Goal: Transaction & Acquisition: Book appointment/travel/reservation

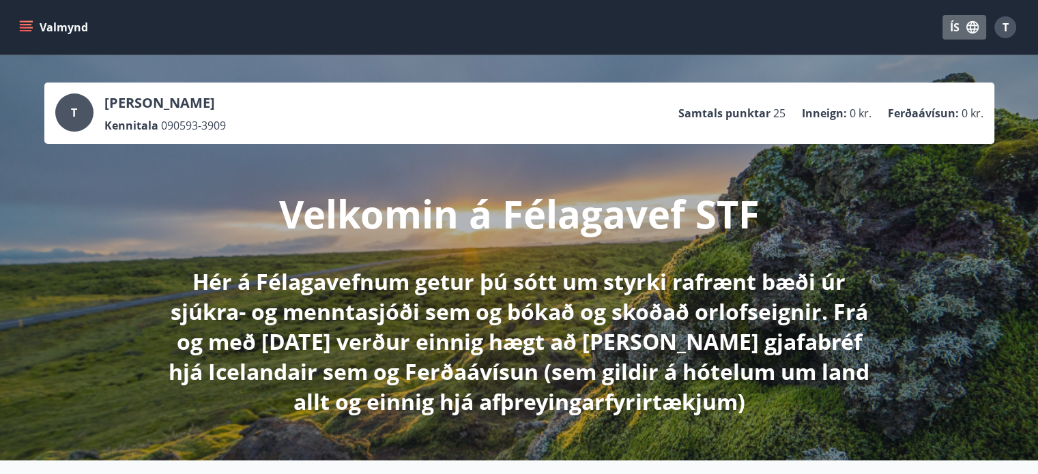
click at [974, 33] on icon "button" at bounding box center [972, 27] width 12 height 12
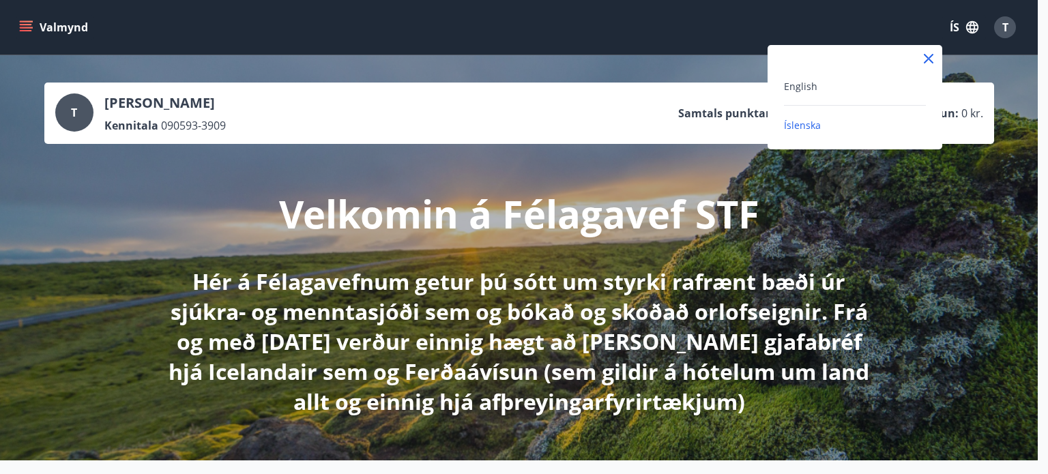
click at [828, 26] on div at bounding box center [524, 237] width 1048 height 474
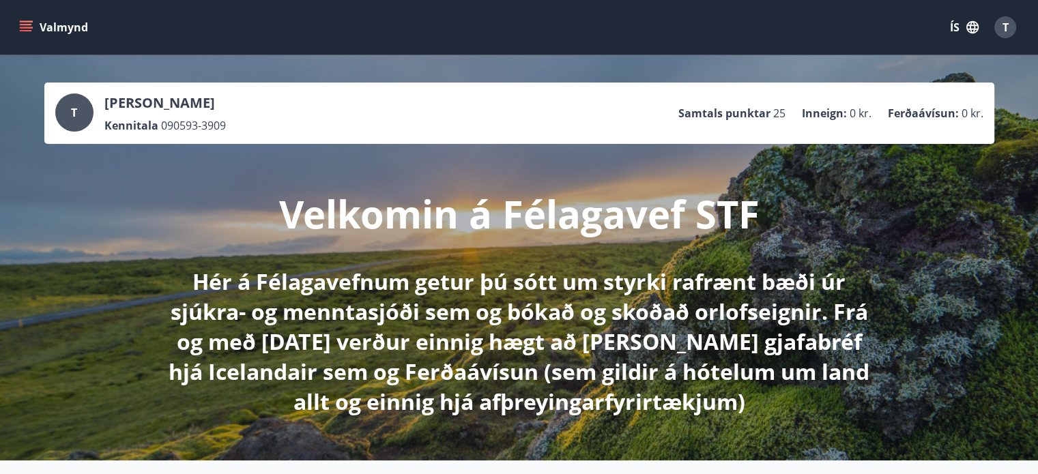
click at [31, 22] on icon "menu" at bounding box center [27, 21] width 15 height 1
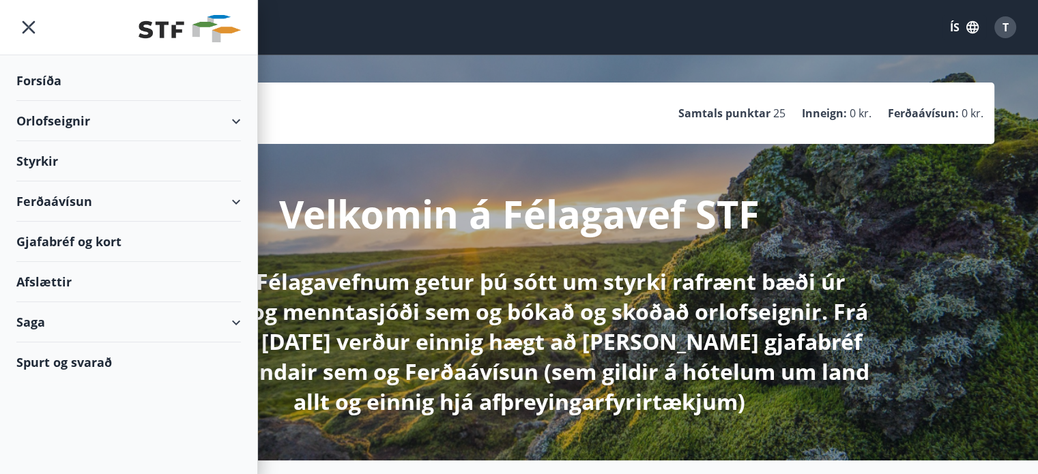
click at [210, 121] on div "Orlofseignir" at bounding box center [128, 121] width 224 height 40
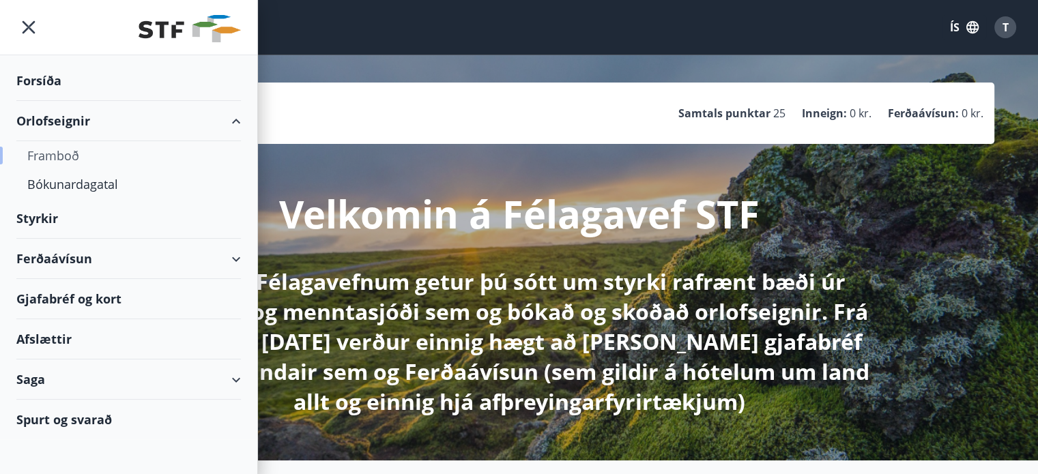
click at [75, 155] on div "Framboð" at bounding box center [128, 155] width 203 height 29
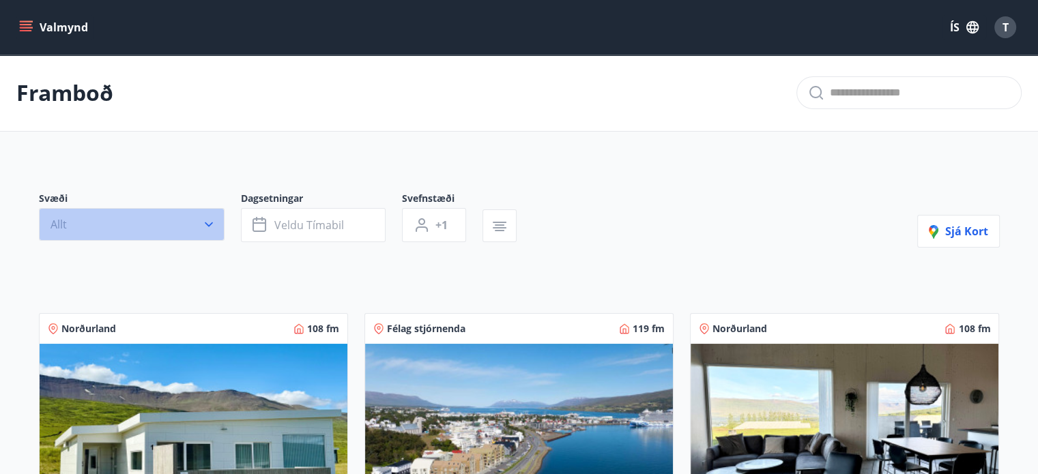
click at [190, 217] on button "Allt" at bounding box center [132, 224] width 186 height 33
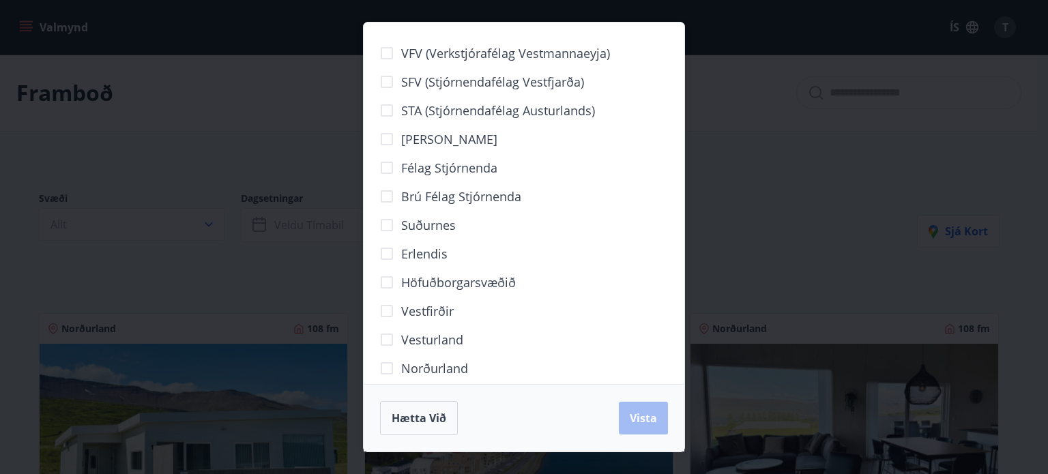
click at [428, 341] on span "Vesturland" at bounding box center [432, 340] width 62 height 18
click at [466, 74] on span "SFV (Stjórnendafélag Vestfjarða)" at bounding box center [492, 82] width 183 height 18
click at [648, 422] on span "Vista" at bounding box center [643, 418] width 27 height 15
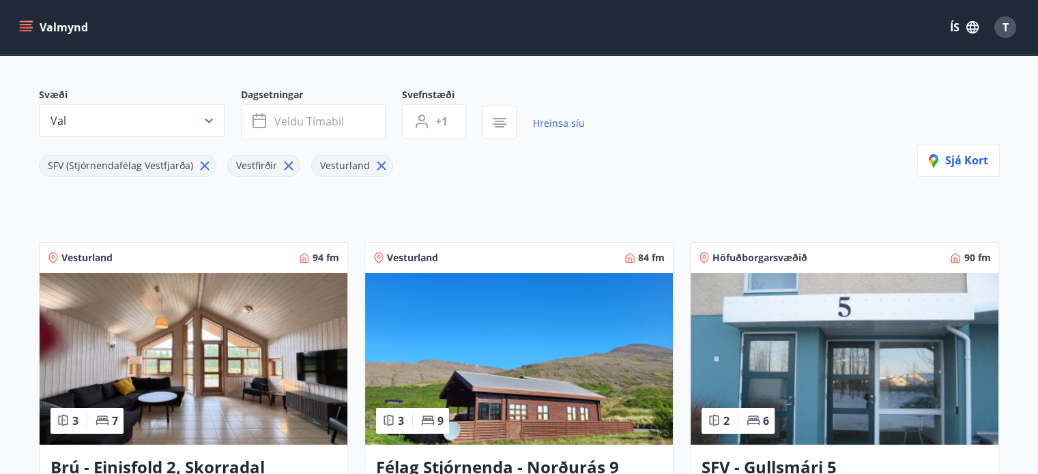
scroll to position [100, 0]
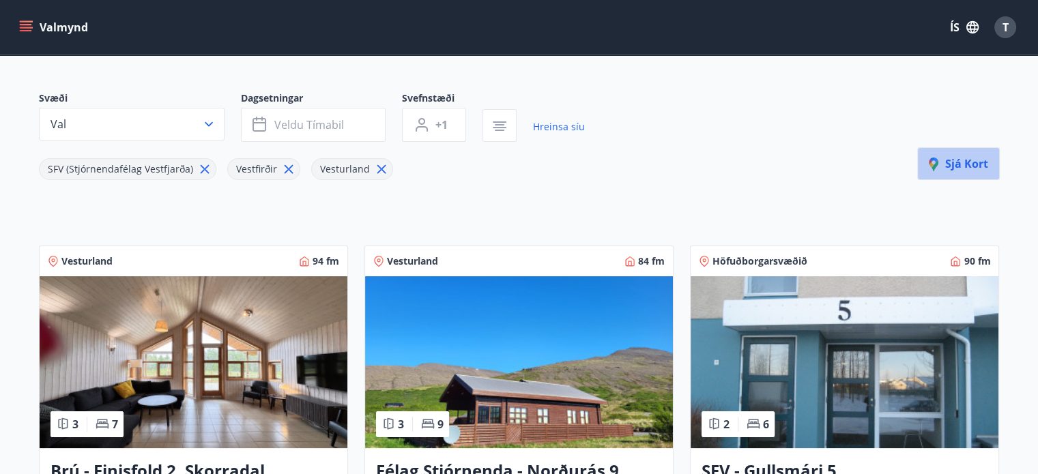
click at [966, 160] on span "Sjá kort" at bounding box center [957, 163] width 59 height 15
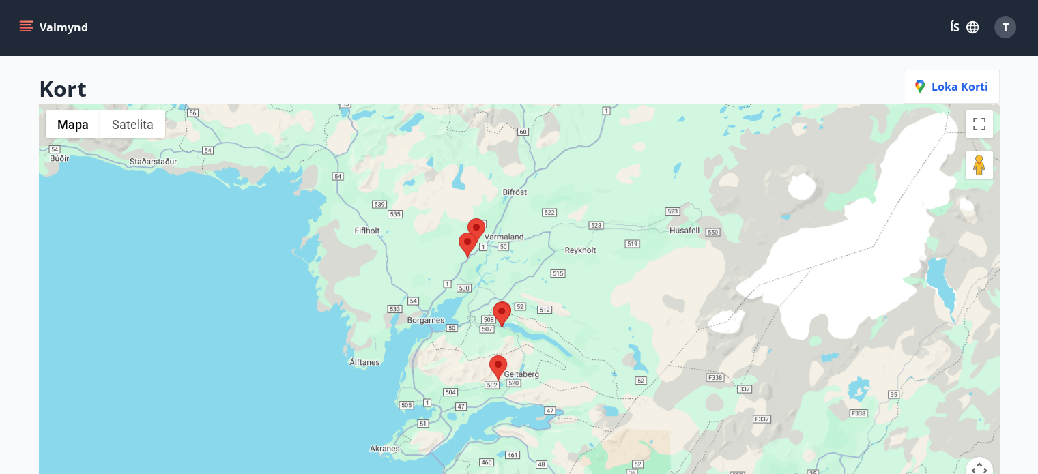
drag, startPoint x: 754, startPoint y: 267, endPoint x: 701, endPoint y: 334, distance: 85.0
click at [701, 334] on div at bounding box center [519, 341] width 960 height 474
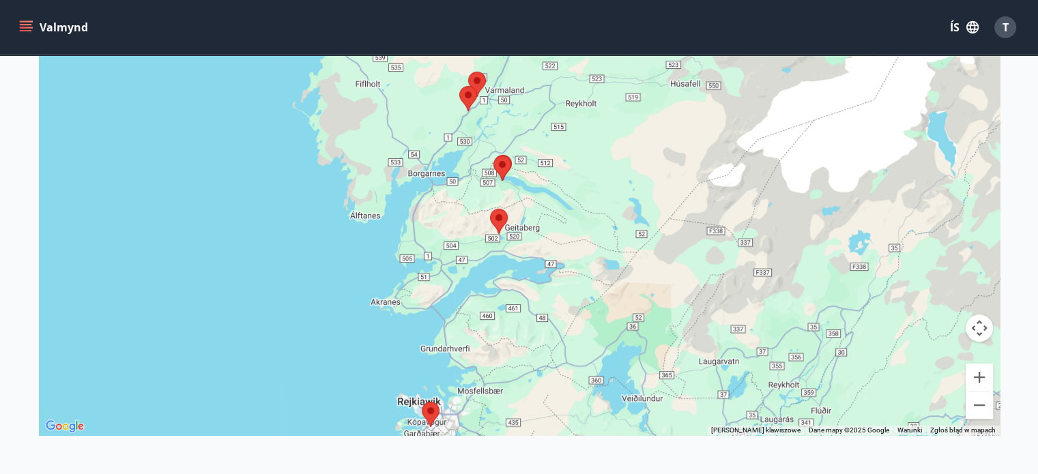
scroll to position [245, 0]
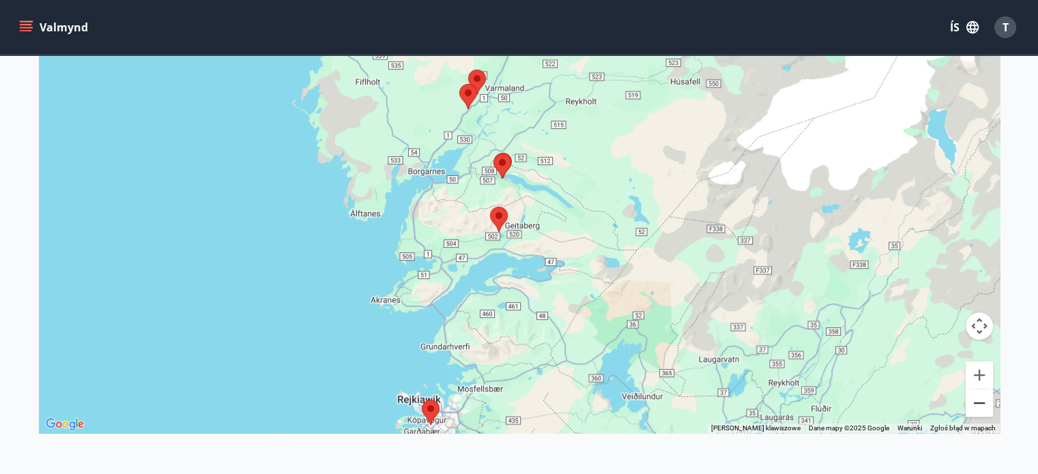
click at [980, 400] on button "Pomniejsz" at bounding box center [978, 403] width 27 height 27
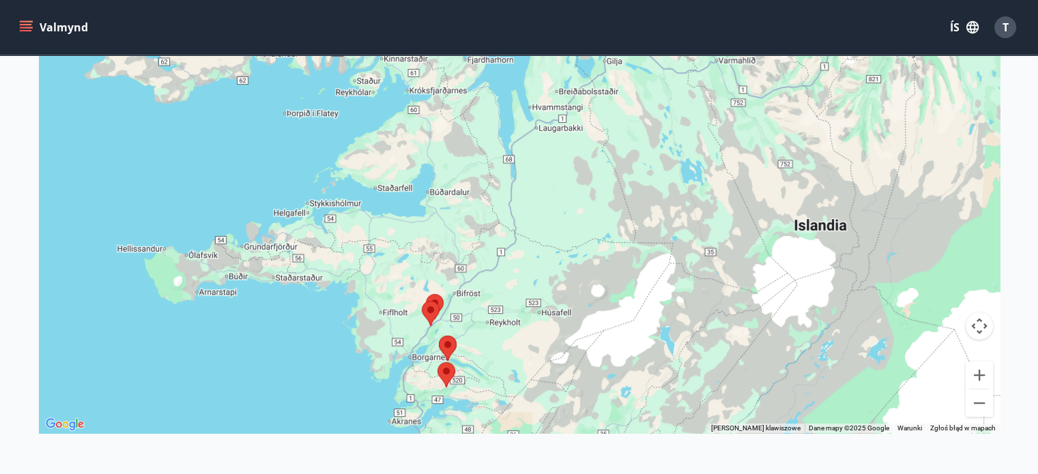
drag, startPoint x: 858, startPoint y: 245, endPoint x: 821, endPoint y: 374, distance: 134.3
click at [821, 374] on div at bounding box center [519, 196] width 960 height 474
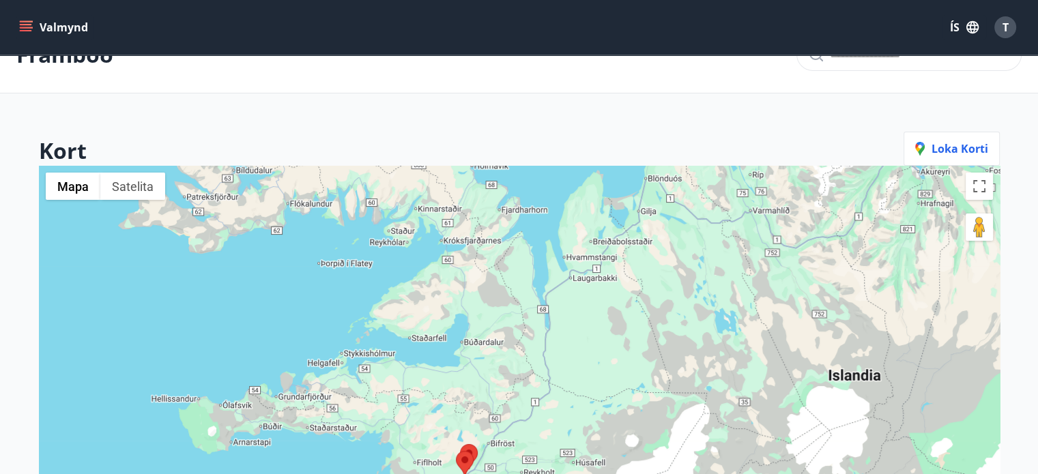
scroll to position [0, 0]
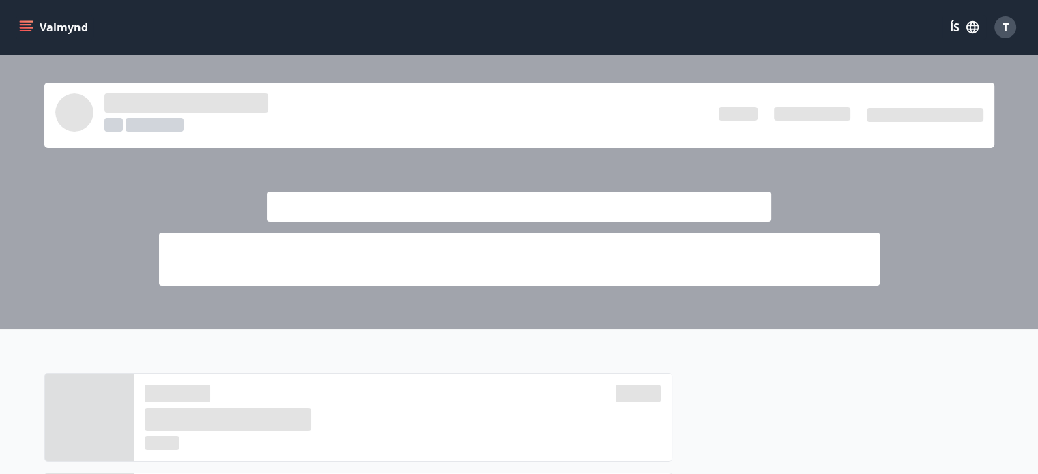
click at [25, 27] on icon "menu" at bounding box center [27, 27] width 15 height 1
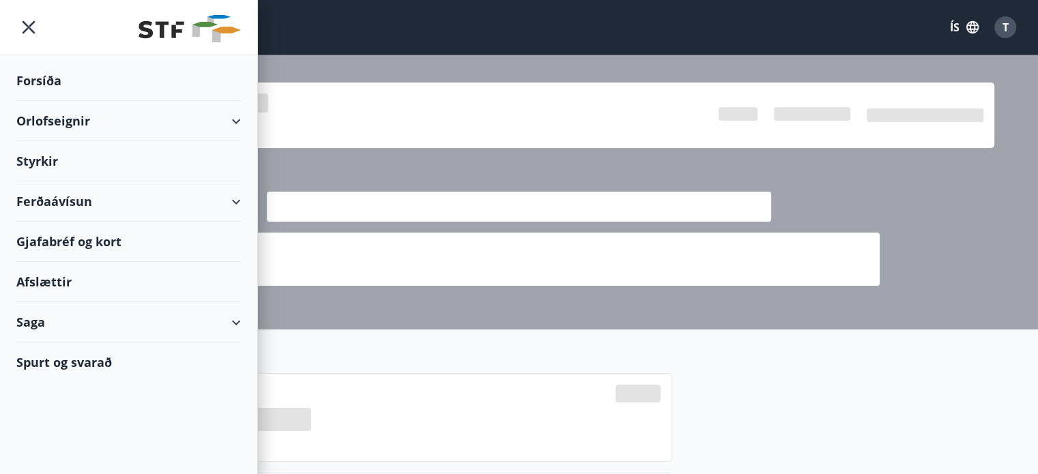
click at [227, 108] on div "Orlofseignir" at bounding box center [128, 121] width 224 height 40
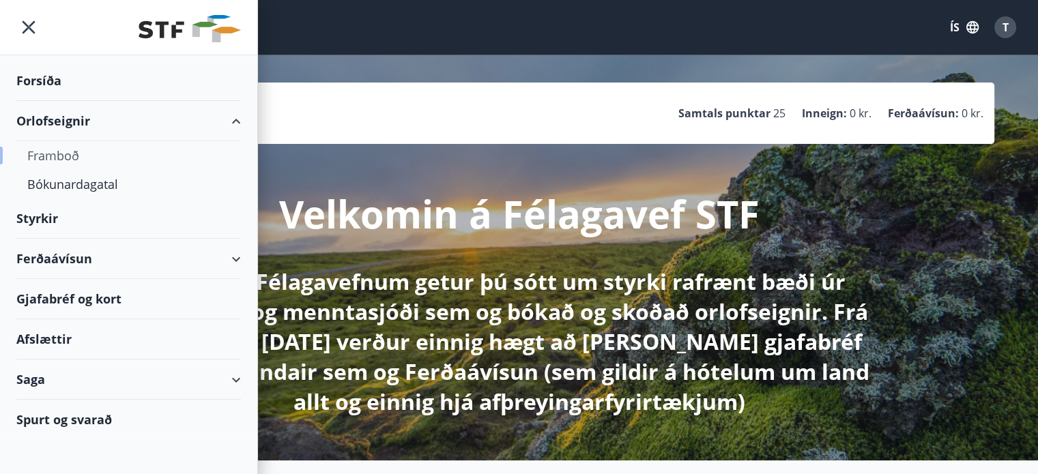
click at [50, 161] on div "Framboð" at bounding box center [128, 155] width 203 height 29
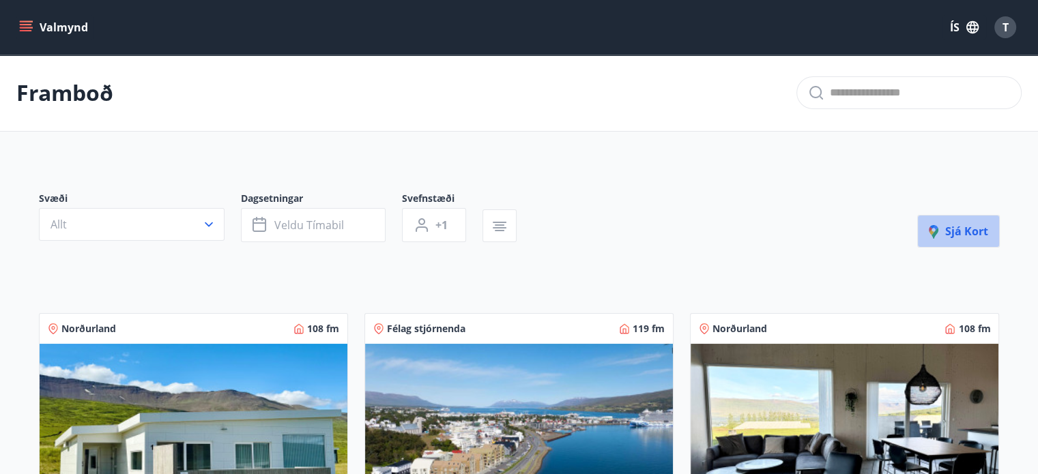
click at [948, 224] on span "Sjá kort" at bounding box center [957, 231] width 59 height 15
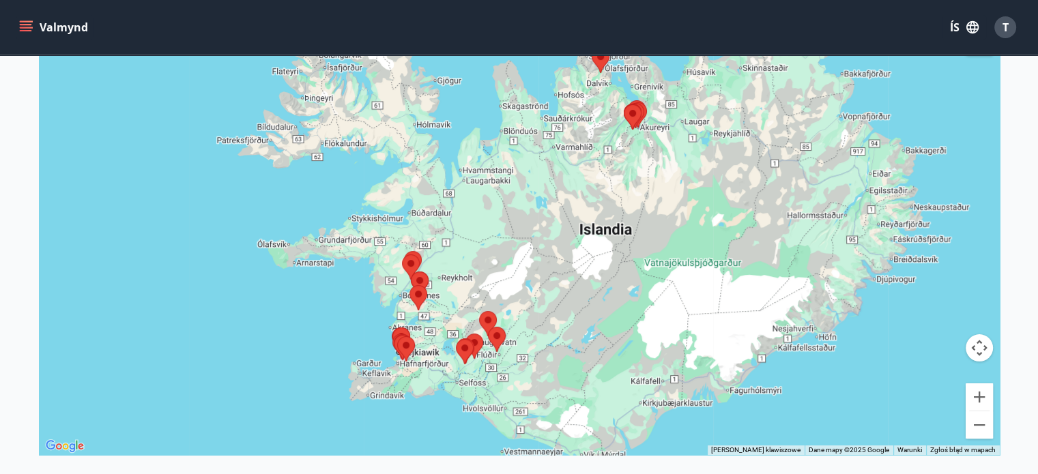
scroll to position [224, 0]
click at [411, 271] on area at bounding box center [411, 271] width 0 height 0
click at [432, 261] on div at bounding box center [519, 217] width 960 height 474
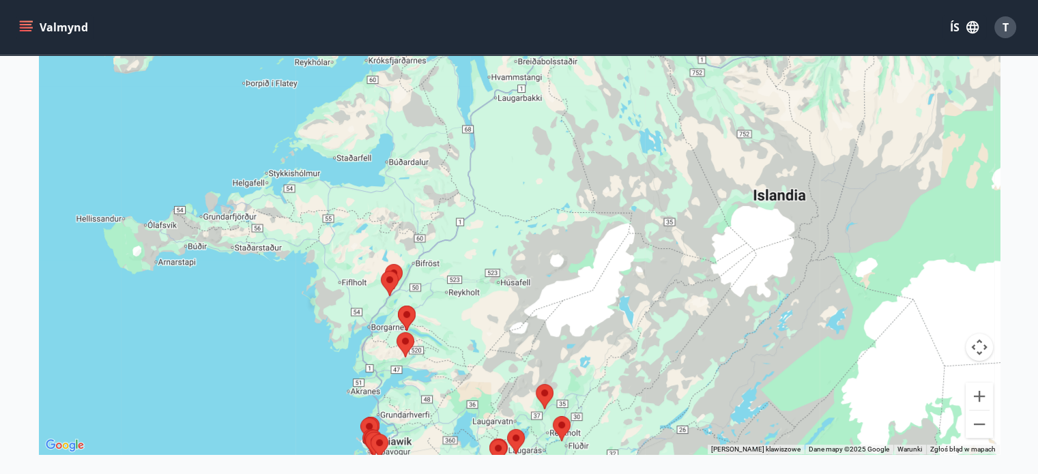
click at [432, 261] on div at bounding box center [519, 217] width 960 height 474
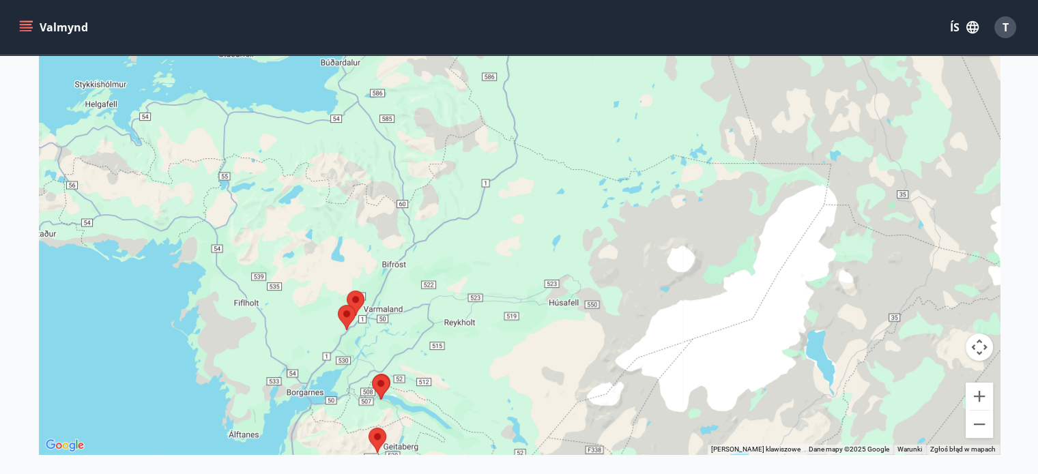
click at [388, 316] on div at bounding box center [519, 217] width 960 height 474
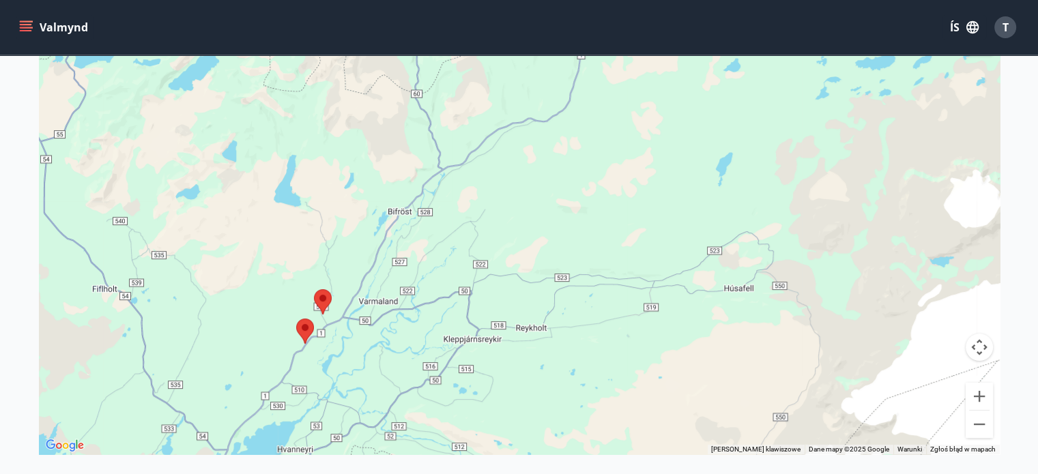
click at [332, 335] on div at bounding box center [519, 217] width 960 height 474
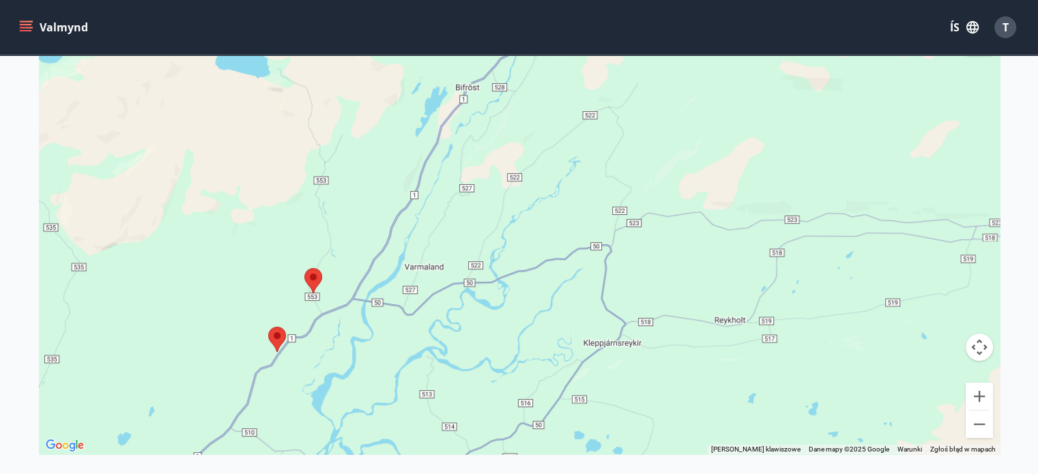
click at [321, 333] on div at bounding box center [519, 217] width 960 height 474
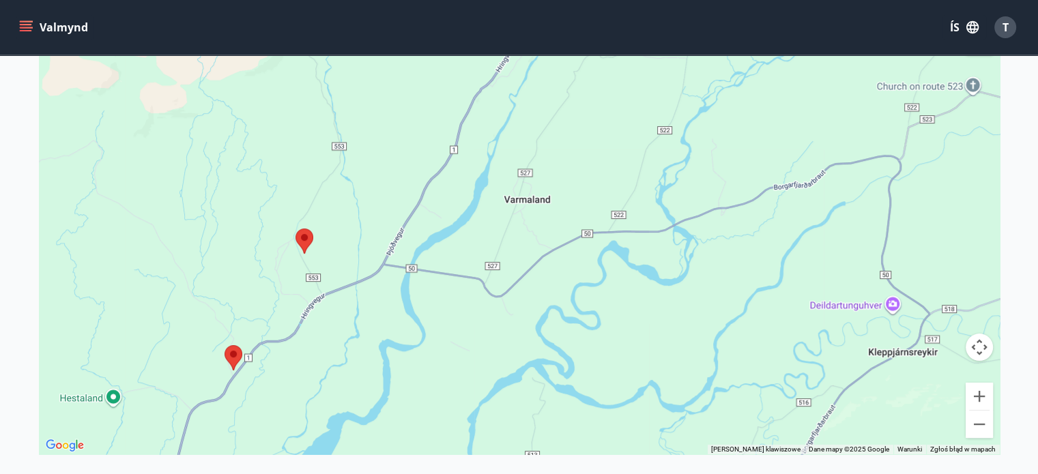
click at [224, 345] on area at bounding box center [224, 345] width 0 height 0
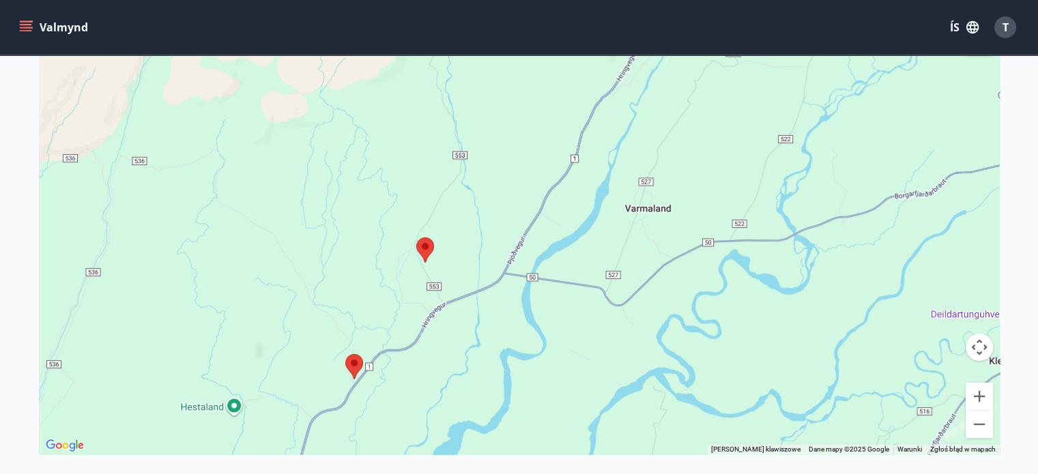
drag, startPoint x: 297, startPoint y: 346, endPoint x: 423, endPoint y: 355, distance: 125.8
click at [423, 355] on div at bounding box center [519, 217] width 960 height 474
click at [418, 237] on area at bounding box center [418, 237] width 0 height 0
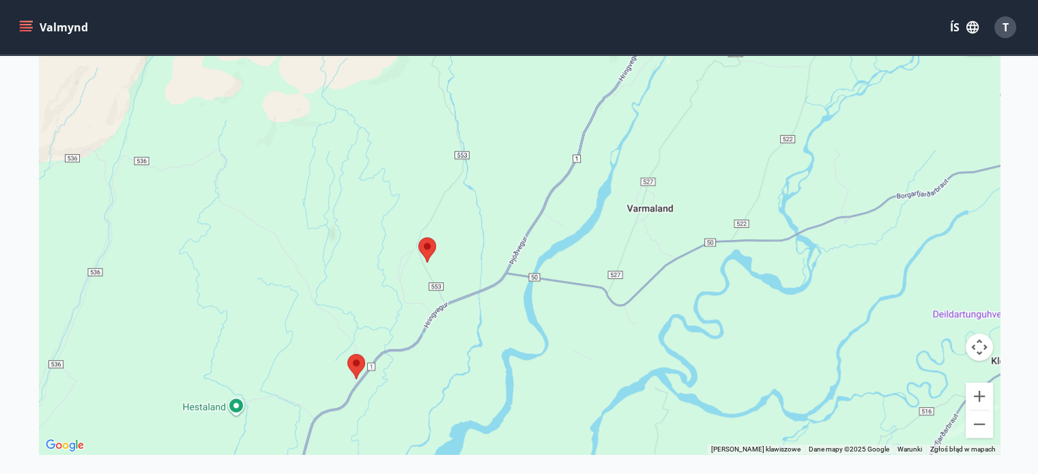
click at [418, 237] on area at bounding box center [418, 237] width 0 height 0
click at [347, 354] on area at bounding box center [347, 354] width 0 height 0
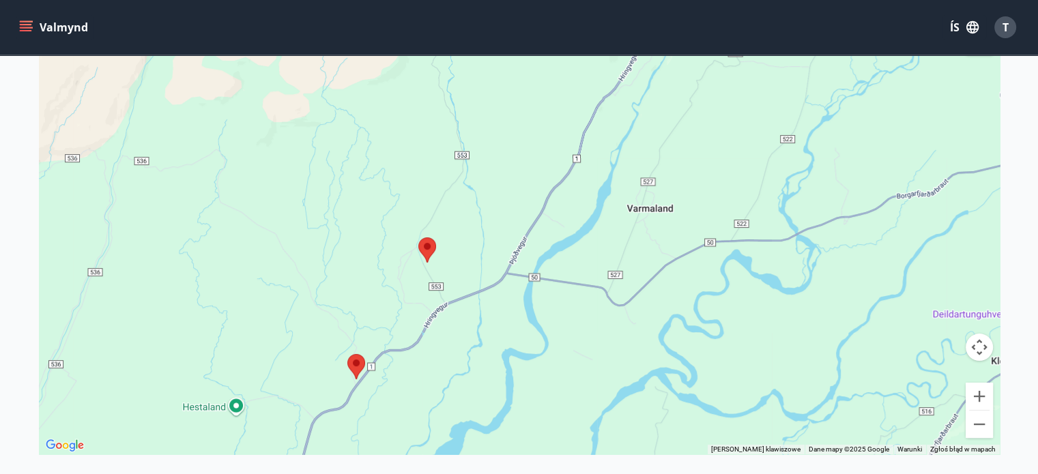
click at [347, 354] on area at bounding box center [347, 354] width 0 height 0
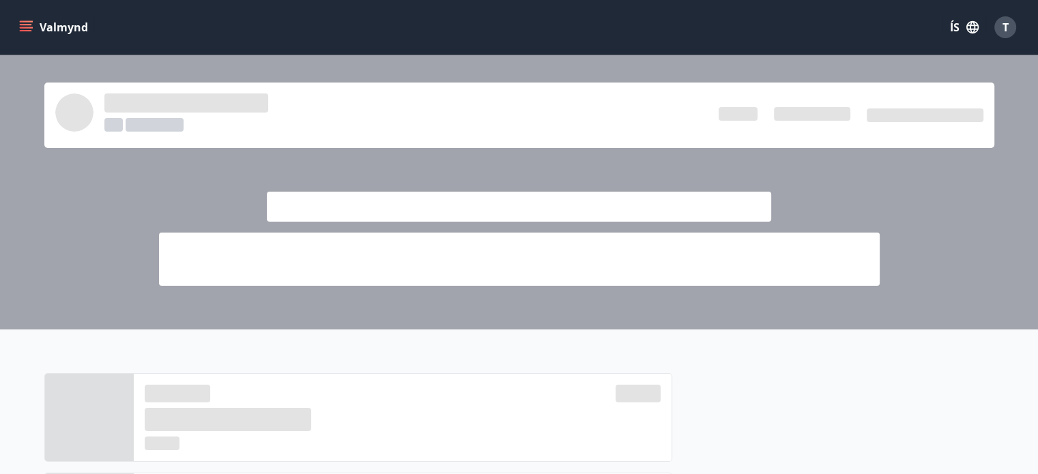
click at [19, 33] on icon "menu" at bounding box center [26, 27] width 14 height 14
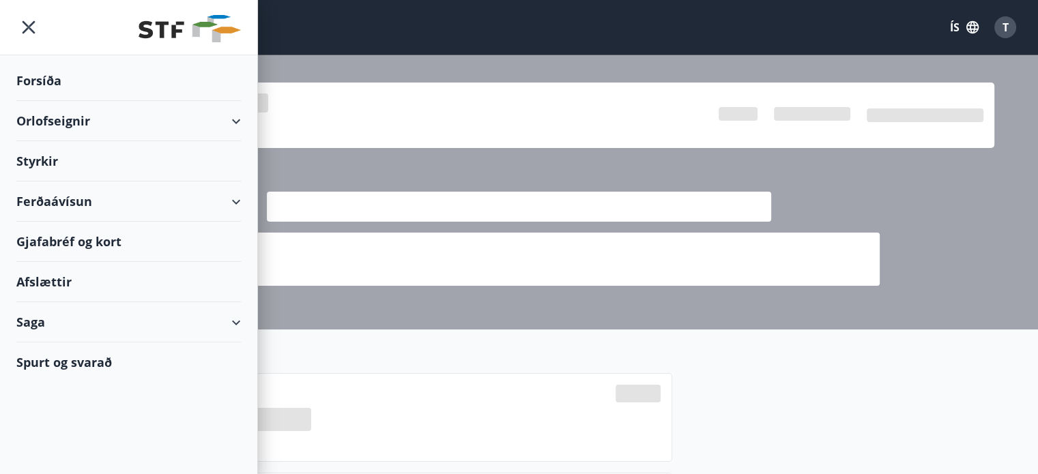
click at [238, 111] on div "Orlofseignir" at bounding box center [128, 121] width 224 height 40
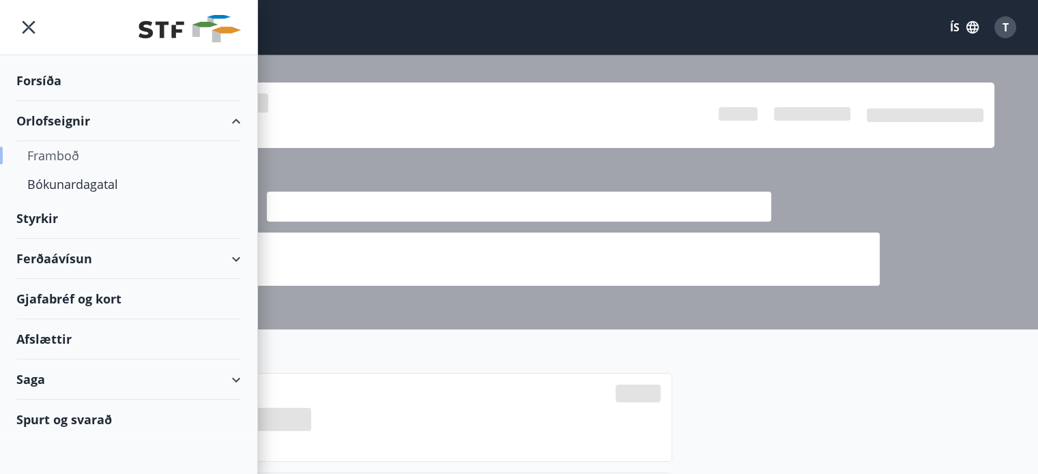
click at [42, 158] on div "Framboð" at bounding box center [128, 155] width 203 height 29
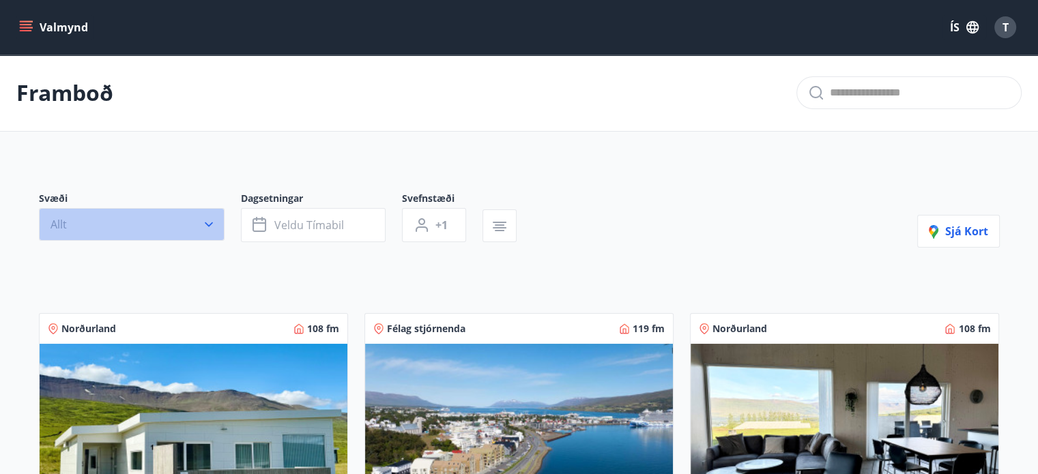
click at [217, 221] on button "Allt" at bounding box center [132, 224] width 186 height 33
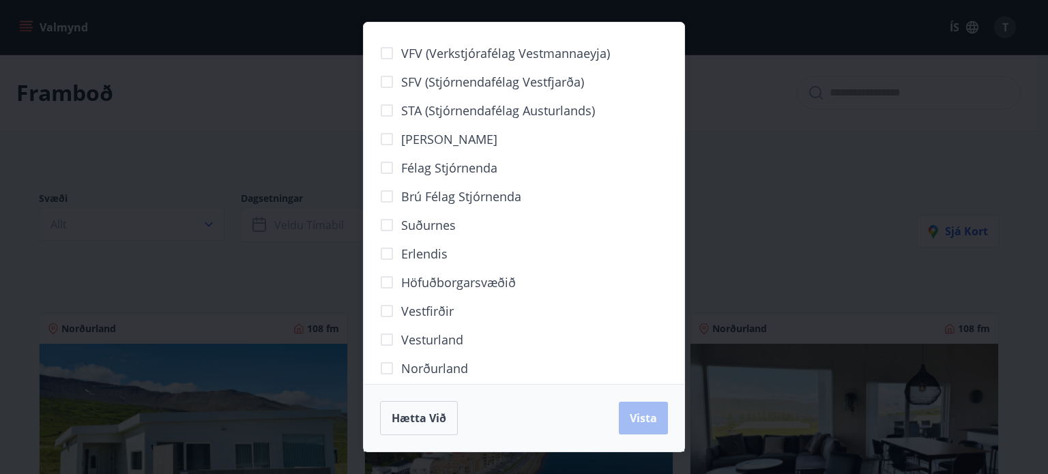
scroll to position [71, 0]
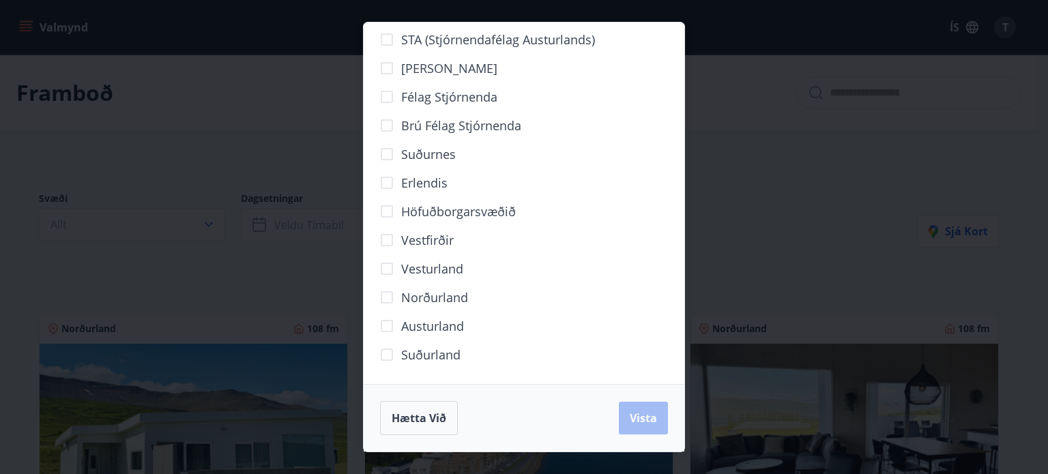
click at [420, 273] on span "Vesturland" at bounding box center [432, 269] width 62 height 18
click at [422, 297] on span "Norðurland" at bounding box center [434, 298] width 67 height 18
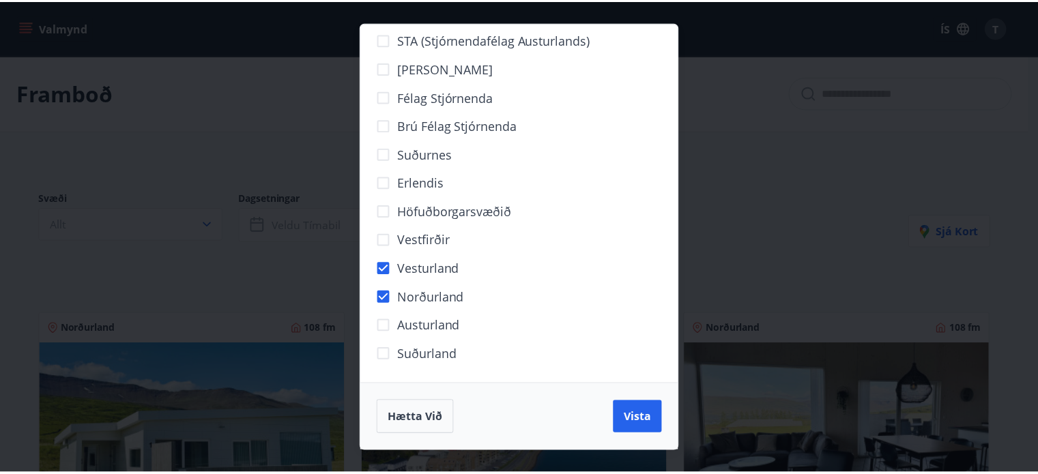
scroll to position [0, 0]
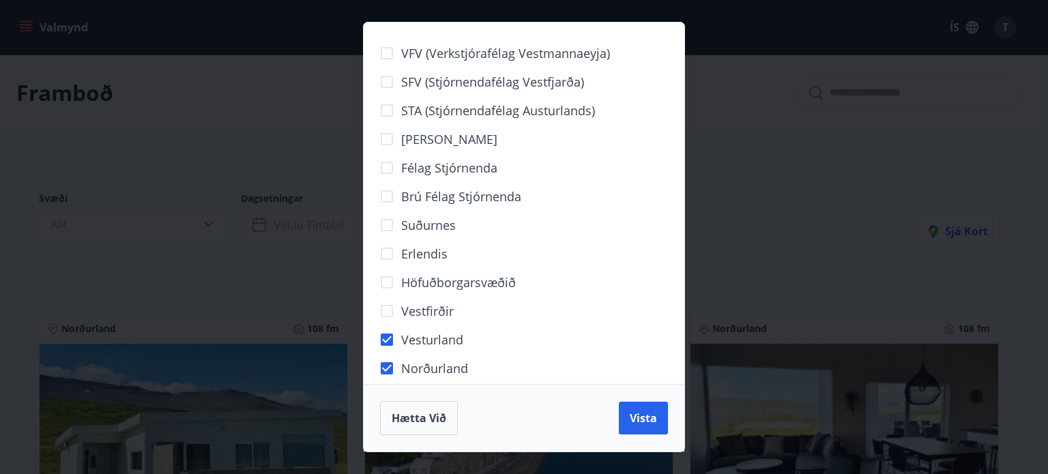
click at [508, 79] on span "SFV (Stjórnendafélag Vestfjarða)" at bounding box center [492, 82] width 183 height 18
click at [651, 417] on span "Vista" at bounding box center [643, 418] width 27 height 15
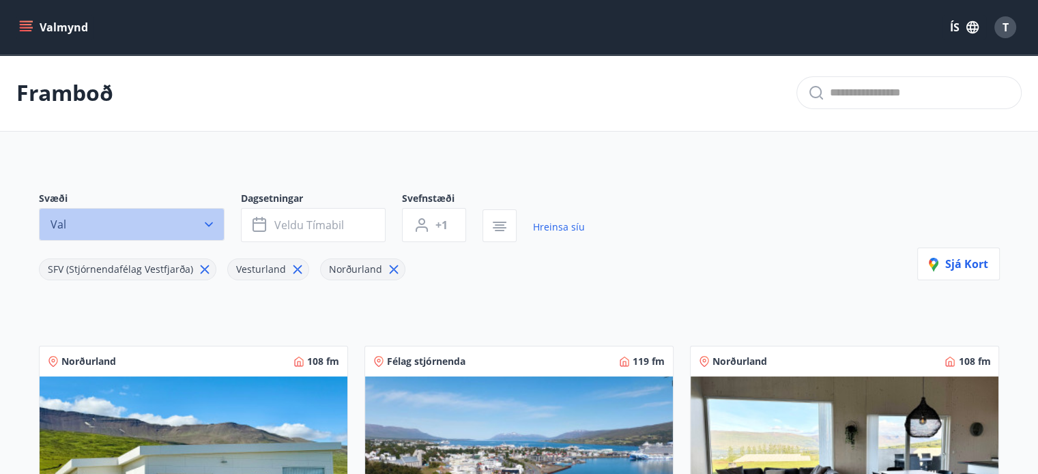
click at [199, 220] on button "Val" at bounding box center [132, 224] width 186 height 33
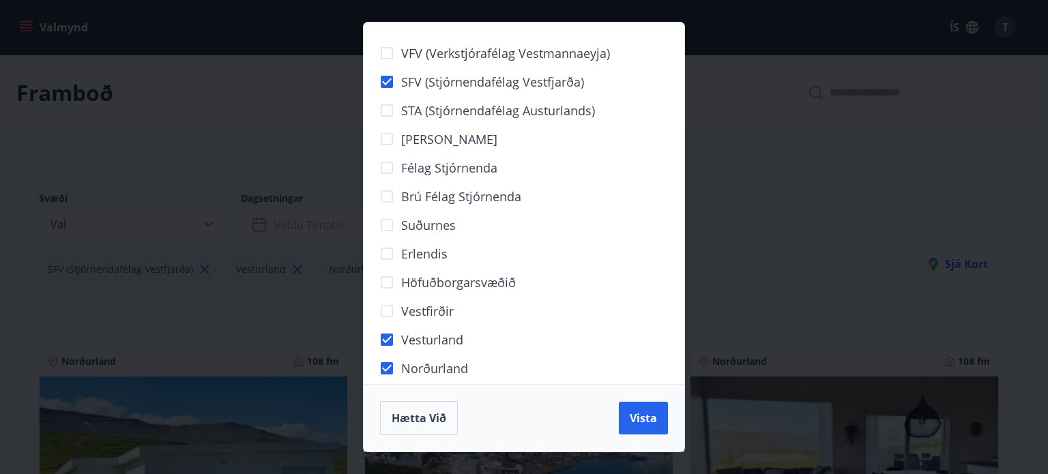
click at [232, 132] on div "VFV (Verkstjórafélag Vestmannaeyja) SFV (Stjórnendafélag Vestfjarða) STA (Stjór…" at bounding box center [524, 237] width 1048 height 474
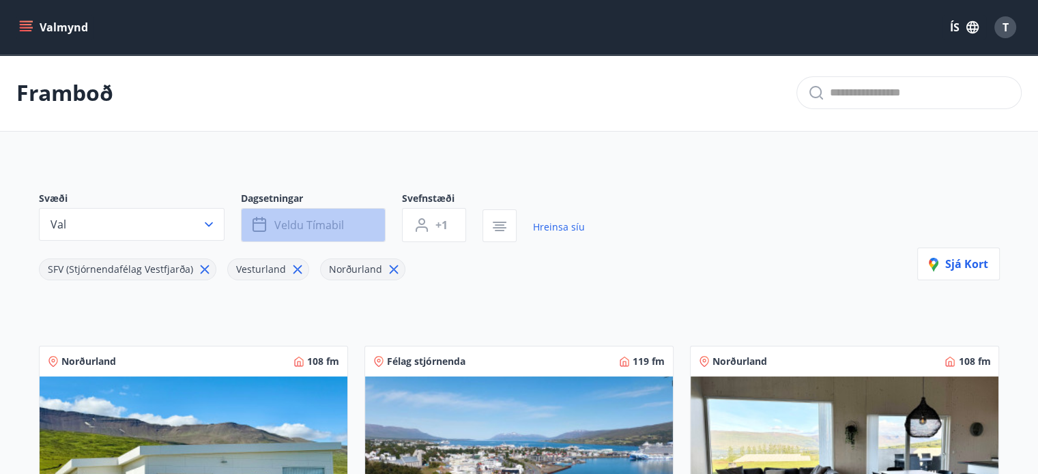
click at [336, 234] on button "Veldu tímabil" at bounding box center [313, 225] width 145 height 34
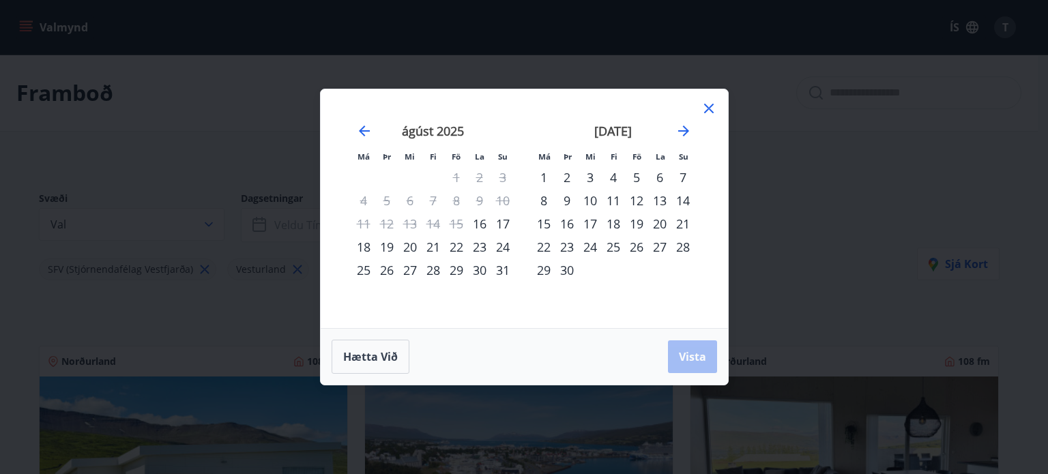
click at [407, 269] on div "27" at bounding box center [409, 270] width 23 height 23
click at [502, 269] on div "31" at bounding box center [502, 270] width 23 height 23
click at [684, 361] on span "Vista" at bounding box center [692, 356] width 27 height 15
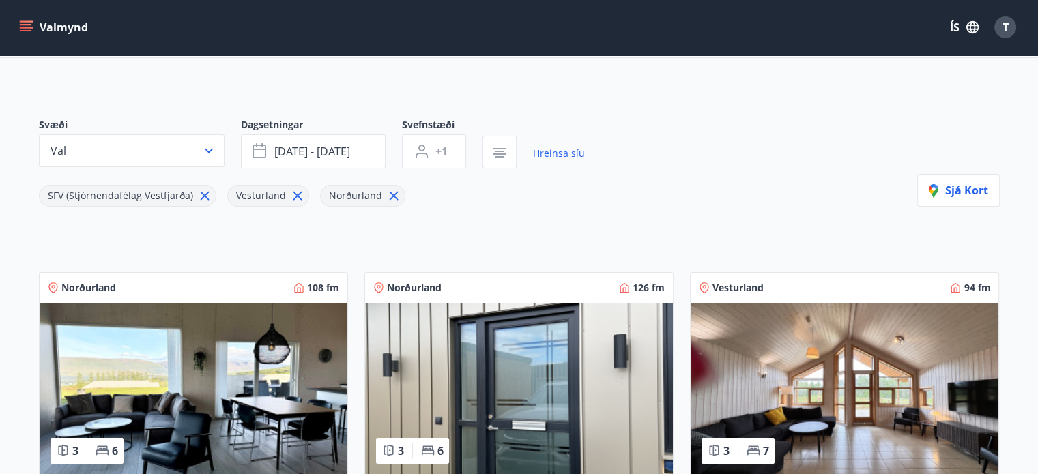
scroll to position [74, 0]
click at [386, 192] on icon at bounding box center [393, 195] width 15 height 15
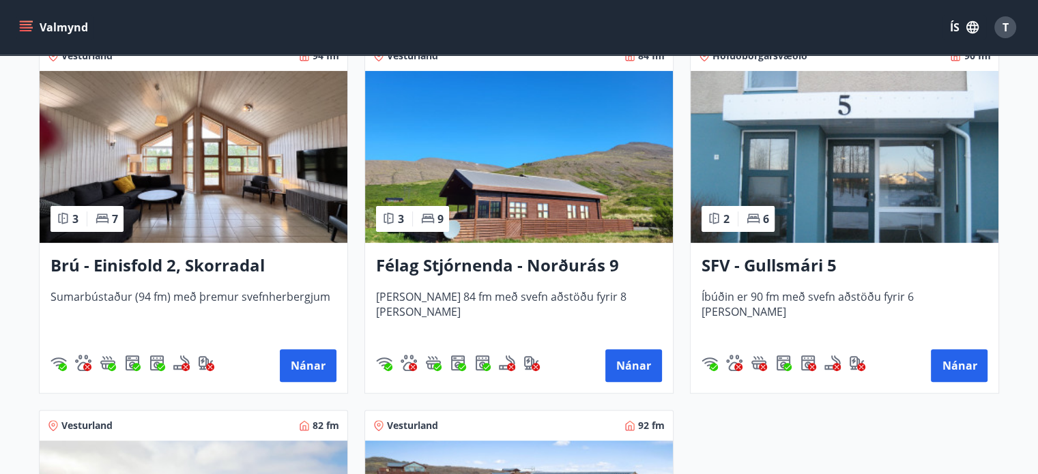
scroll to position [302, 0]
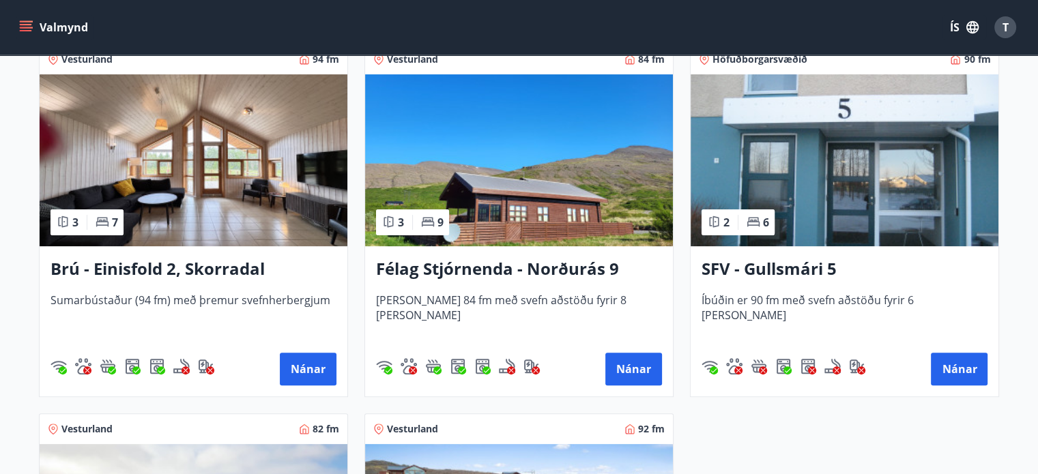
drag, startPoint x: 304, startPoint y: 366, endPoint x: 677, endPoint y: 405, distance: 375.2
click at [677, 405] on div "Vesturland 94 fm 3 7 Brú - Einisfold 2, Skorradal Sumarbústaður (94 fm) með þre…" at bounding box center [511, 396] width 977 height 739
click at [314, 370] on button "Nánar" at bounding box center [308, 369] width 57 height 33
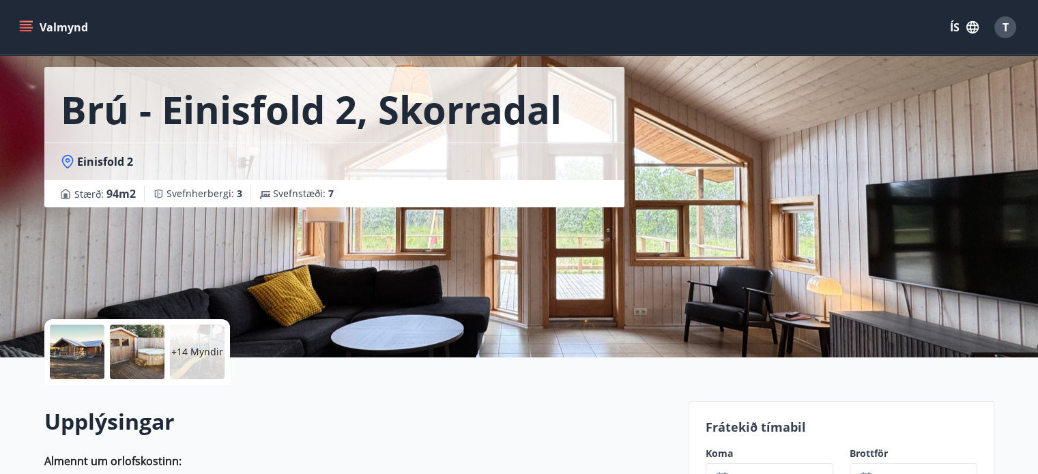
scroll to position [35, 0]
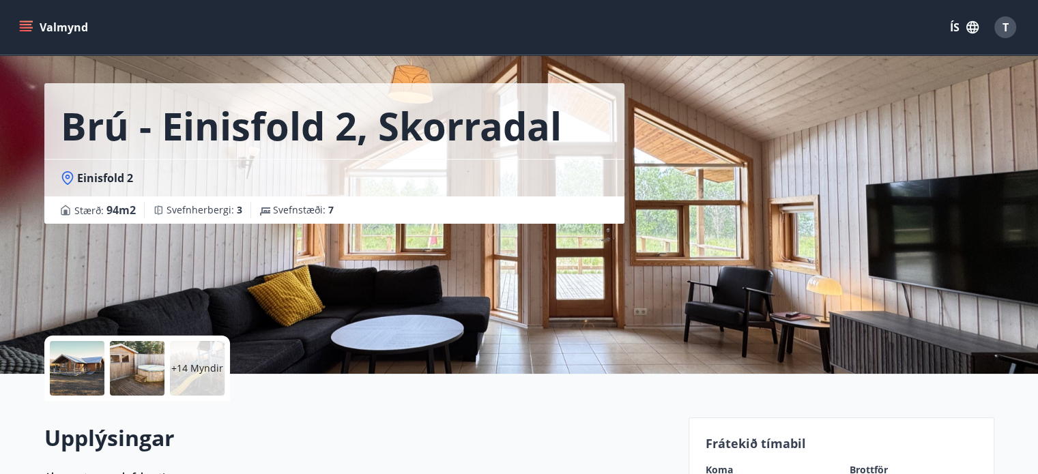
click at [138, 360] on div at bounding box center [137, 368] width 55 height 55
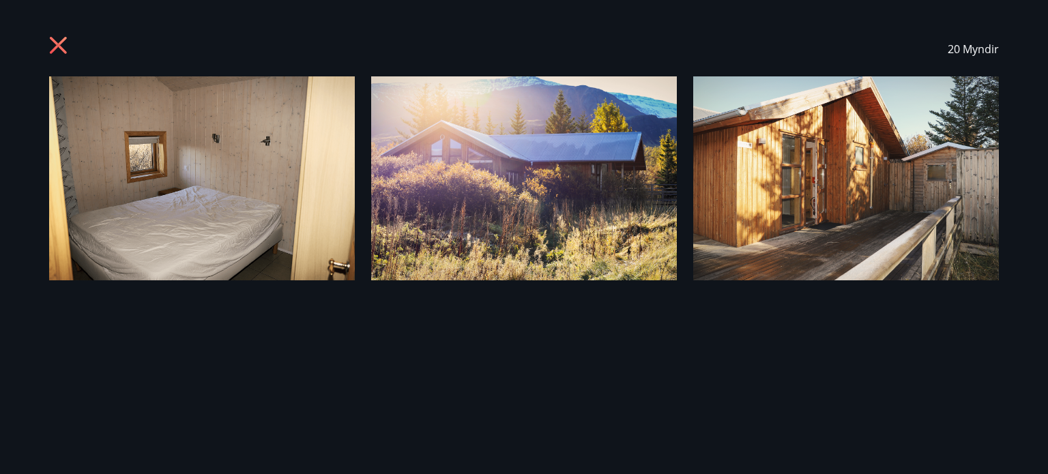
click at [50, 40] on icon at bounding box center [60, 47] width 22 height 22
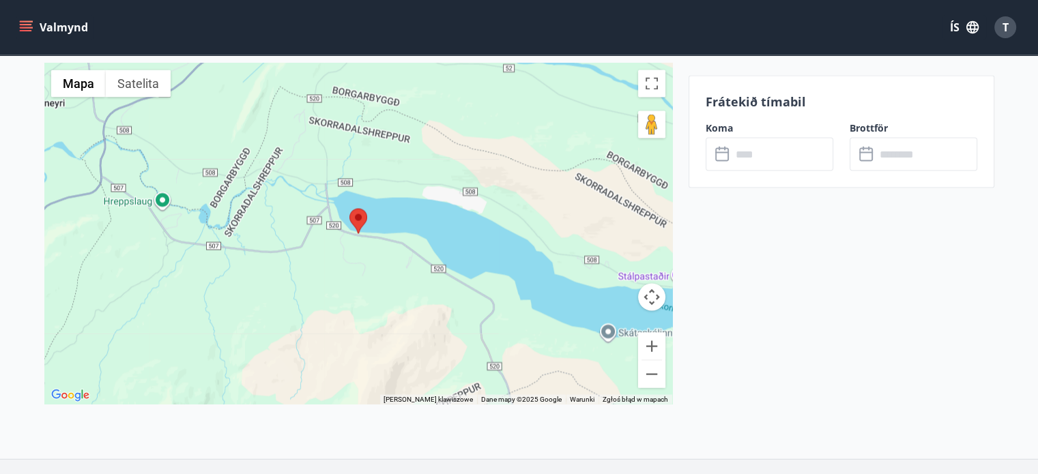
scroll to position [2505, 0]
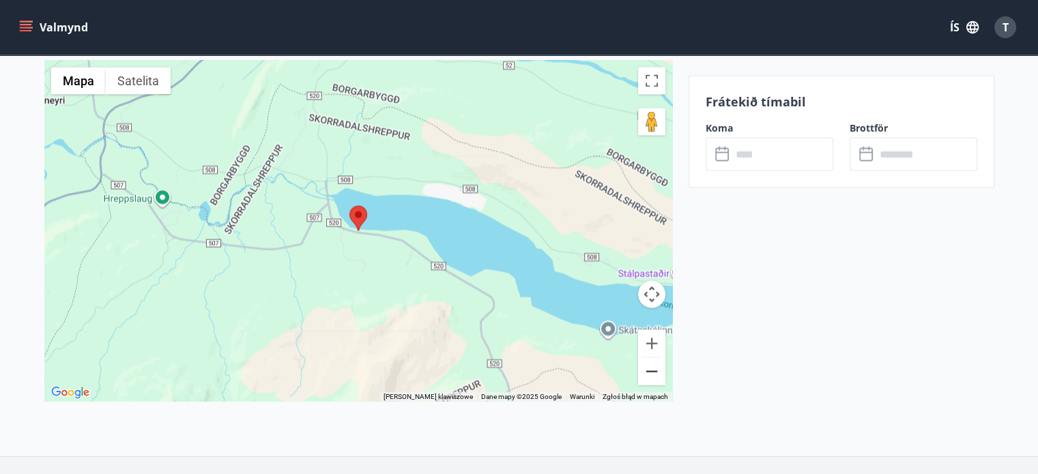
click at [654, 370] on button "Pomniejsz" at bounding box center [651, 370] width 27 height 27
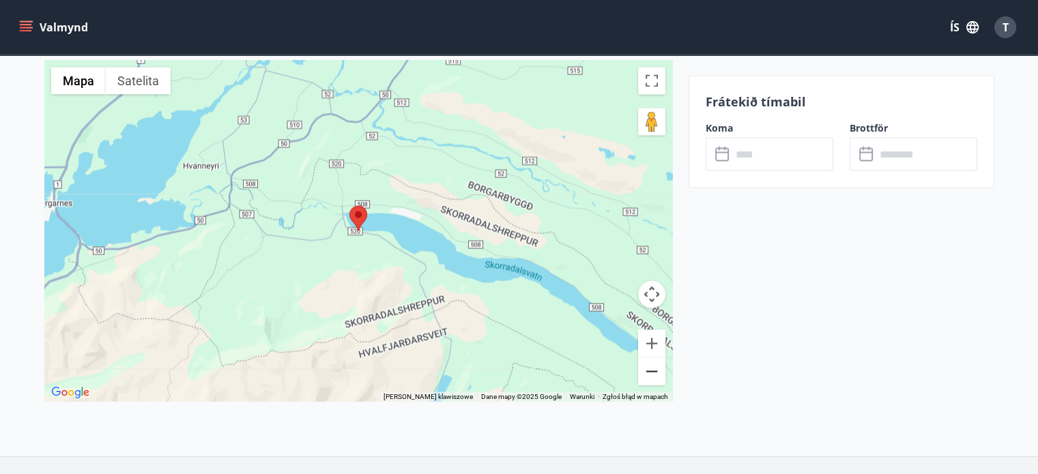
click at [654, 370] on button "Pomniejsz" at bounding box center [651, 370] width 27 height 27
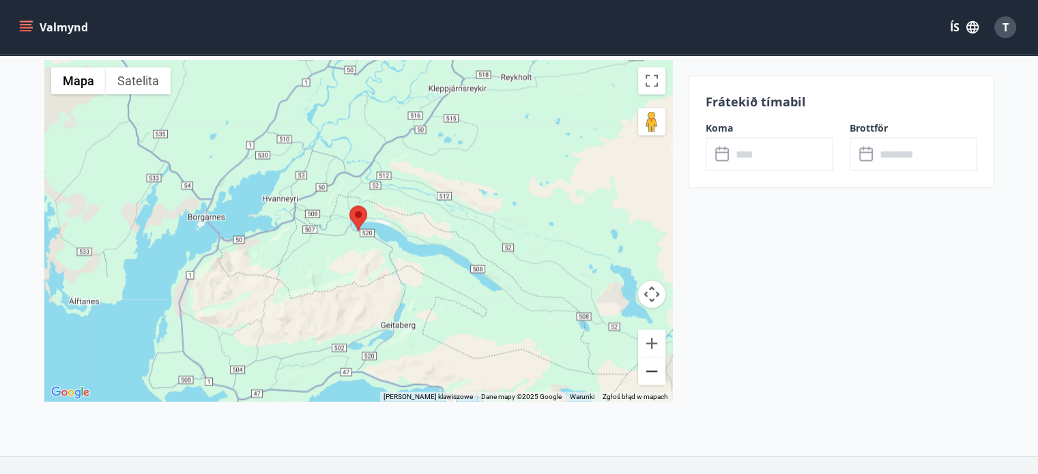
click at [654, 370] on button "Pomniejsz" at bounding box center [651, 370] width 27 height 27
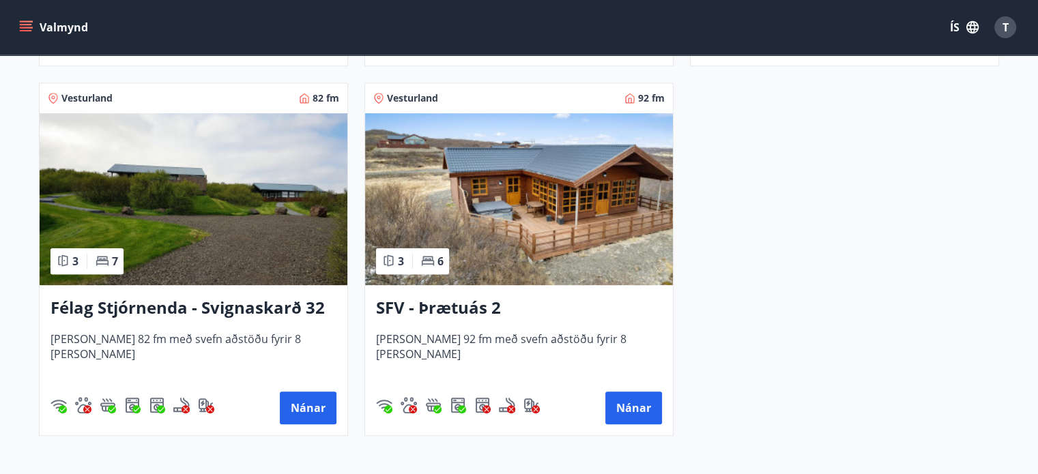
scroll to position [633, 0]
click at [309, 411] on button "Nánar" at bounding box center [308, 408] width 57 height 33
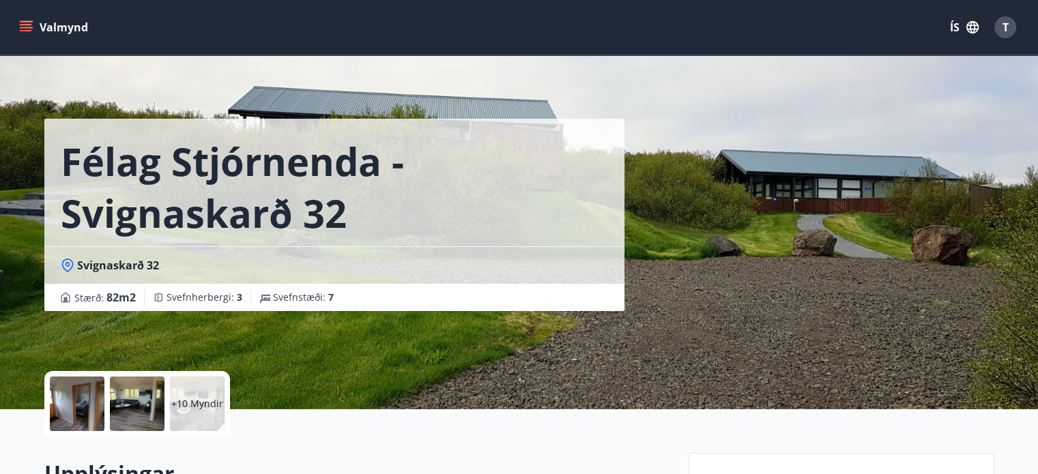
click at [311, 409] on div "+10 Myndir" at bounding box center [358, 403] width 628 height 65
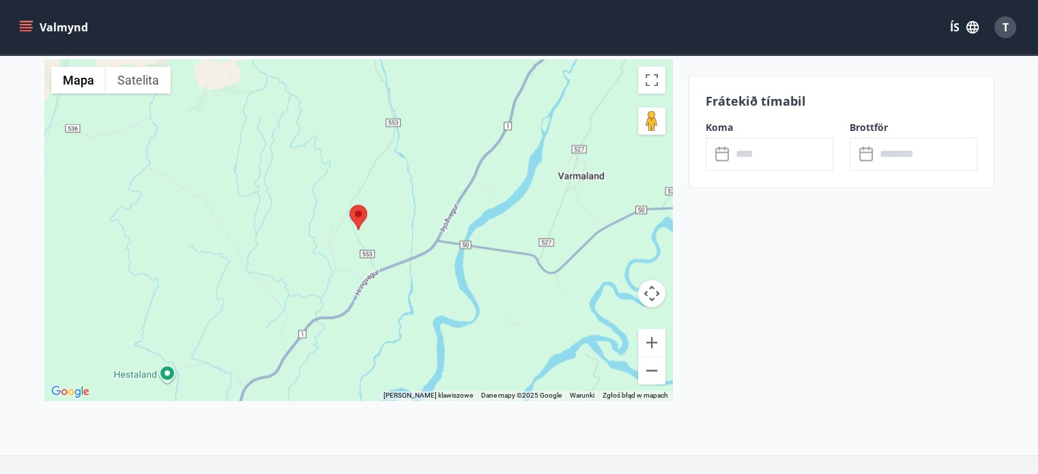
scroll to position [2027, 0]
click at [649, 360] on button "Pomniejsz" at bounding box center [651, 369] width 27 height 27
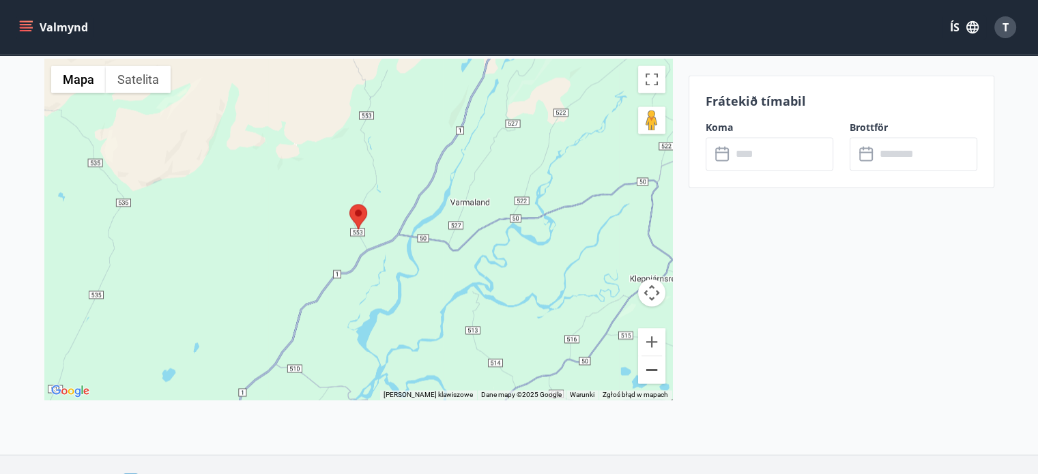
click at [649, 360] on button "Pomniejsz" at bounding box center [651, 369] width 27 height 27
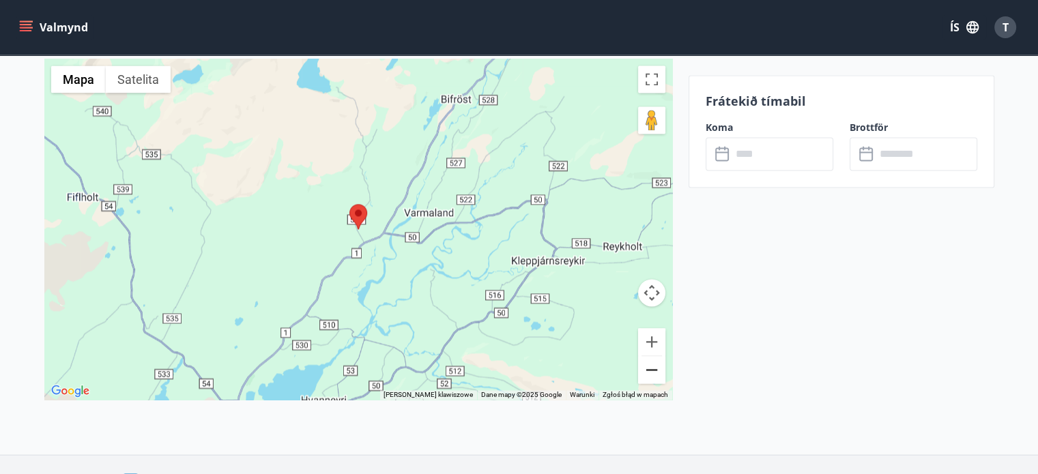
click at [649, 360] on button "Pomniejsz" at bounding box center [651, 369] width 27 height 27
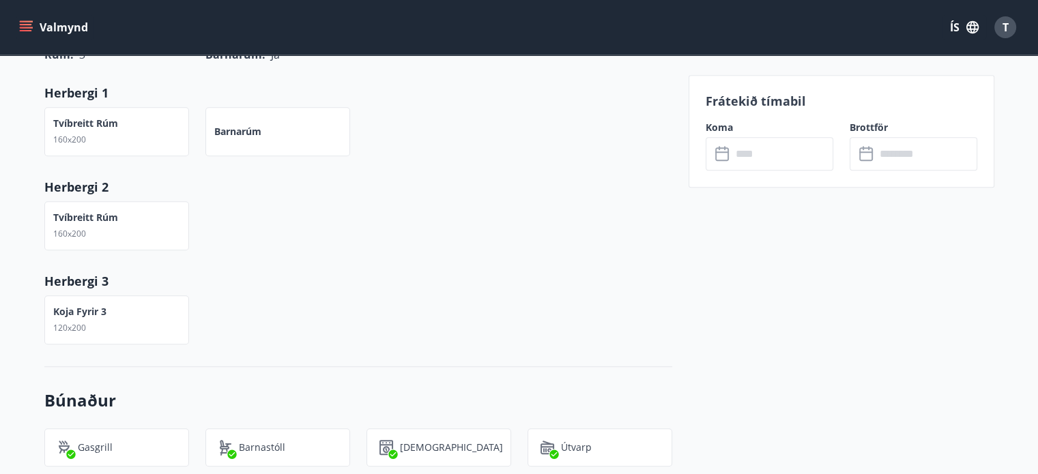
scroll to position [868, 0]
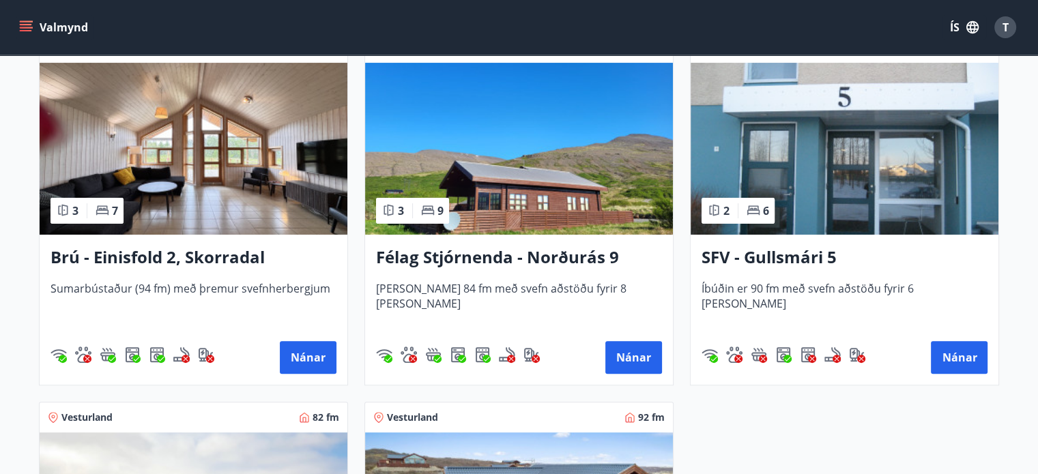
scroll to position [314, 0]
click at [634, 366] on button "Nánar" at bounding box center [633, 357] width 57 height 33
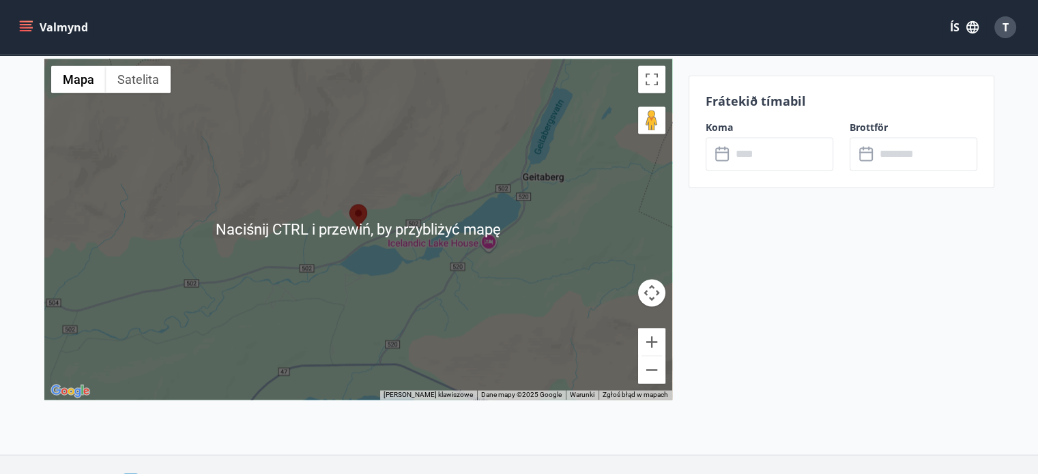
scroll to position [2139, 0]
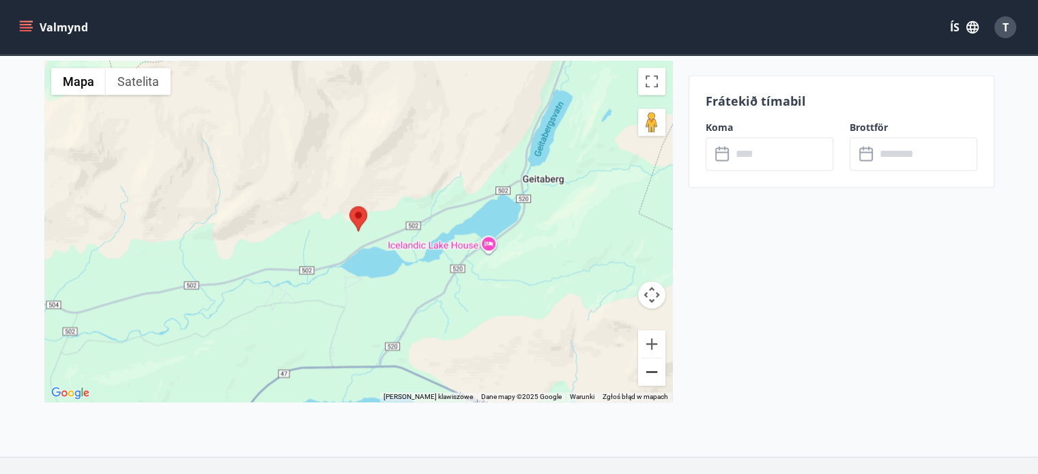
click at [658, 370] on button "Pomniejsz" at bounding box center [651, 371] width 27 height 27
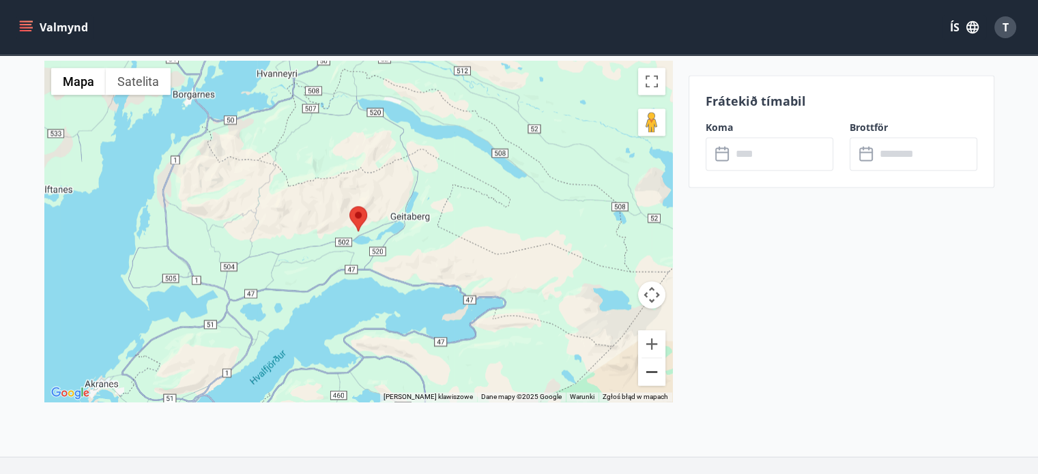
click at [658, 370] on button "Pomniejsz" at bounding box center [651, 371] width 27 height 27
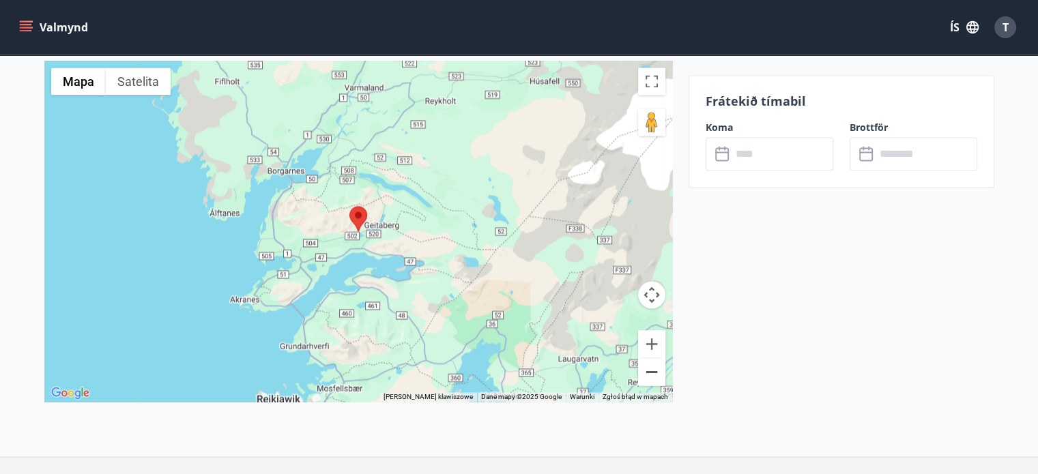
click at [658, 370] on button "Pomniejsz" at bounding box center [651, 371] width 27 height 27
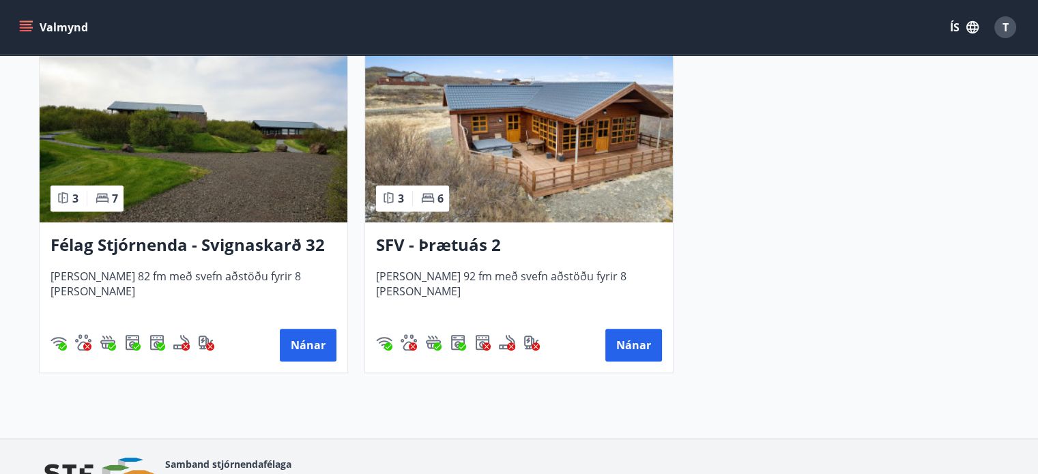
scroll to position [705, 0]
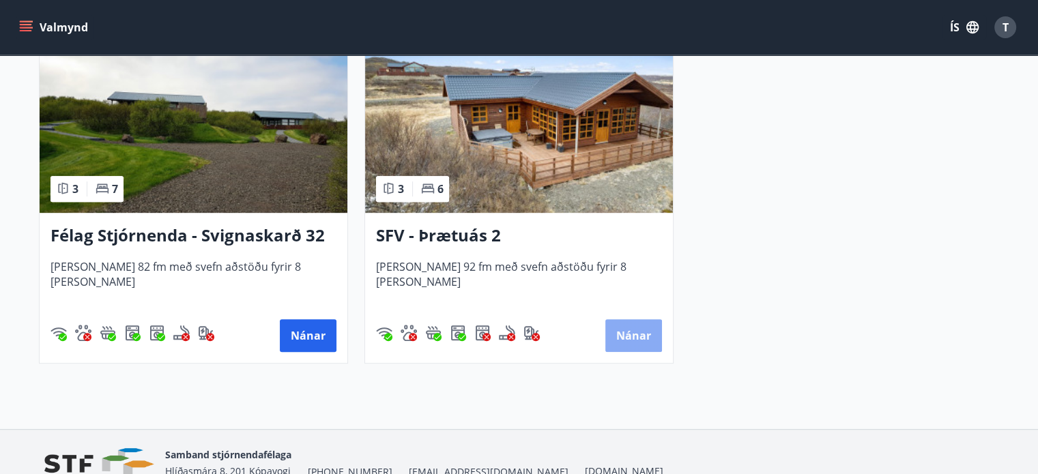
click at [644, 332] on button "Nánar" at bounding box center [633, 335] width 57 height 33
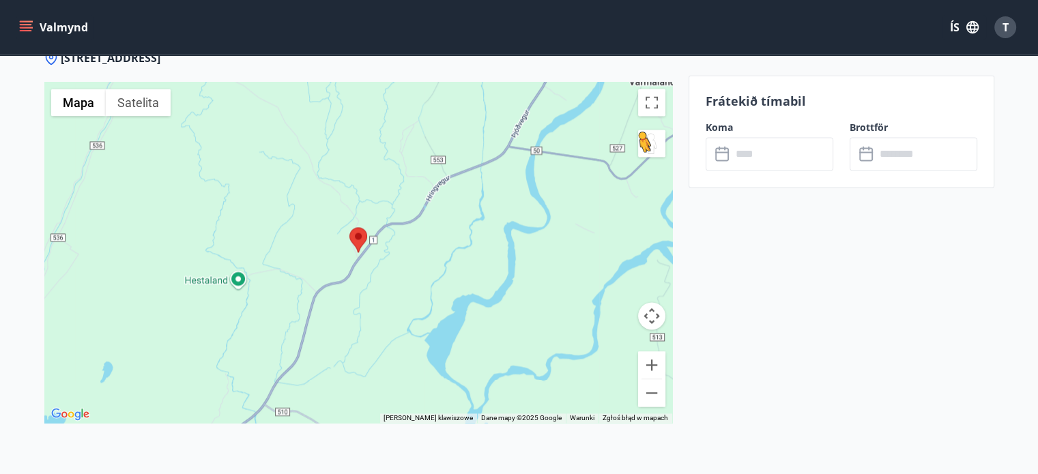
scroll to position [1946, 0]
click at [655, 395] on button "Pomniejsz" at bounding box center [651, 391] width 27 height 27
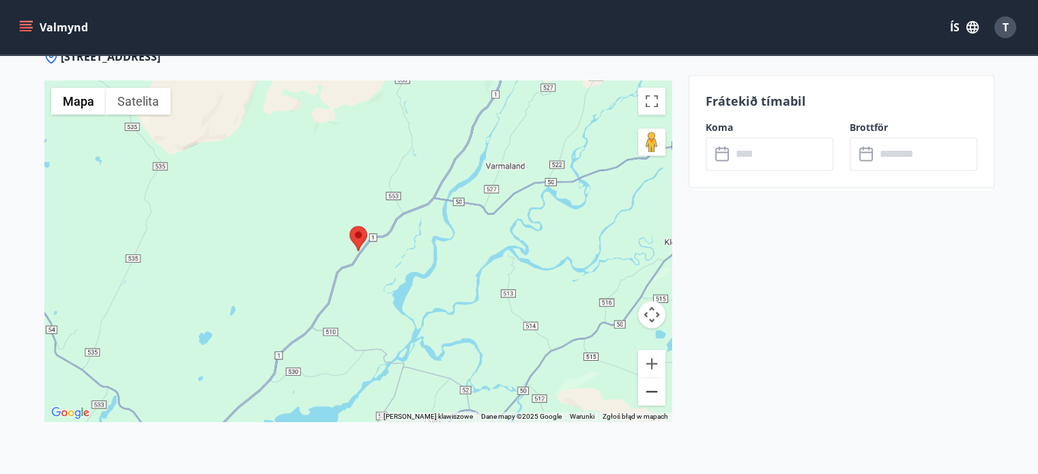
click at [655, 395] on button "Pomniejsz" at bounding box center [651, 391] width 27 height 27
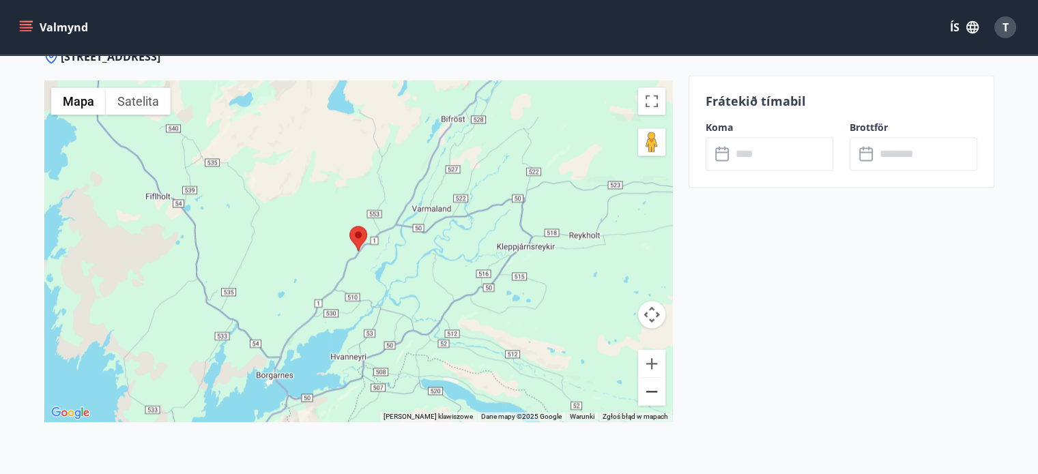
click at [655, 395] on button "Pomniejsz" at bounding box center [651, 391] width 27 height 27
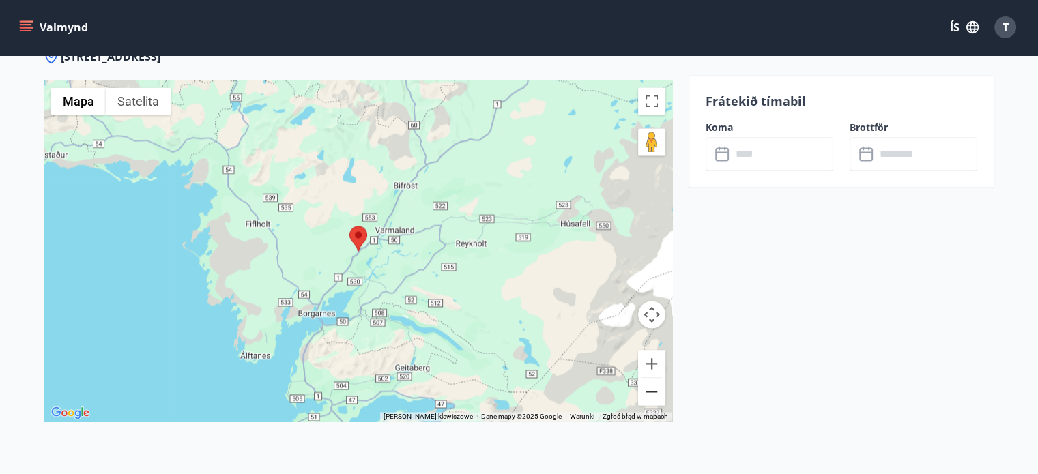
click at [655, 395] on button "Pomniejsz" at bounding box center [651, 391] width 27 height 27
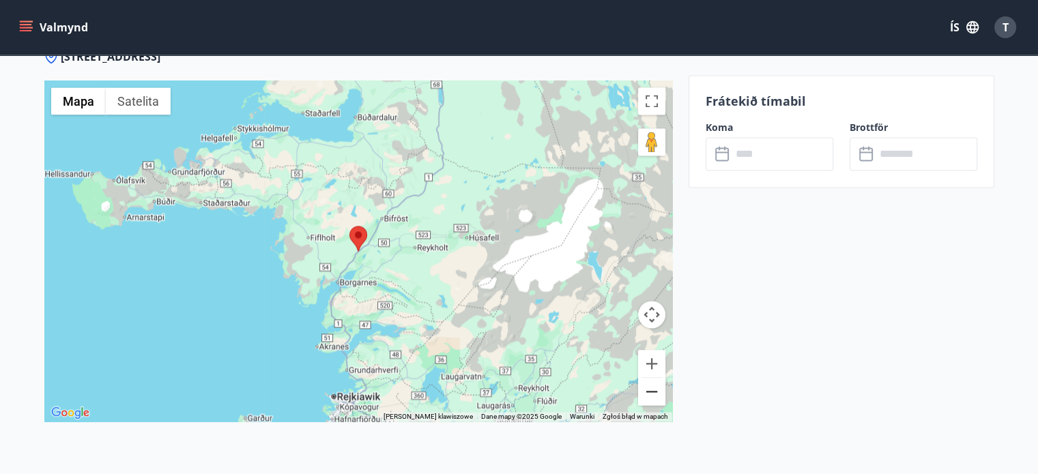
click at [655, 395] on button "Pomniejsz" at bounding box center [651, 391] width 27 height 27
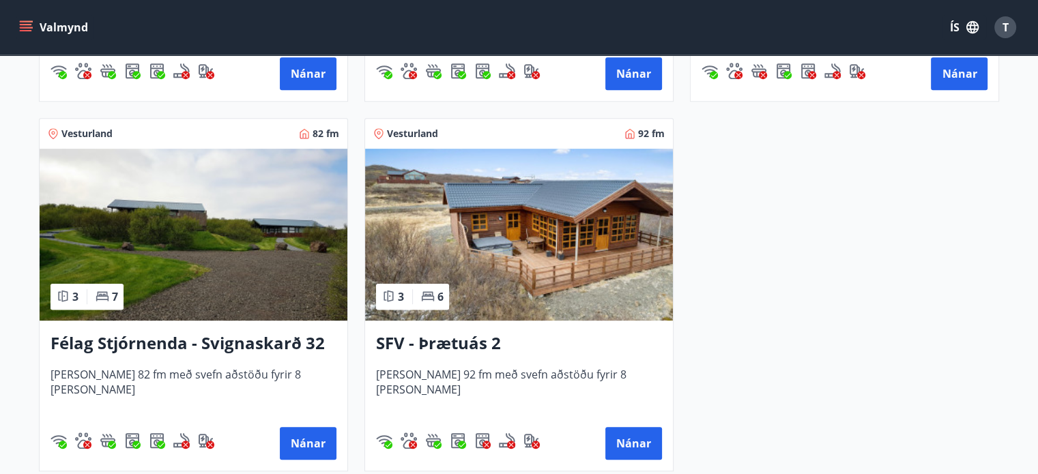
scroll to position [611, 0]
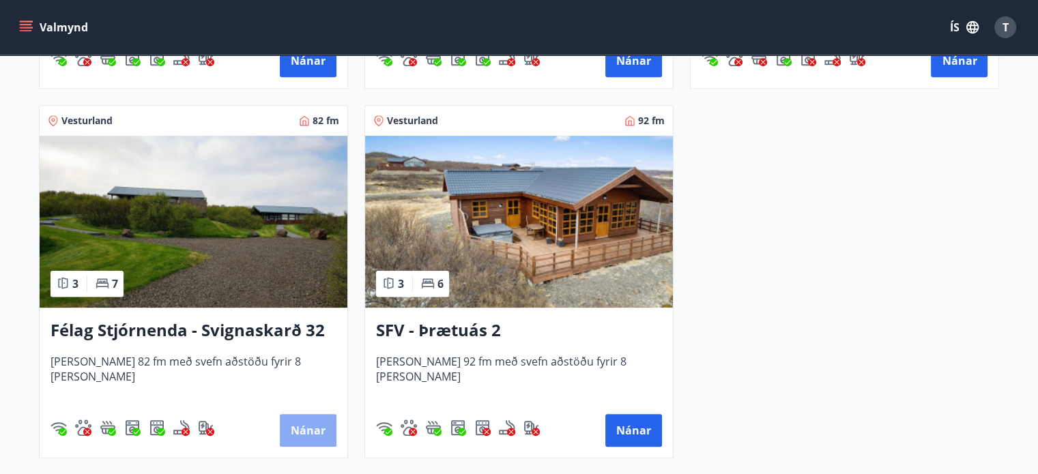
click at [297, 428] on button "Nánar" at bounding box center [308, 430] width 57 height 33
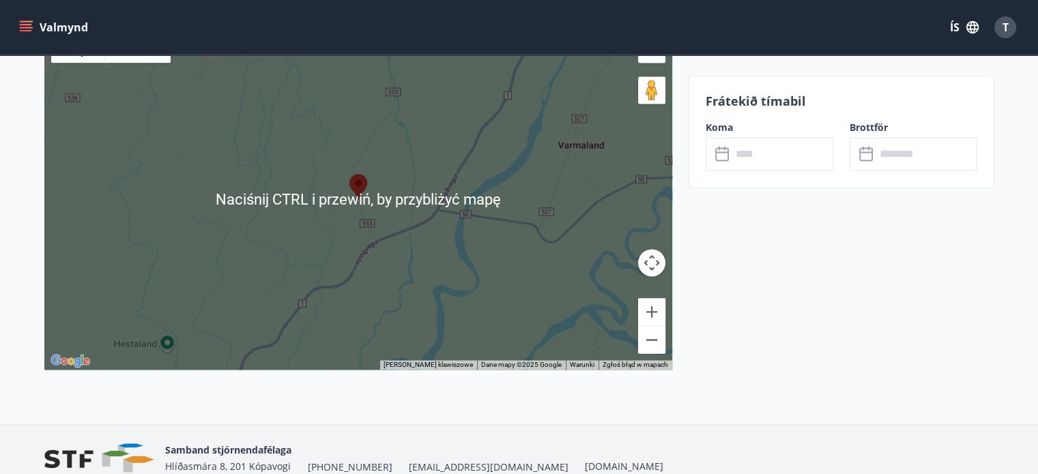
click at [454, 334] on div at bounding box center [358, 199] width 628 height 341
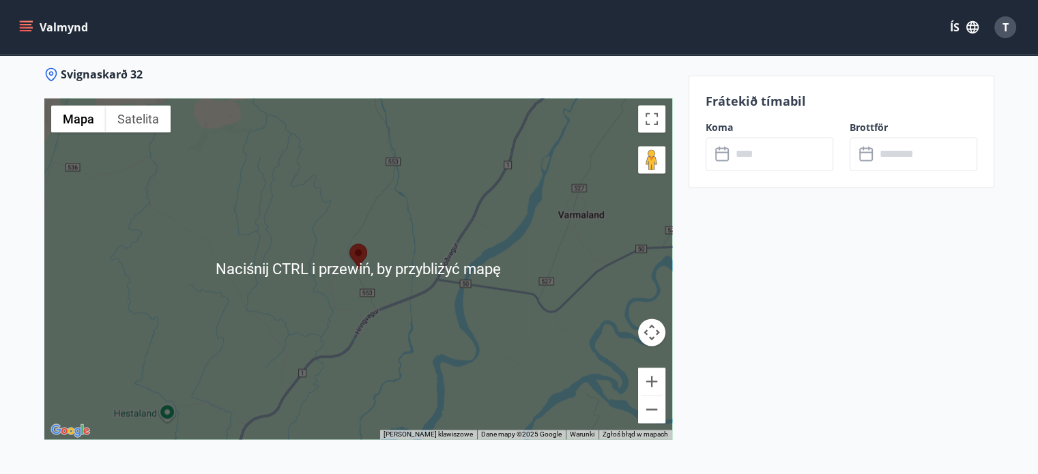
scroll to position [1986, 0]
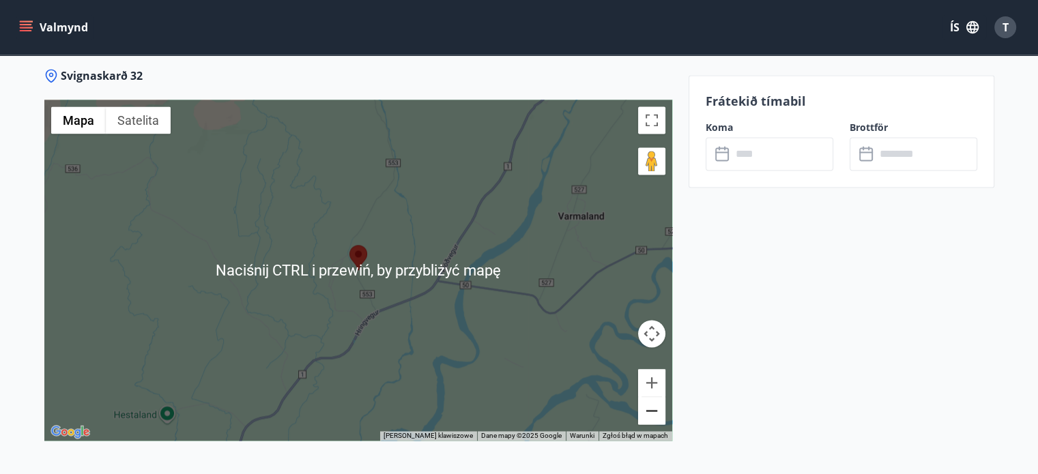
click at [643, 409] on button "Pomniejsz" at bounding box center [651, 410] width 27 height 27
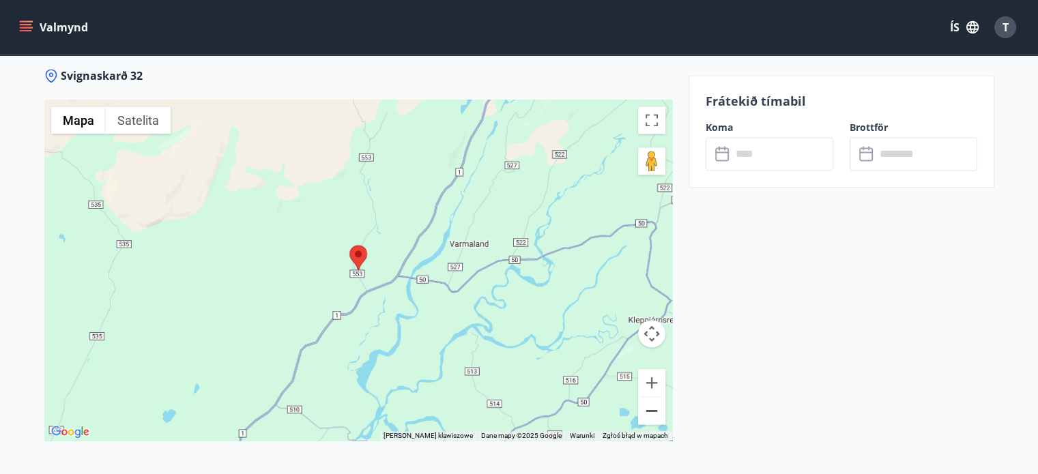
click at [643, 409] on button "Pomniejsz" at bounding box center [651, 410] width 27 height 27
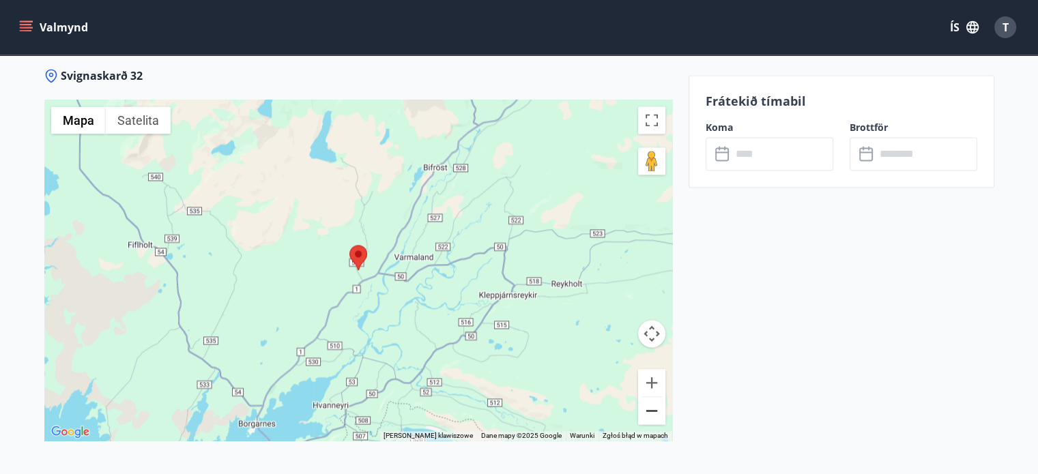
click at [643, 409] on button "Pomniejsz" at bounding box center [651, 410] width 27 height 27
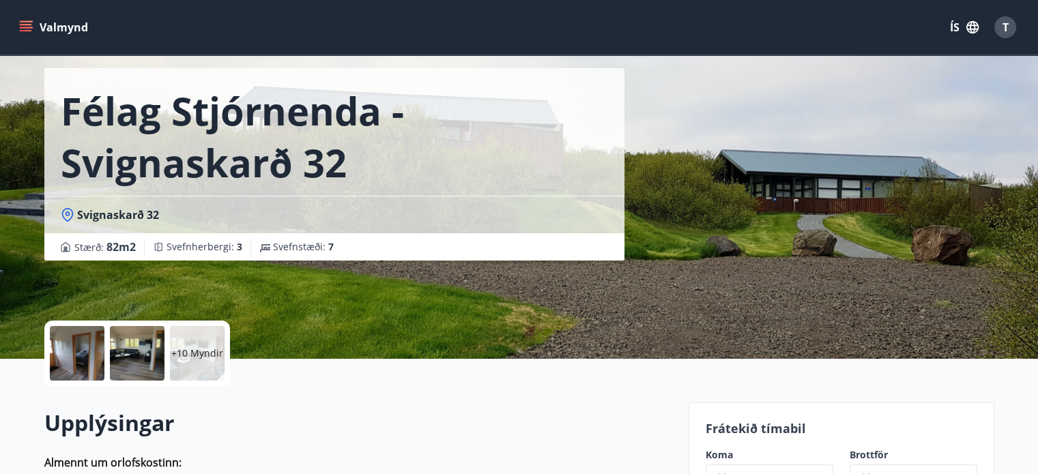
scroll to position [0, 0]
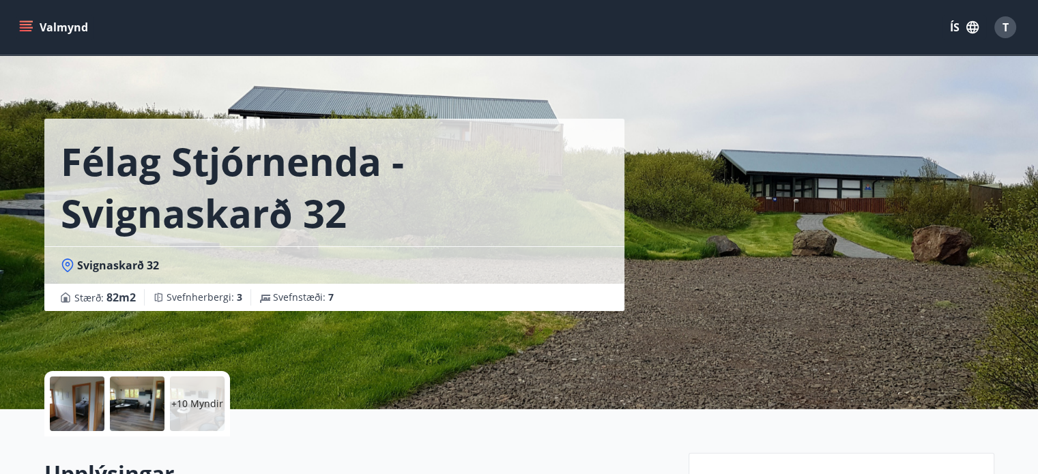
click at [66, 409] on div at bounding box center [77, 404] width 55 height 55
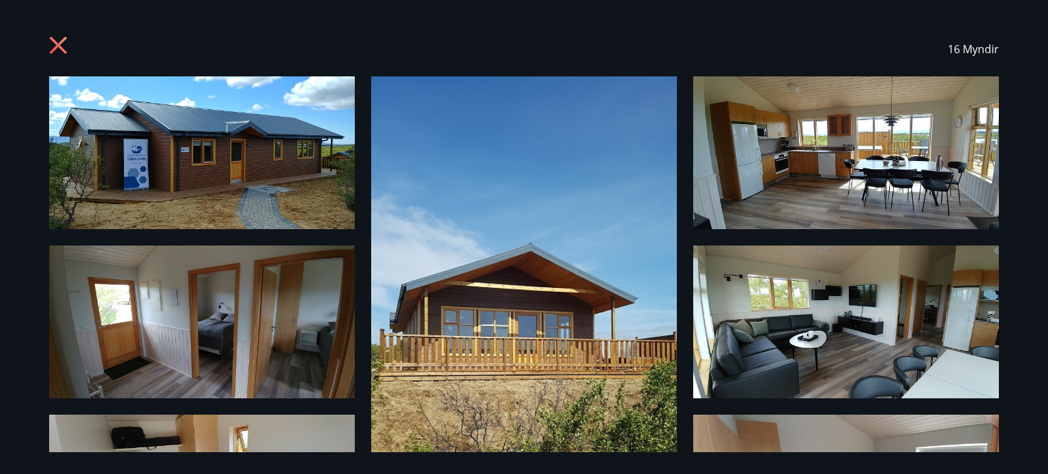
click at [191, 151] on img at bounding box center [202, 152] width 306 height 153
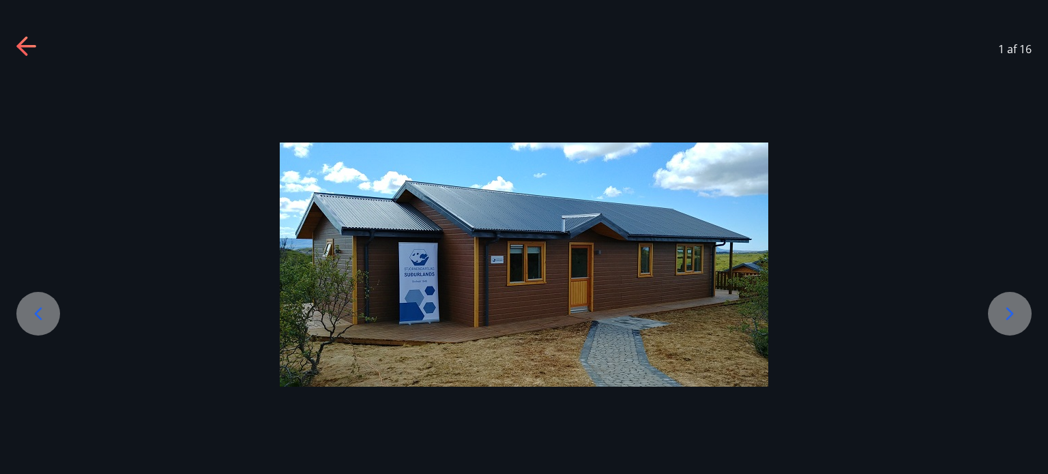
click at [1023, 308] on div at bounding box center [1010, 314] width 44 height 44
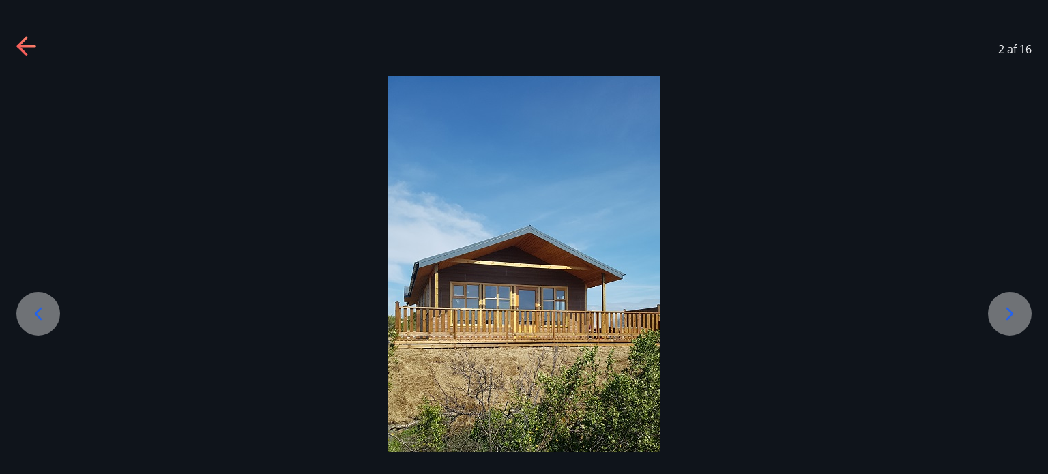
click at [1023, 308] on div at bounding box center [1010, 314] width 44 height 44
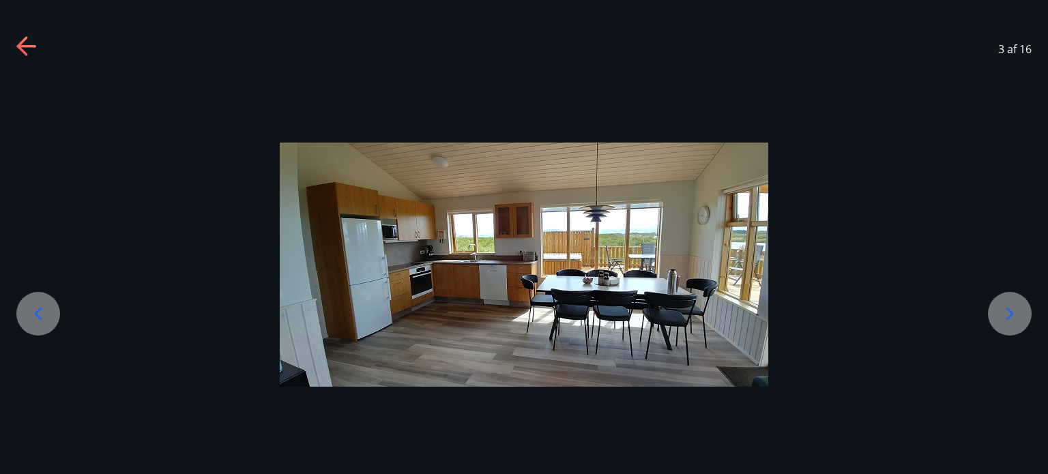
click at [1023, 308] on div at bounding box center [1010, 314] width 44 height 44
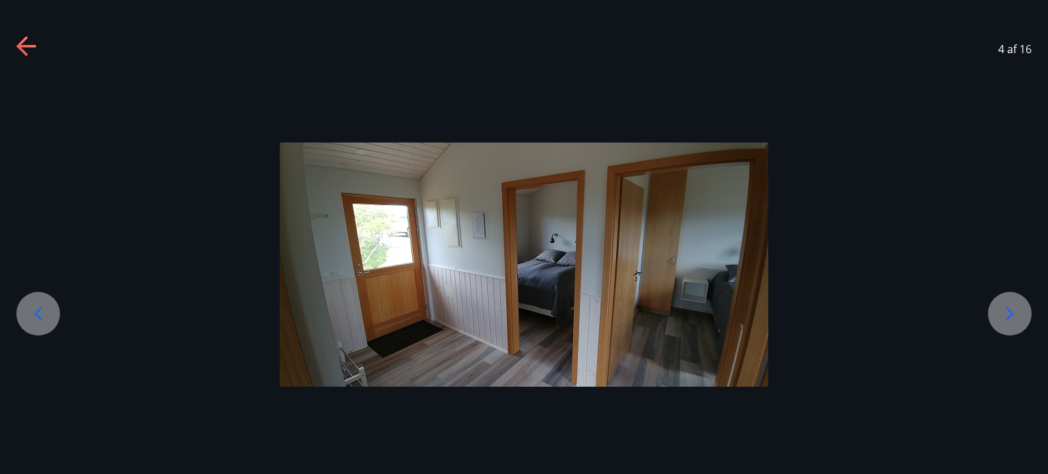
click at [1023, 308] on div at bounding box center [1010, 314] width 44 height 44
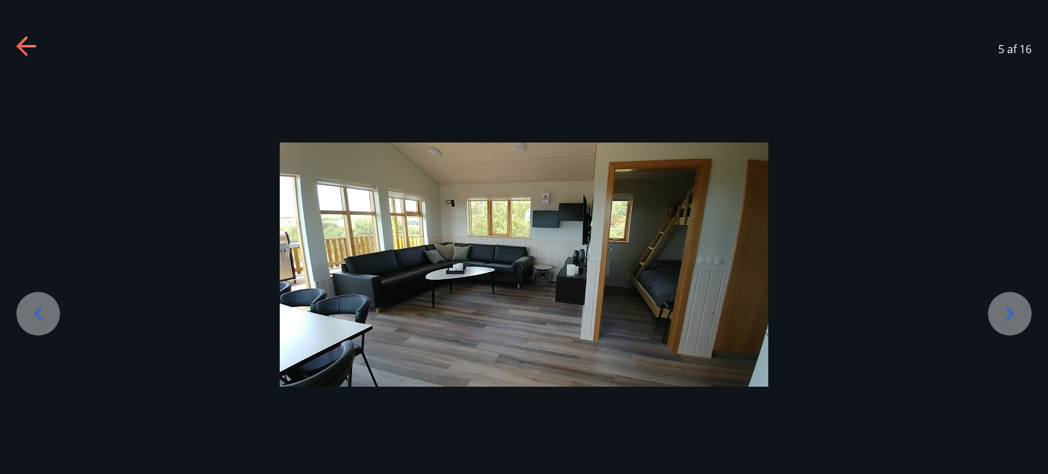
click at [1023, 308] on div at bounding box center [1010, 314] width 44 height 44
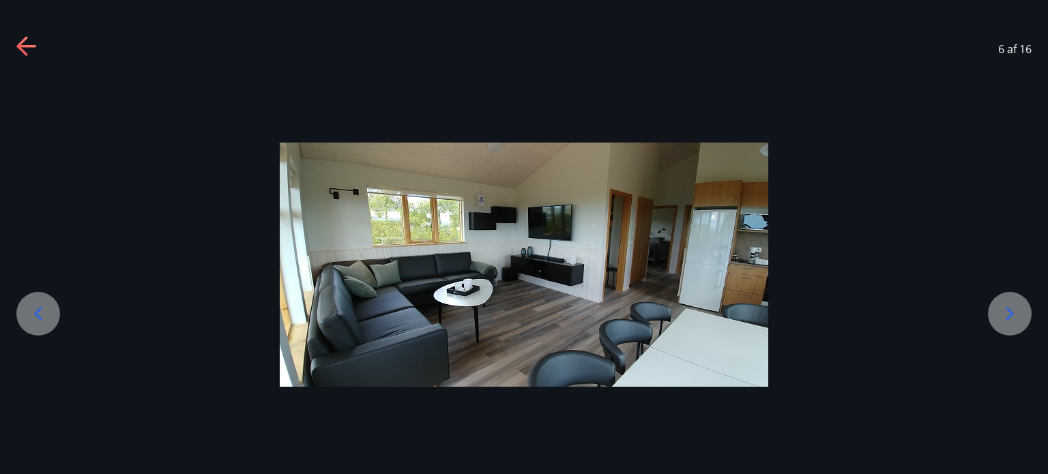
click at [1023, 308] on div at bounding box center [1010, 314] width 44 height 44
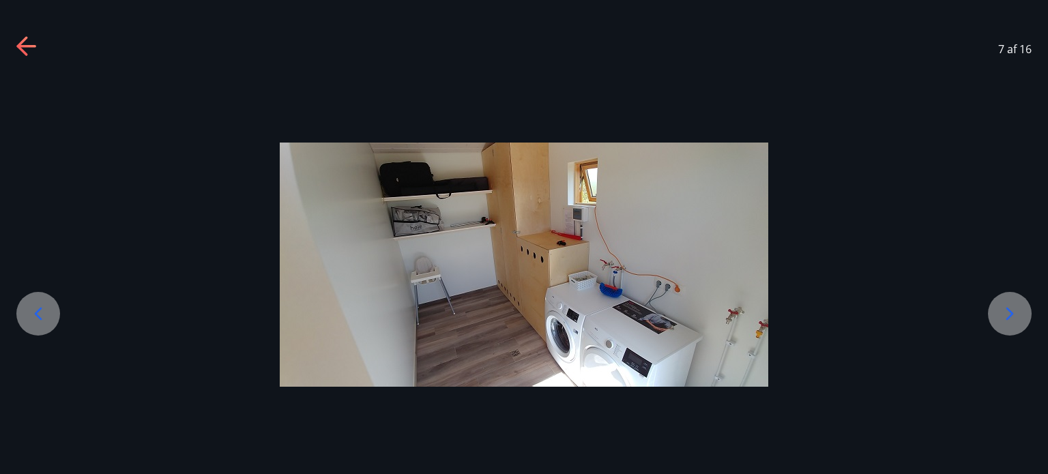
click at [1023, 308] on div at bounding box center [1010, 314] width 44 height 44
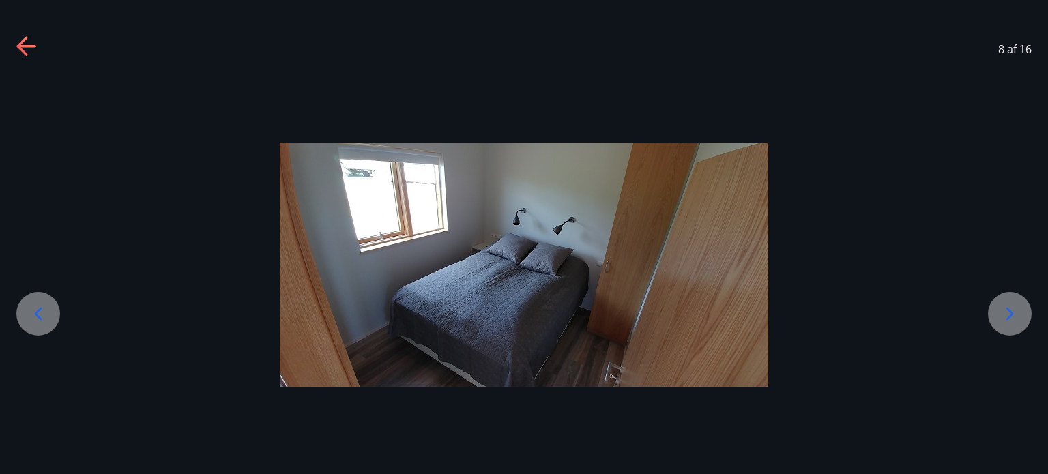
click at [1023, 308] on div at bounding box center [1010, 314] width 44 height 44
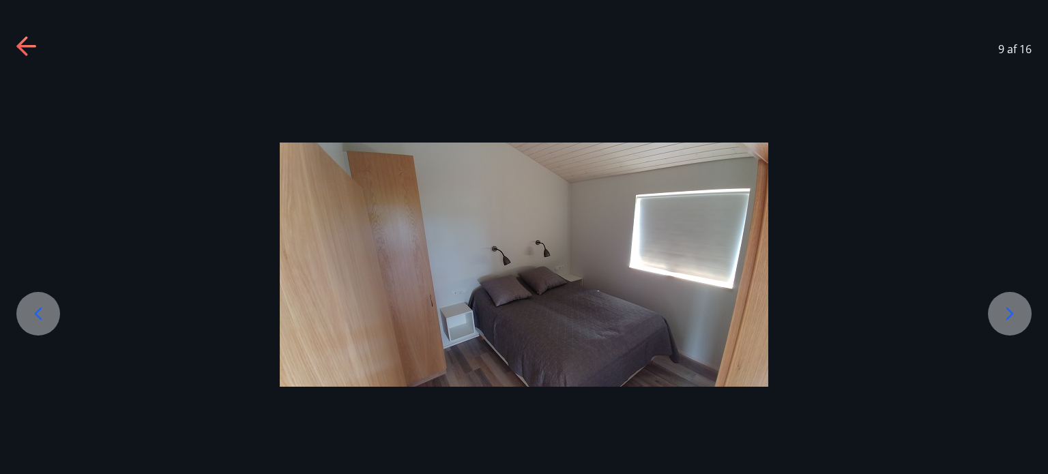
click at [1023, 308] on div at bounding box center [1010, 314] width 44 height 44
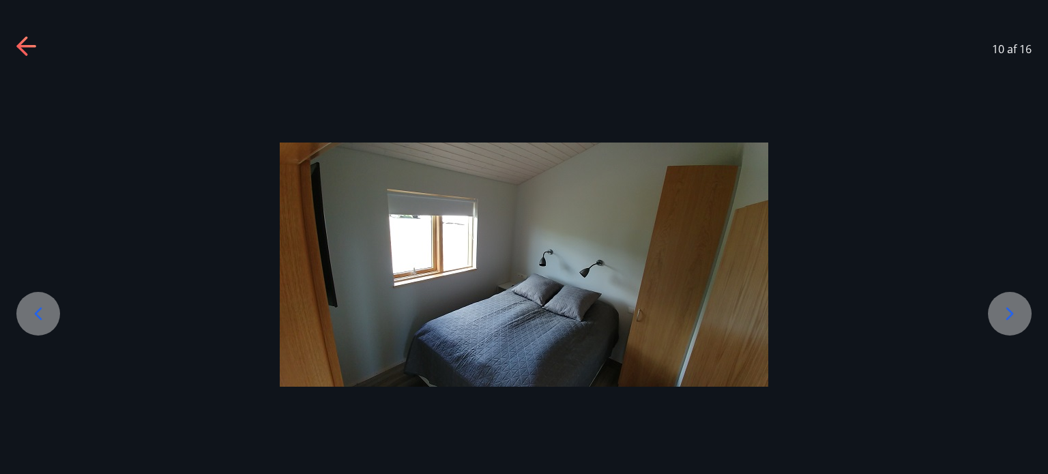
click at [1023, 308] on div at bounding box center [1010, 314] width 44 height 44
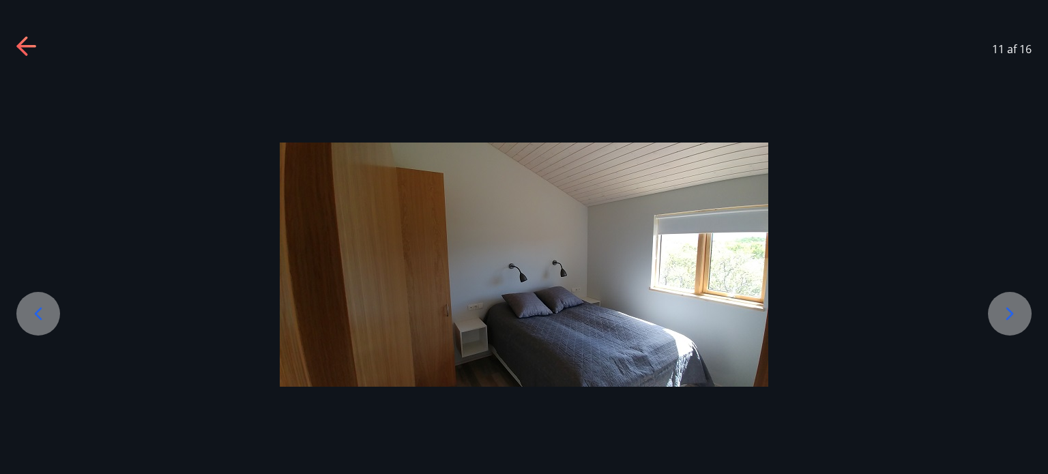
click at [1023, 308] on div at bounding box center [1010, 314] width 44 height 44
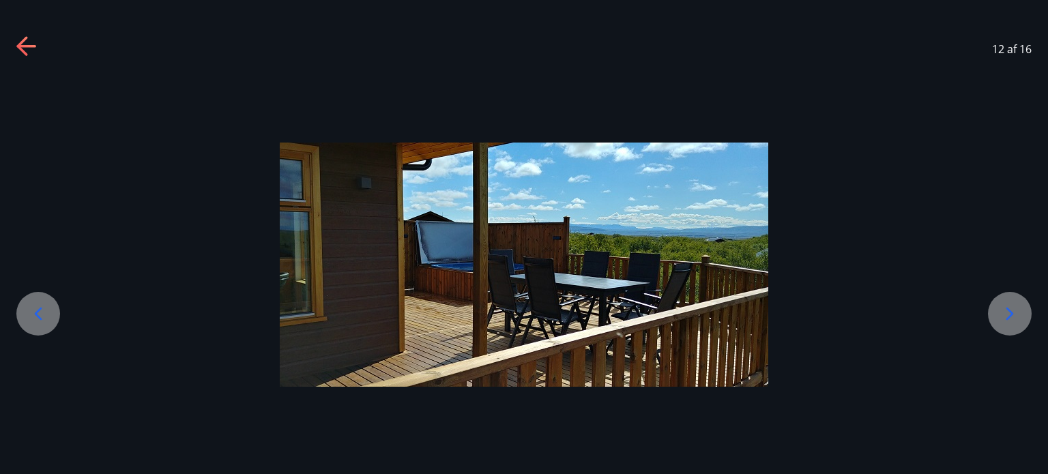
click at [1023, 308] on div at bounding box center [1010, 314] width 44 height 44
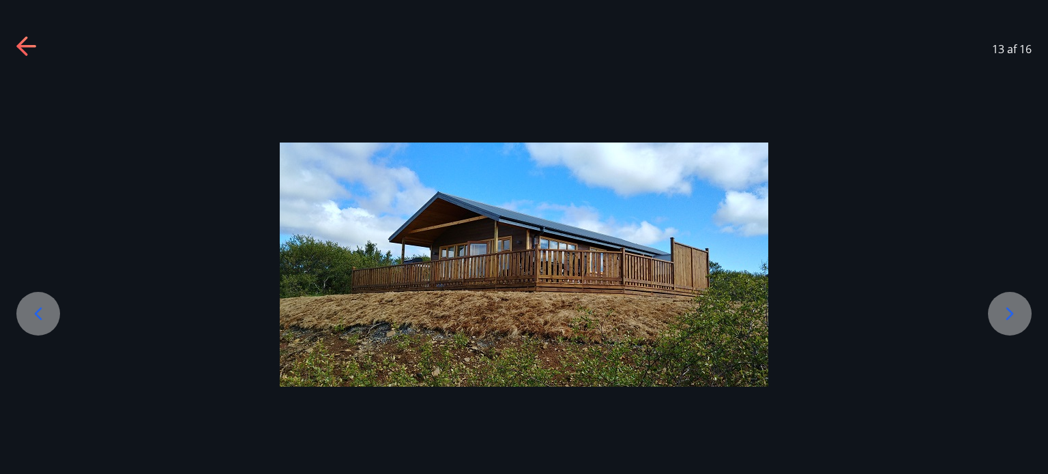
click at [41, 321] on icon at bounding box center [38, 314] width 22 height 22
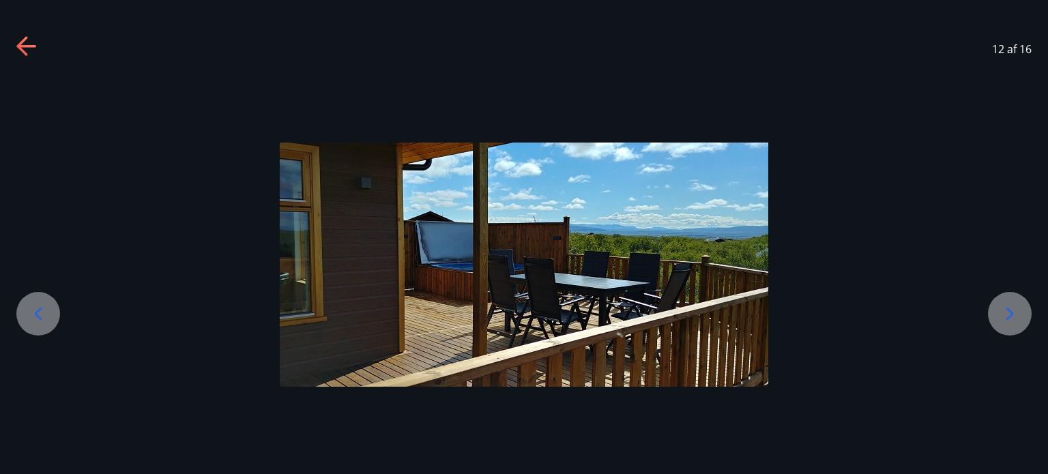
click at [24, 40] on icon at bounding box center [21, 45] width 11 height 19
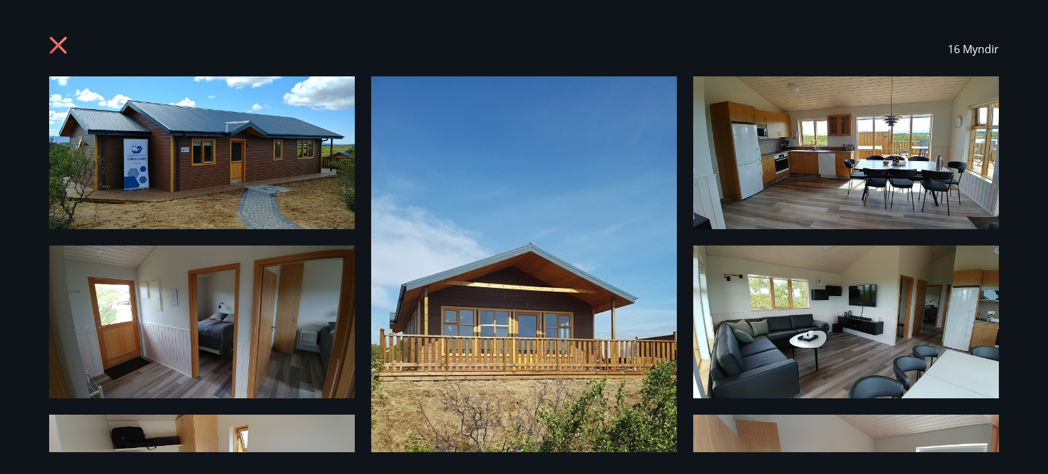
click at [233, 201] on img at bounding box center [202, 152] width 306 height 153
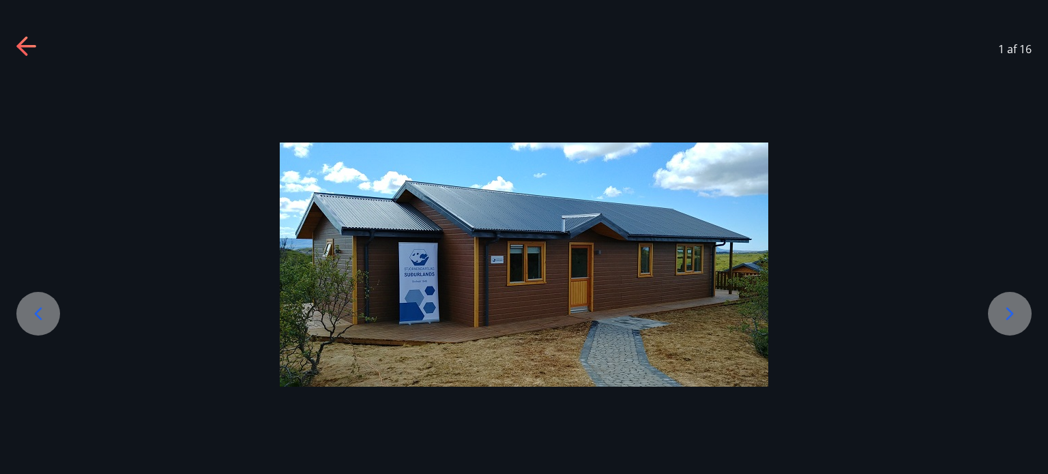
click at [36, 318] on icon at bounding box center [38, 314] width 22 height 22
click at [1021, 312] on div at bounding box center [1010, 314] width 44 height 44
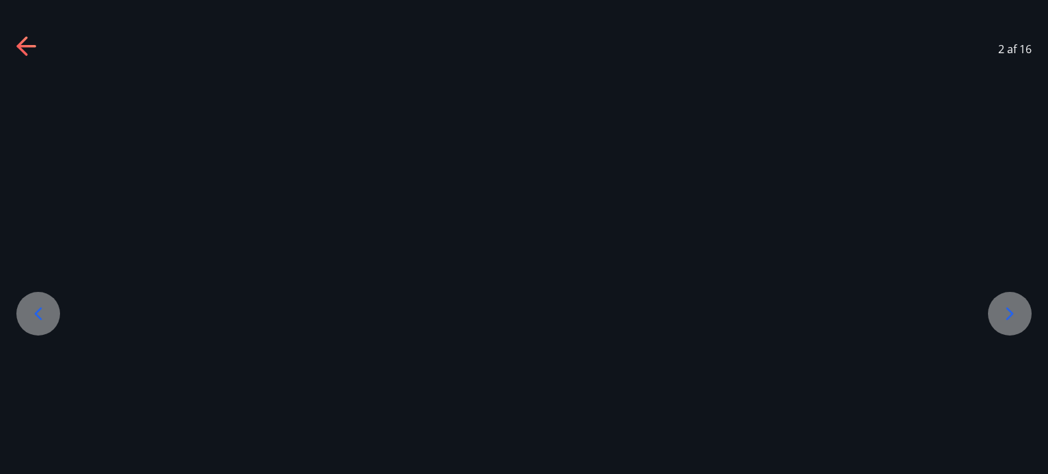
click at [1021, 312] on div at bounding box center [1010, 314] width 44 height 44
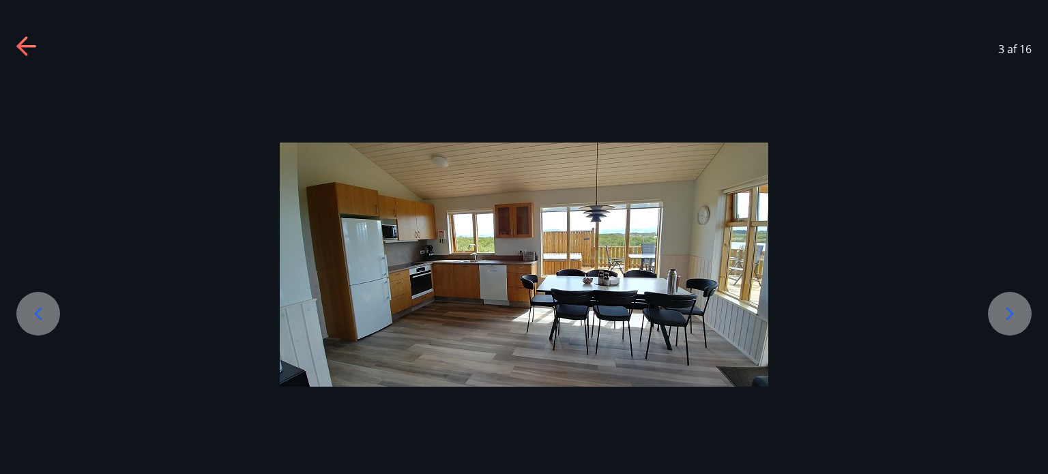
click at [1021, 312] on div at bounding box center [1010, 314] width 44 height 44
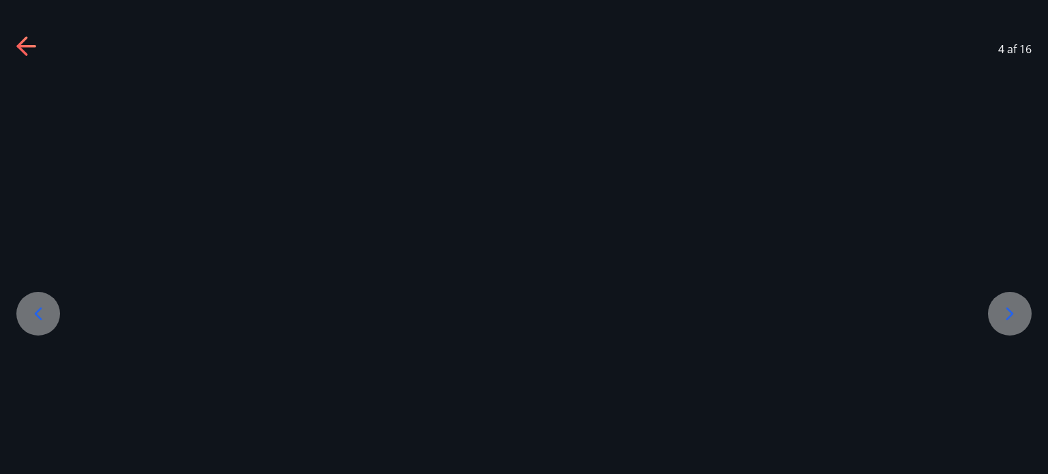
click at [1021, 312] on div at bounding box center [1010, 314] width 44 height 44
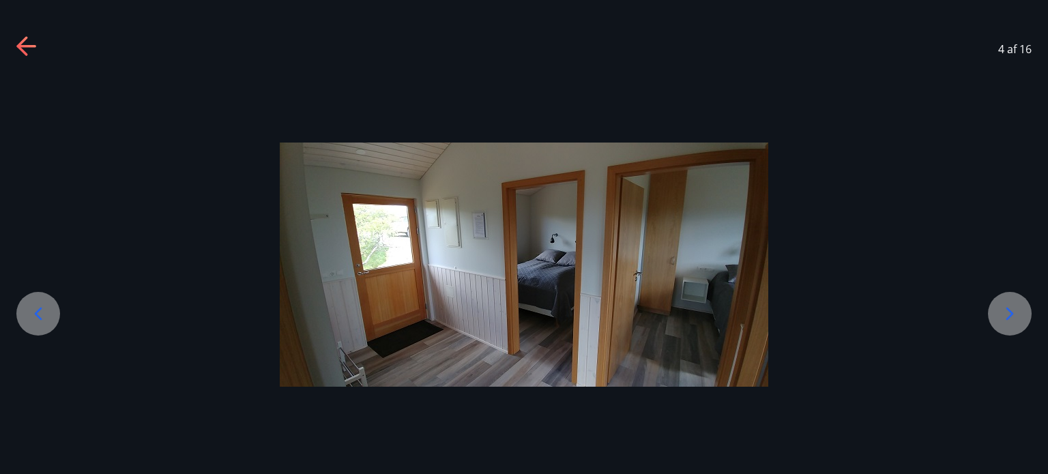
click at [1021, 312] on div at bounding box center [1010, 314] width 44 height 44
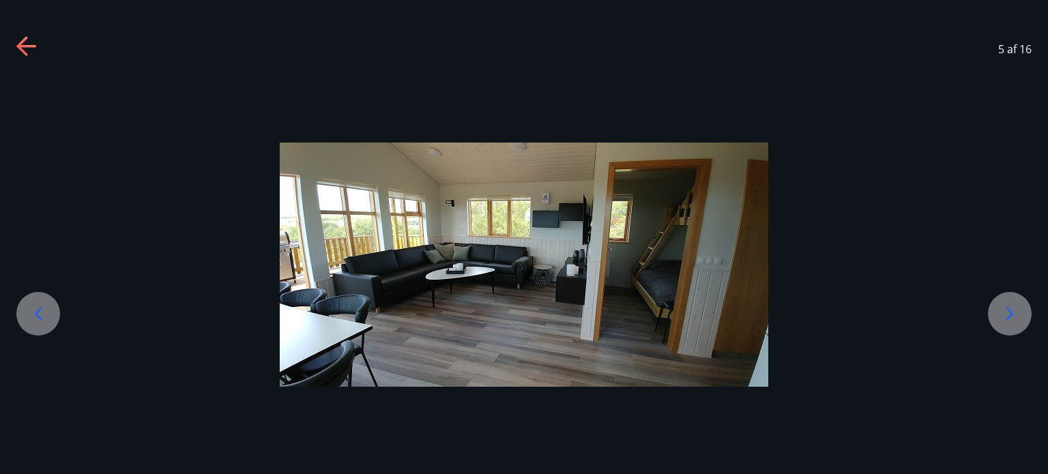
click at [1021, 312] on div at bounding box center [1010, 314] width 44 height 44
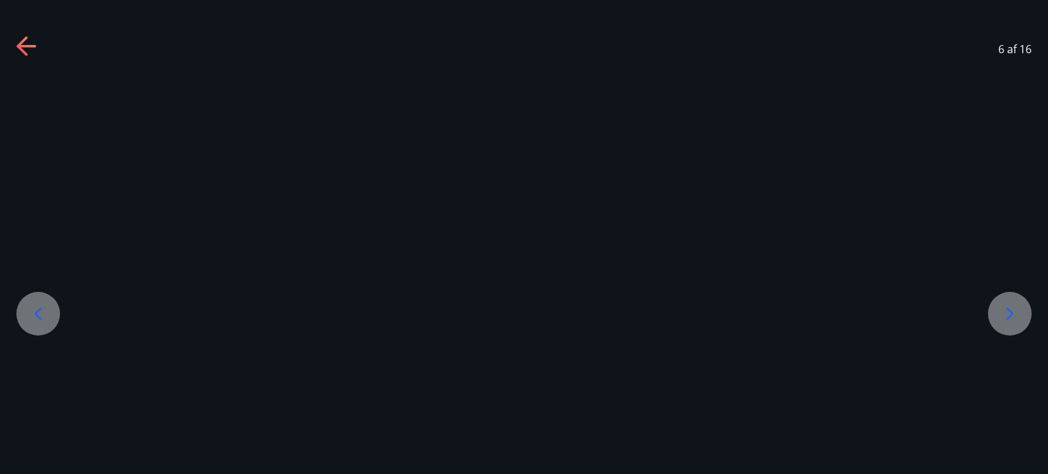
click at [1021, 312] on div at bounding box center [1010, 314] width 44 height 44
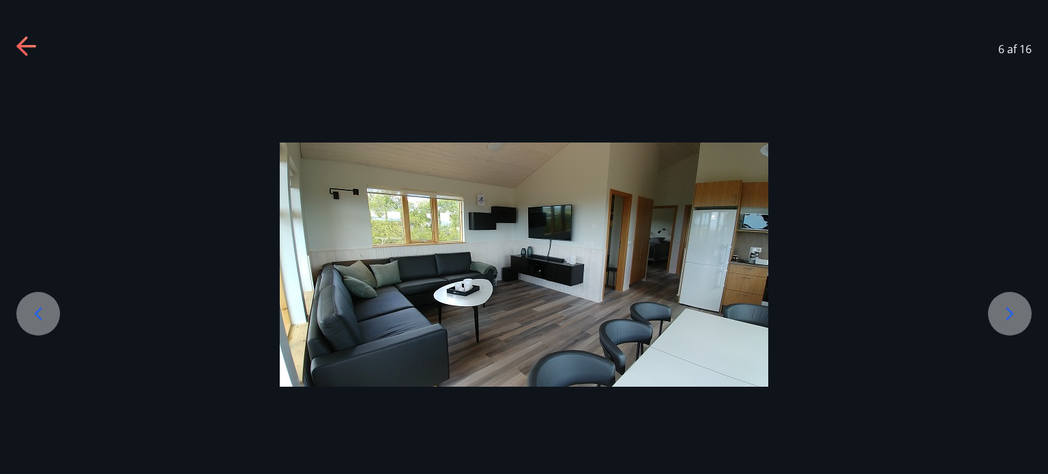
click at [1021, 312] on div at bounding box center [1010, 314] width 44 height 44
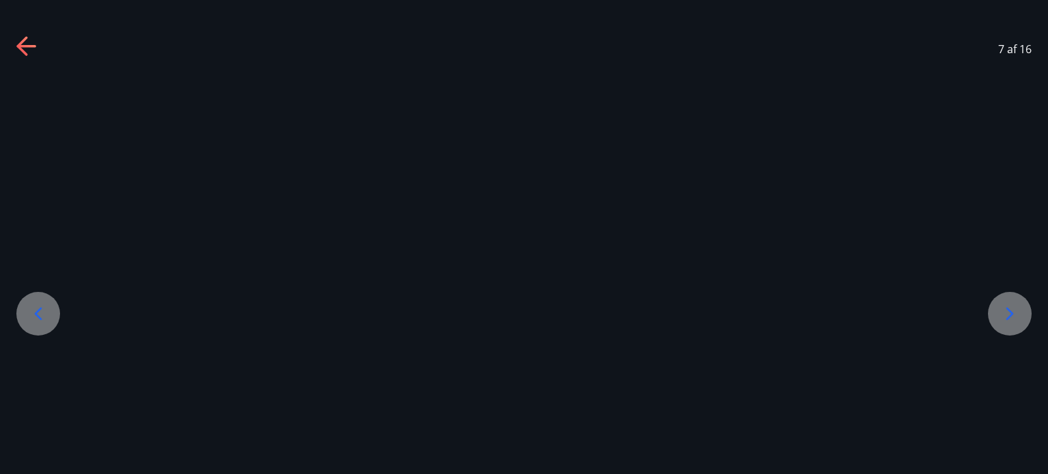
click at [1021, 312] on div at bounding box center [1010, 314] width 44 height 44
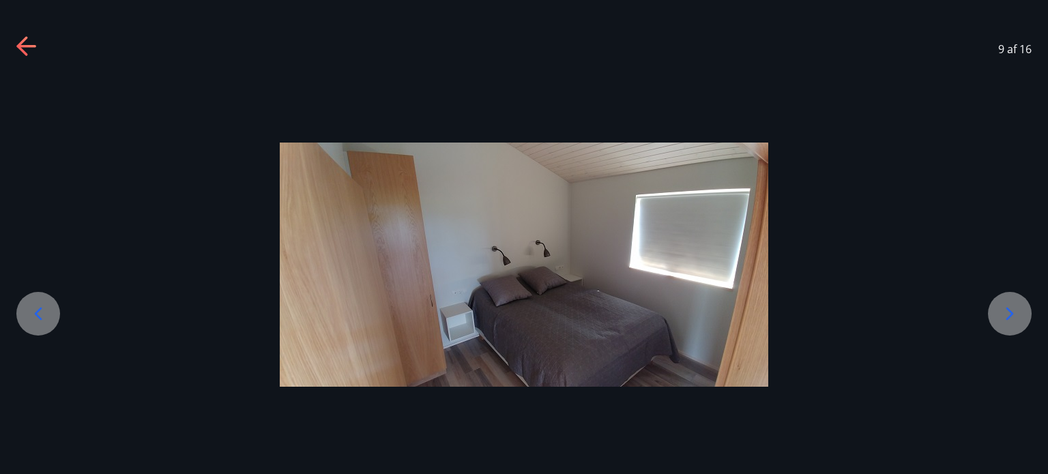
click at [1021, 312] on div at bounding box center [1010, 314] width 44 height 44
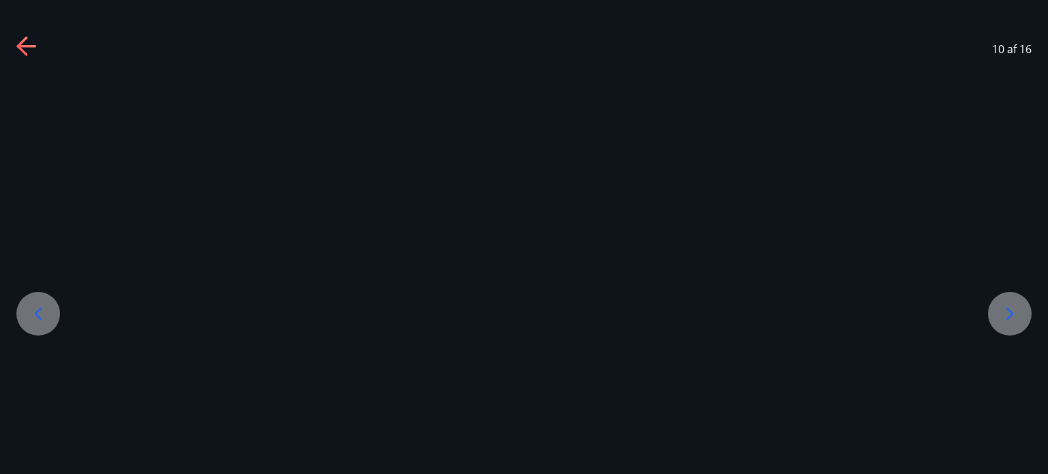
click at [1021, 312] on div at bounding box center [1010, 314] width 44 height 44
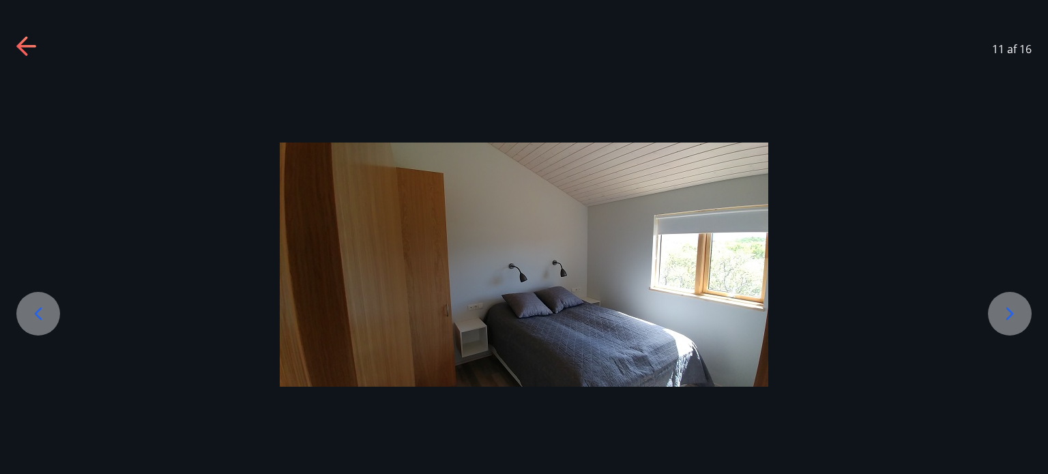
click at [1021, 312] on div at bounding box center [1010, 314] width 44 height 44
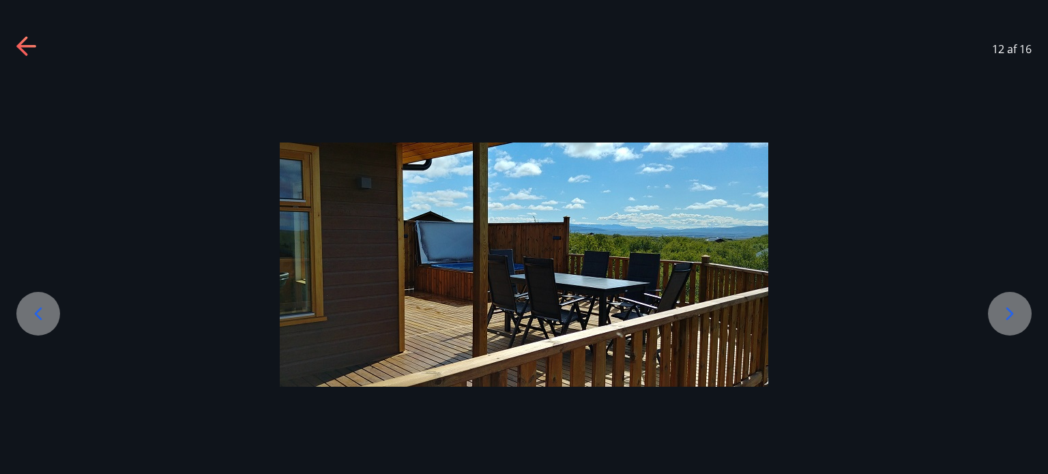
drag, startPoint x: 11, startPoint y: 46, endPoint x: 29, endPoint y: 46, distance: 18.4
click at [29, 46] on div "12 af 16" at bounding box center [524, 49] width 1048 height 55
click at [29, 46] on icon at bounding box center [25, 46] width 19 height 3
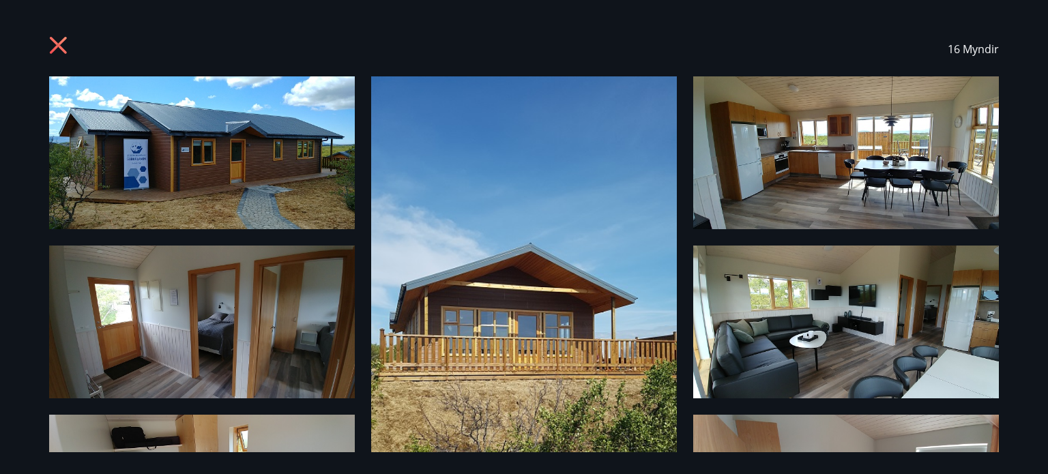
click at [63, 41] on icon at bounding box center [58, 45] width 17 height 17
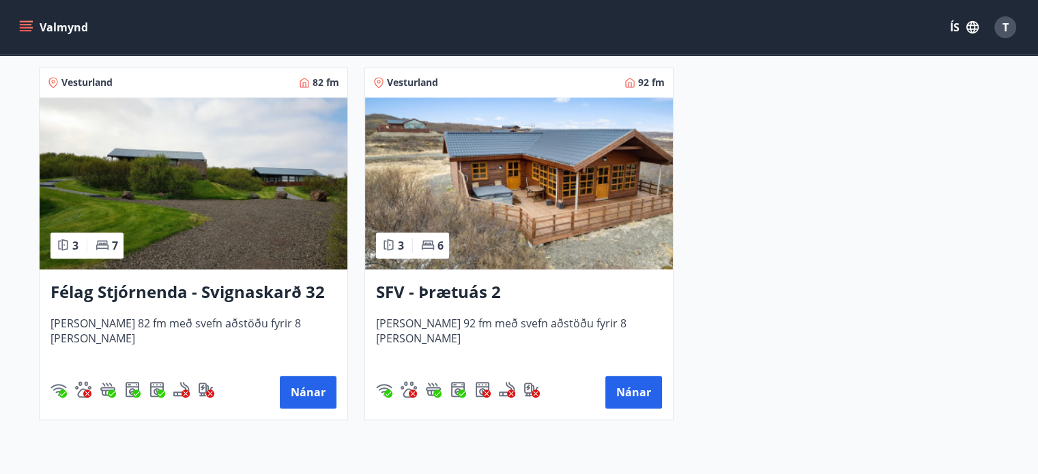
scroll to position [648, 0]
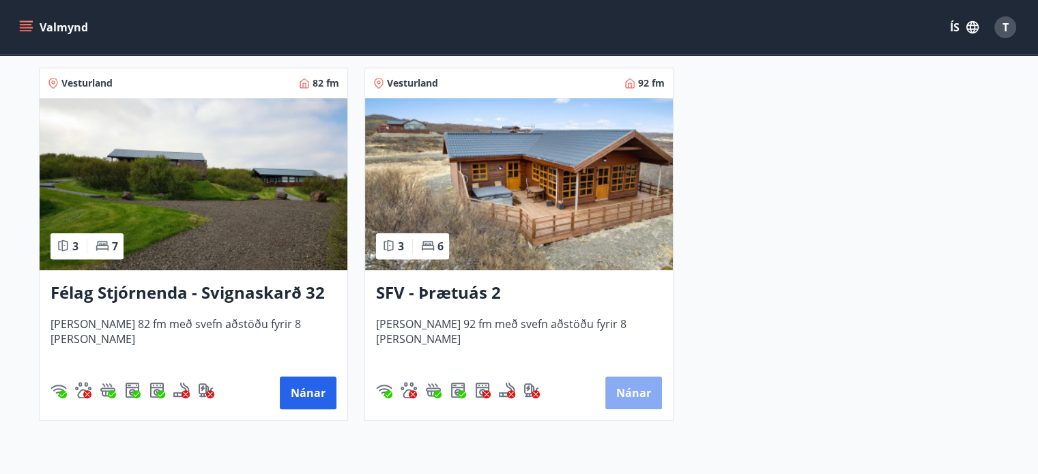
click at [645, 385] on button "Nánar" at bounding box center [633, 393] width 57 height 33
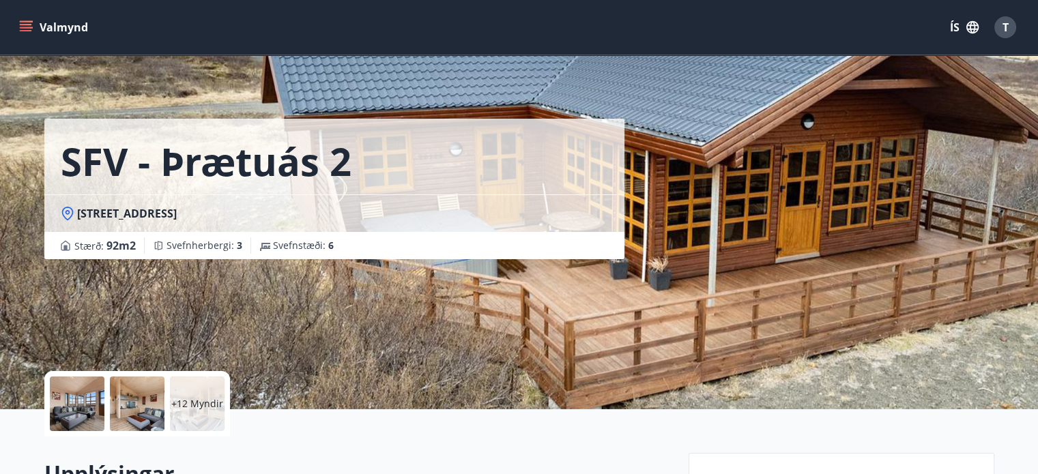
click at [71, 404] on div at bounding box center [77, 404] width 55 height 55
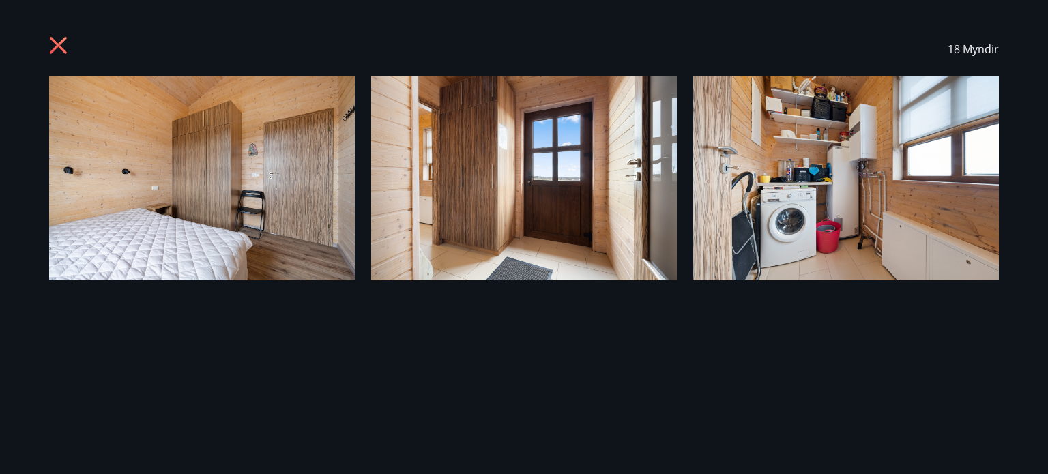
click at [284, 141] on img at bounding box center [202, 178] width 306 height 204
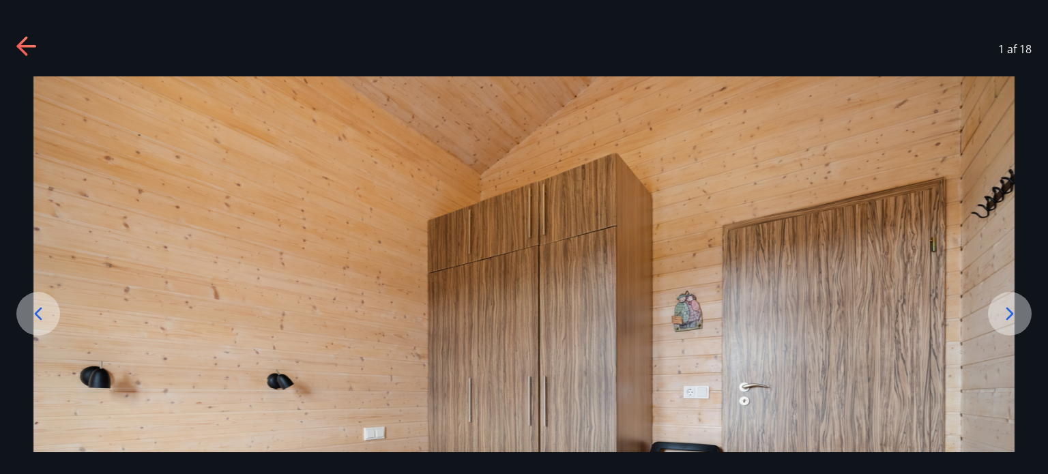
click at [1011, 306] on icon at bounding box center [1010, 314] width 22 height 22
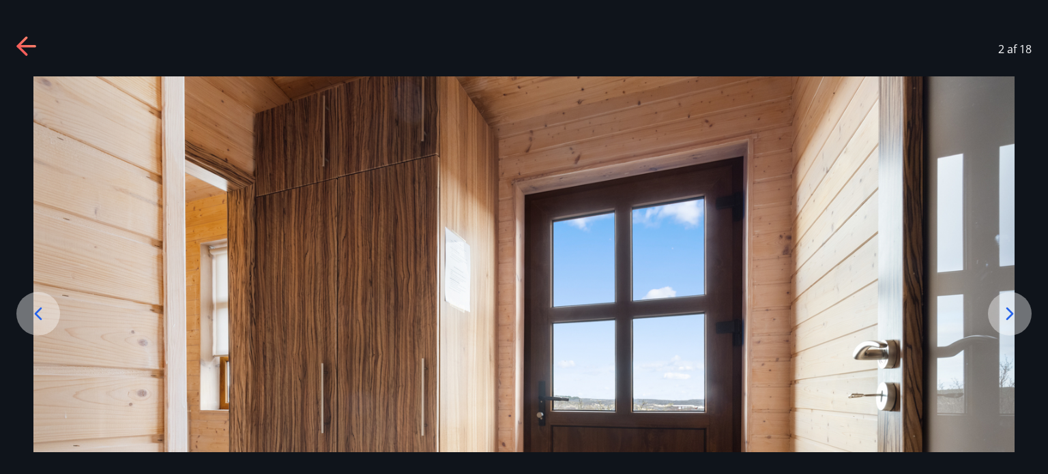
click at [1011, 306] on icon at bounding box center [1010, 314] width 22 height 22
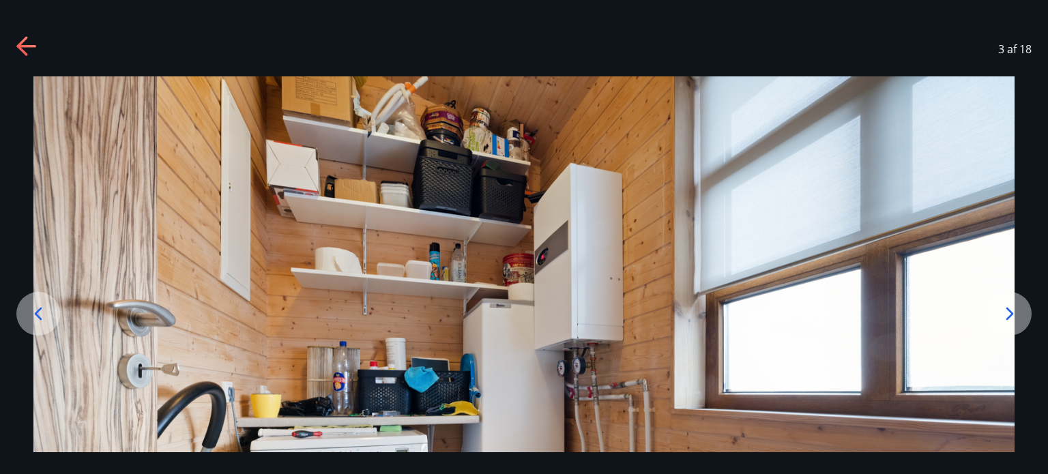
click at [1024, 310] on div at bounding box center [1010, 314] width 44 height 44
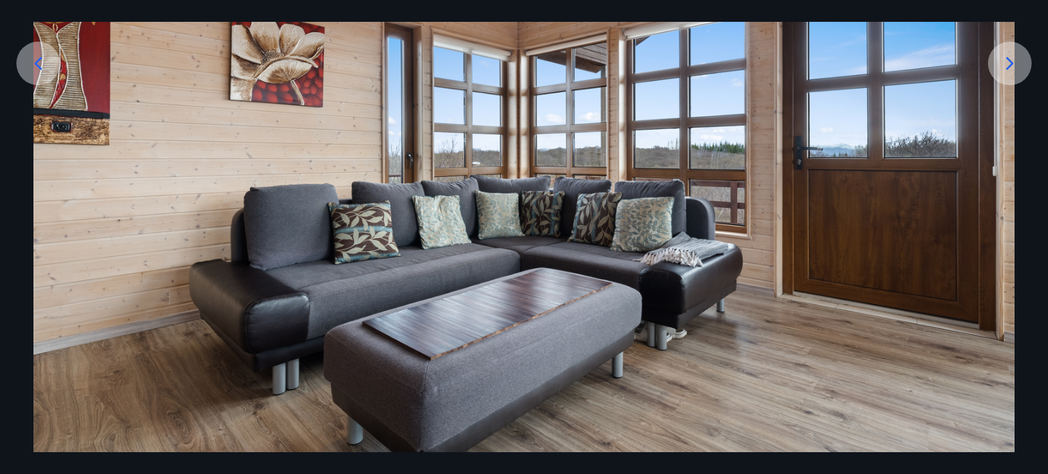
scroll to position [248, 0]
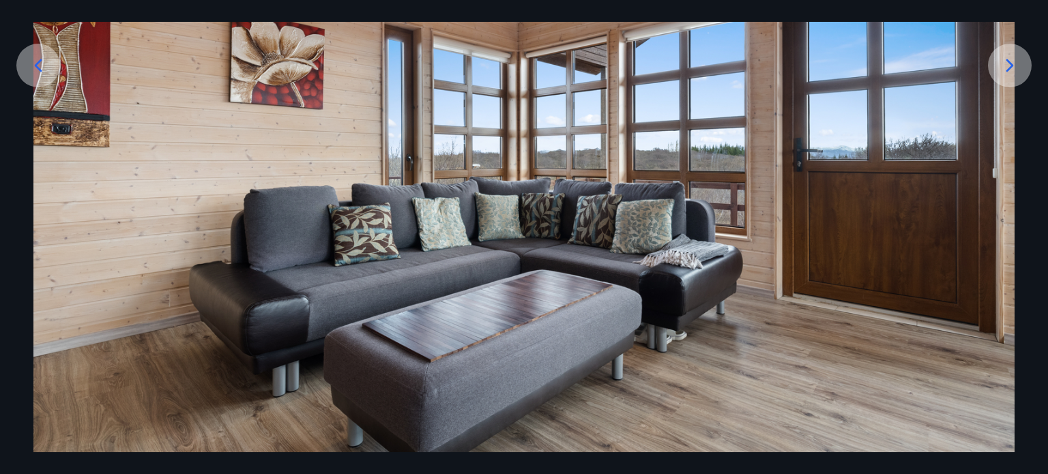
click at [1001, 78] on div at bounding box center [1010, 66] width 44 height 44
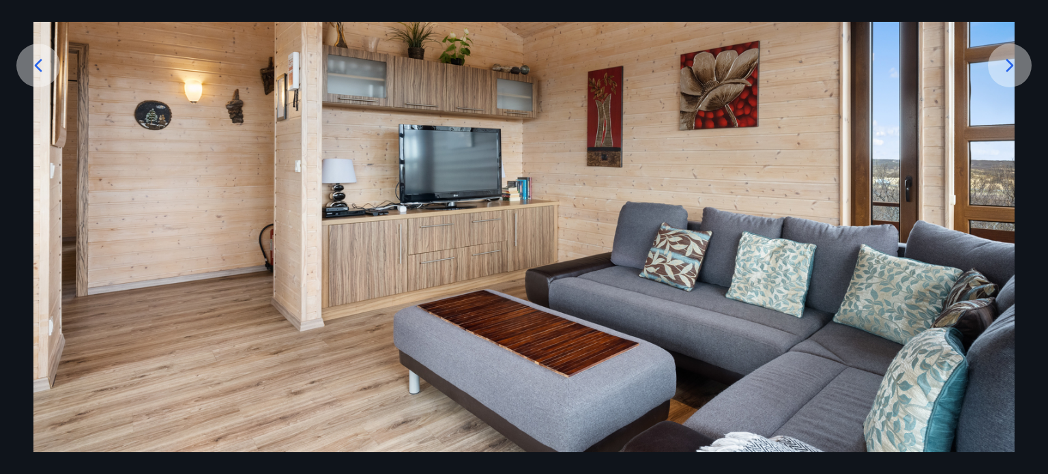
click at [1017, 61] on icon at bounding box center [1010, 66] width 22 height 22
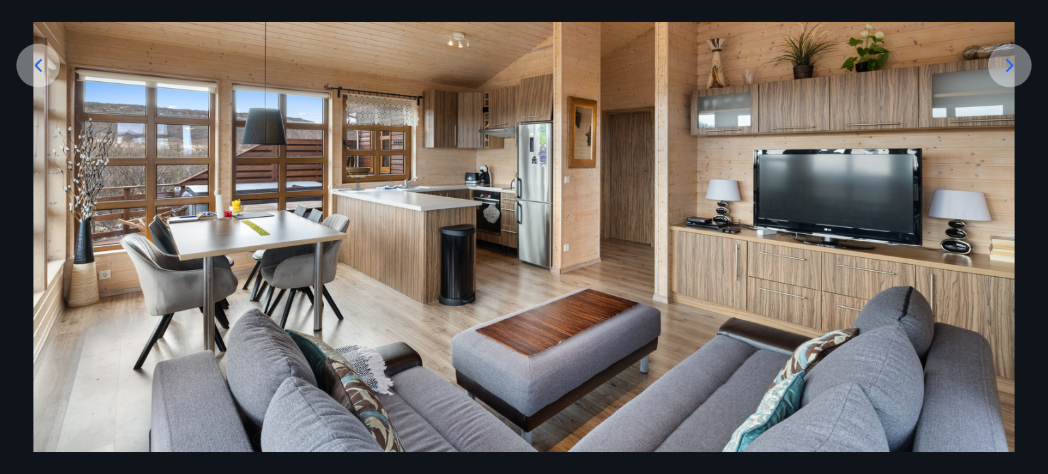
click at [1000, 68] on icon at bounding box center [1010, 66] width 22 height 22
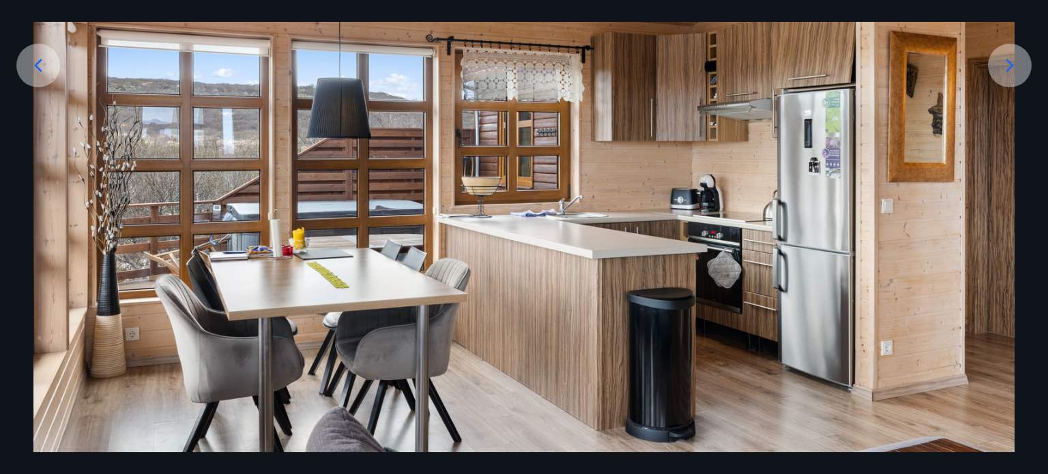
click at [1000, 68] on icon at bounding box center [1010, 66] width 22 height 22
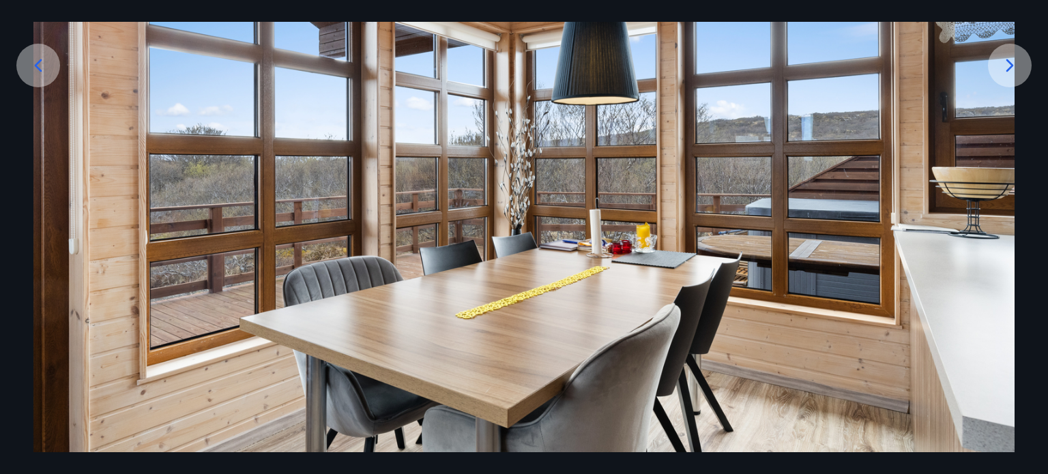
click at [1000, 68] on icon at bounding box center [1010, 66] width 22 height 22
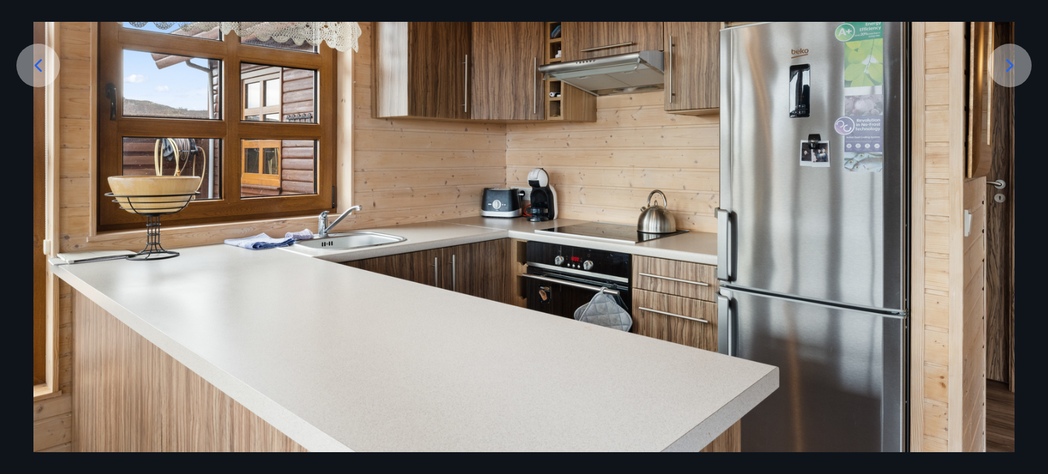
click at [1000, 68] on icon at bounding box center [1010, 66] width 22 height 22
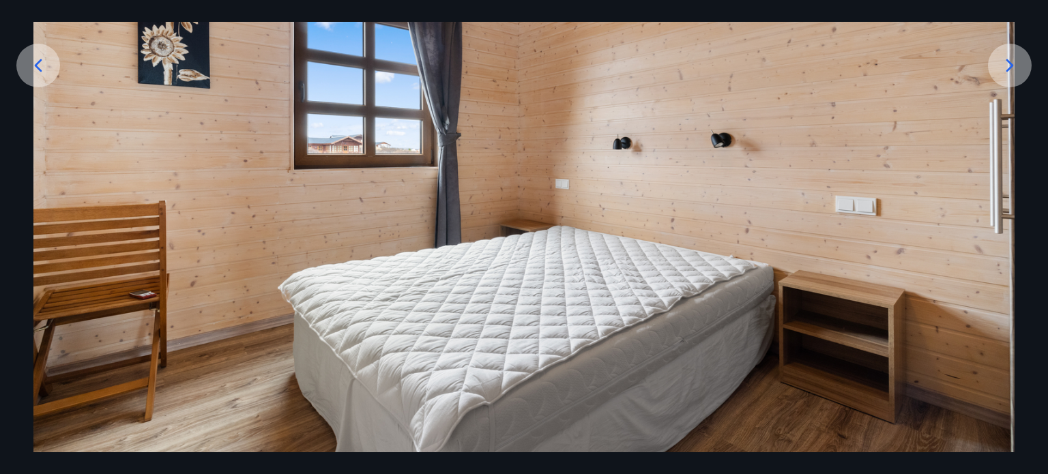
click at [1000, 68] on icon at bounding box center [1010, 66] width 22 height 22
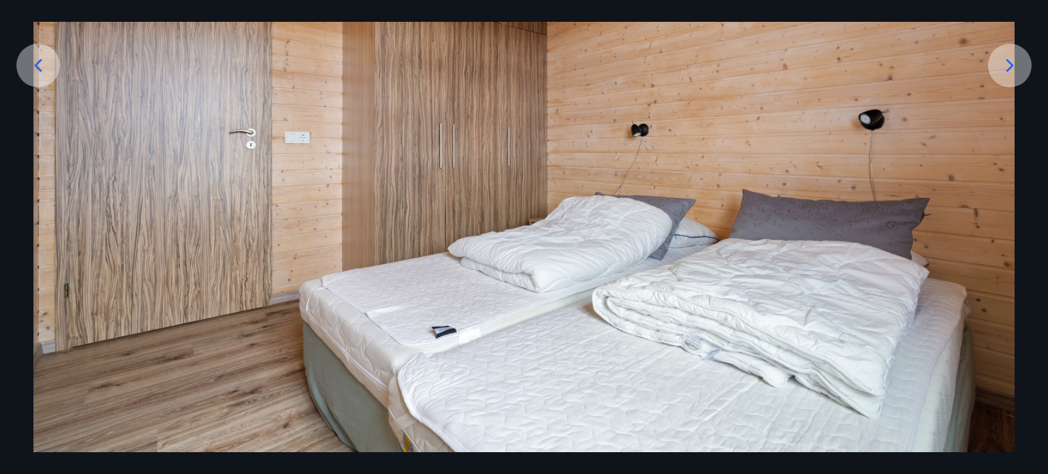
click at [1000, 68] on icon at bounding box center [1010, 66] width 22 height 22
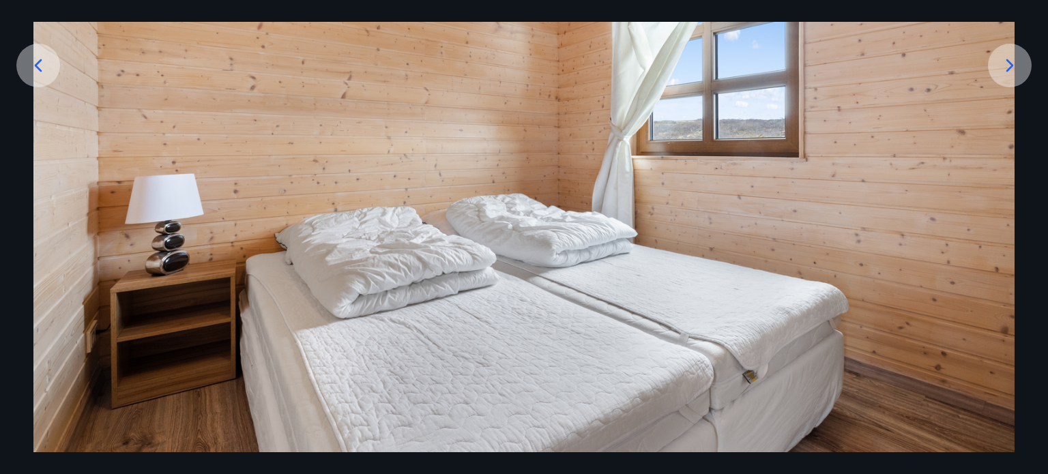
click at [1000, 68] on icon at bounding box center [1010, 66] width 22 height 22
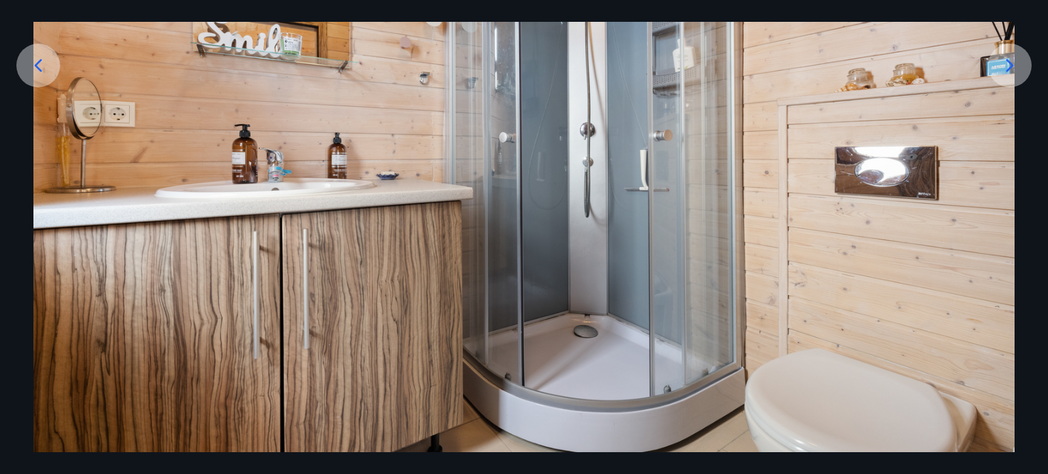
click at [1000, 68] on icon at bounding box center [1010, 66] width 22 height 22
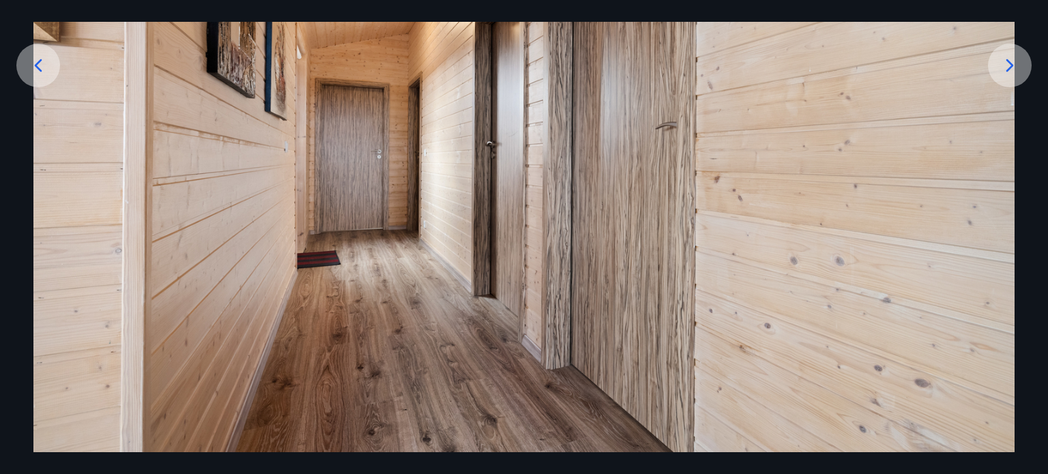
click at [1000, 68] on icon at bounding box center [1010, 66] width 22 height 22
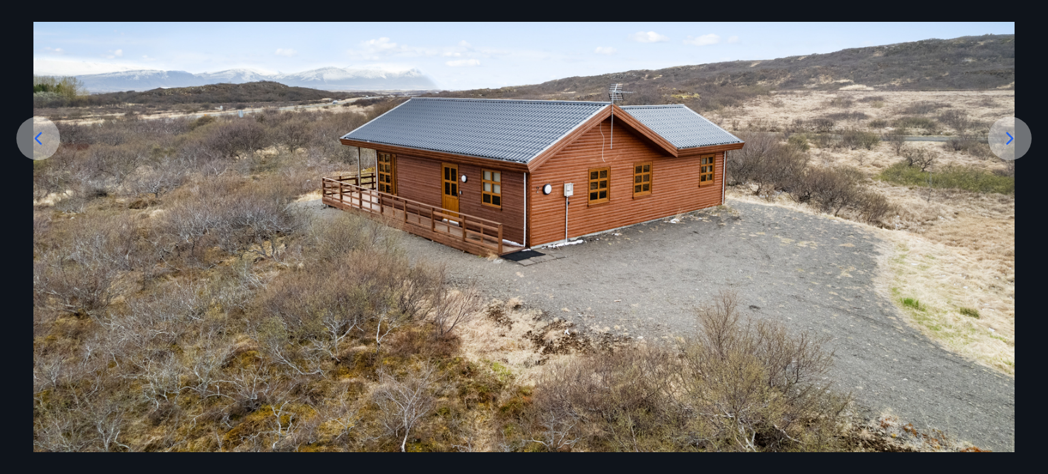
scroll to position [175, 0]
click at [1009, 130] on icon at bounding box center [1010, 139] width 22 height 22
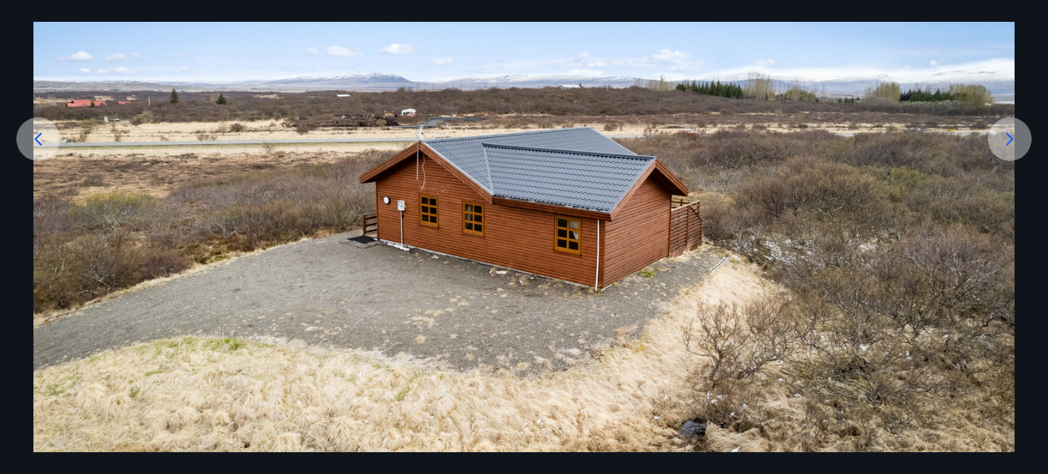
click at [1003, 139] on icon at bounding box center [1010, 139] width 22 height 22
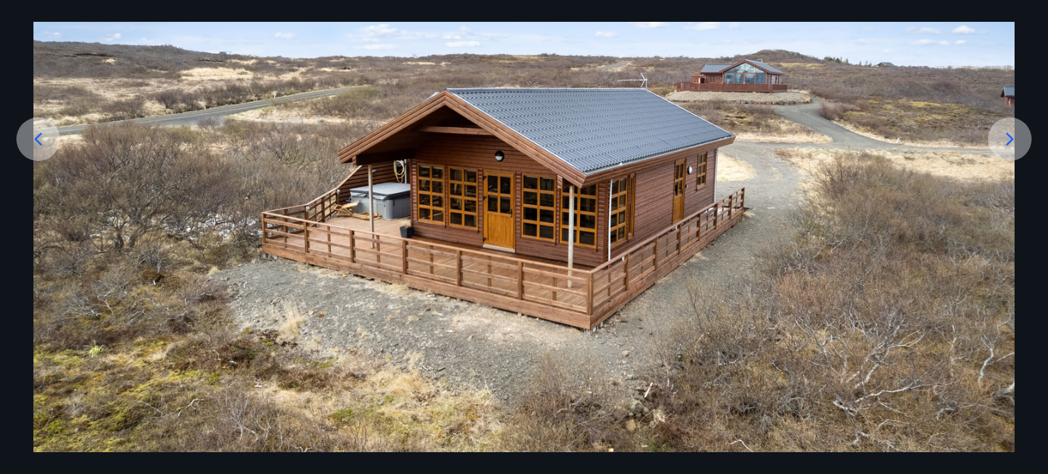
scroll to position [0, 0]
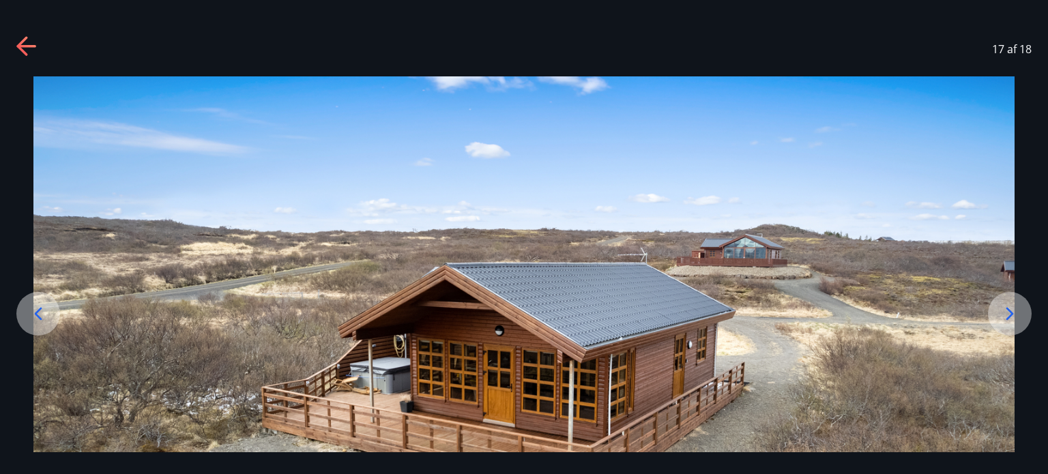
click at [1021, 306] on div at bounding box center [1010, 314] width 44 height 44
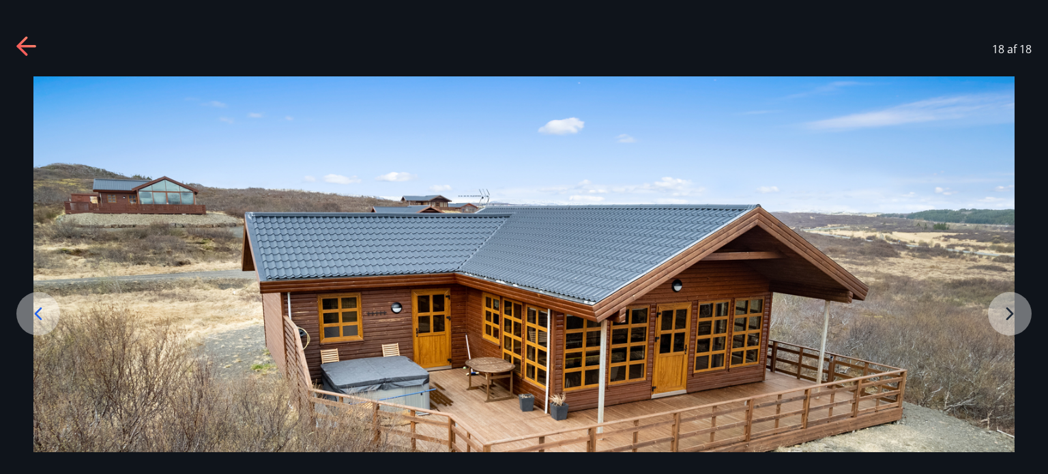
click at [24, 38] on icon at bounding box center [27, 47] width 22 height 22
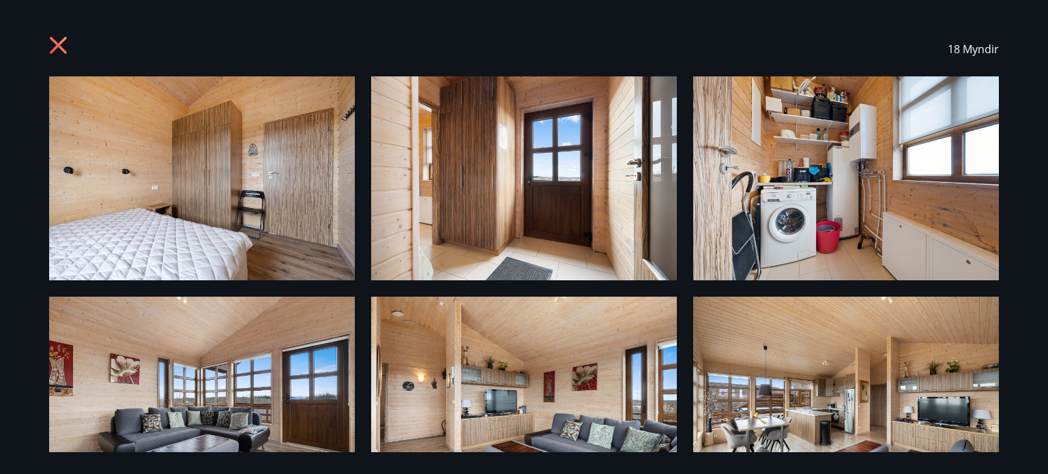
click at [59, 44] on icon at bounding box center [58, 45] width 3 height 3
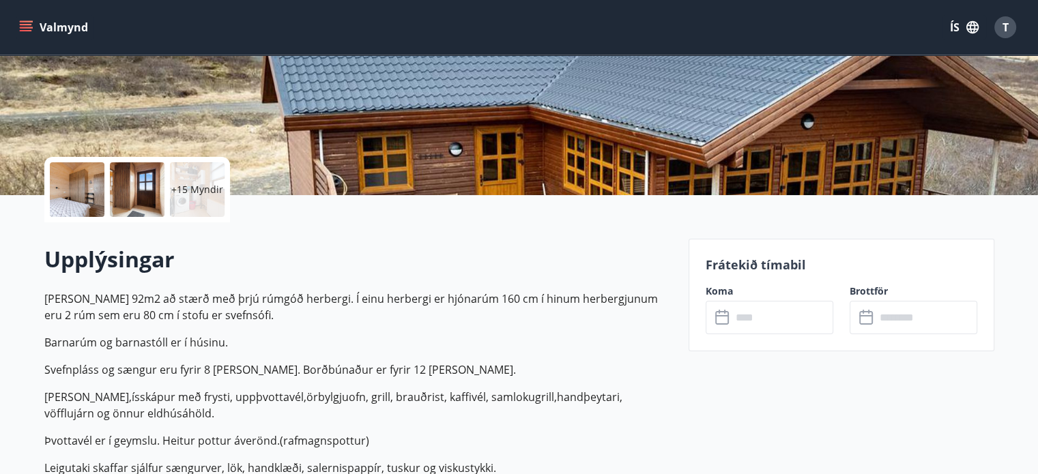
scroll to position [215, 0]
click at [758, 312] on input "text" at bounding box center [782, 316] width 102 height 33
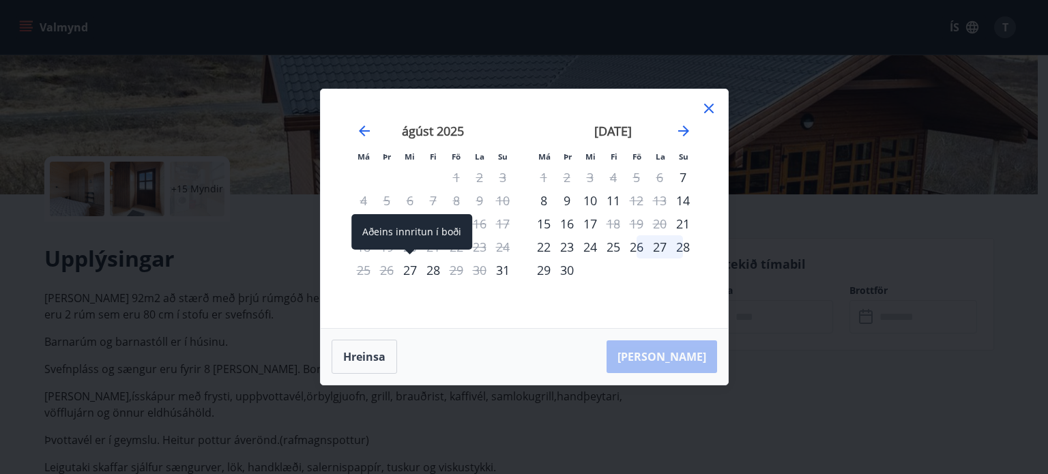
click at [407, 280] on div "27" at bounding box center [409, 270] width 23 height 23
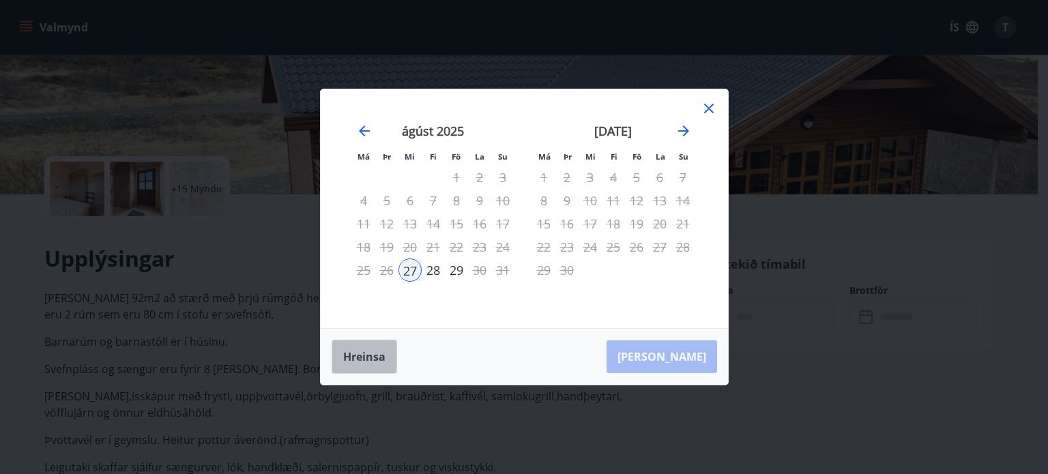
click at [366, 349] on button "Hreinsa" at bounding box center [364, 357] width 65 height 34
click at [500, 247] on div "24" at bounding box center [502, 246] width 23 height 23
click at [709, 103] on icon at bounding box center [709, 108] width 16 height 16
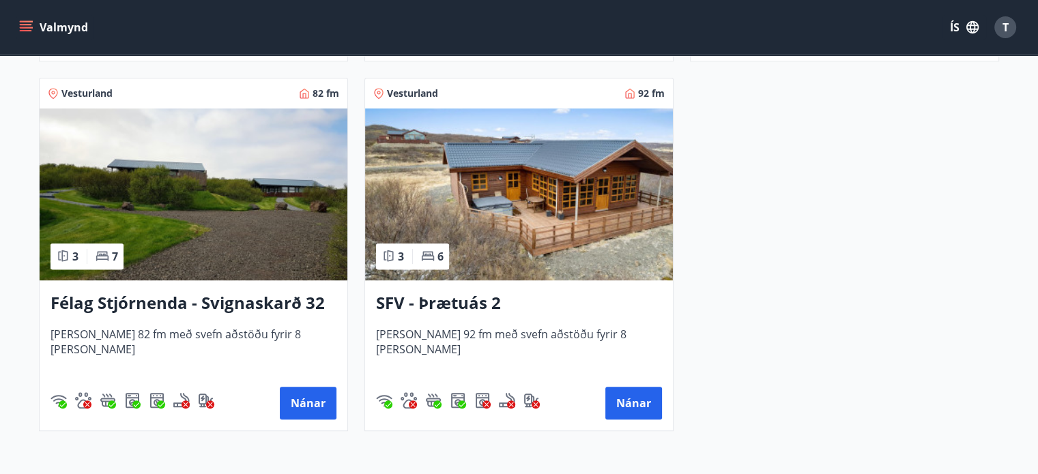
scroll to position [639, 0]
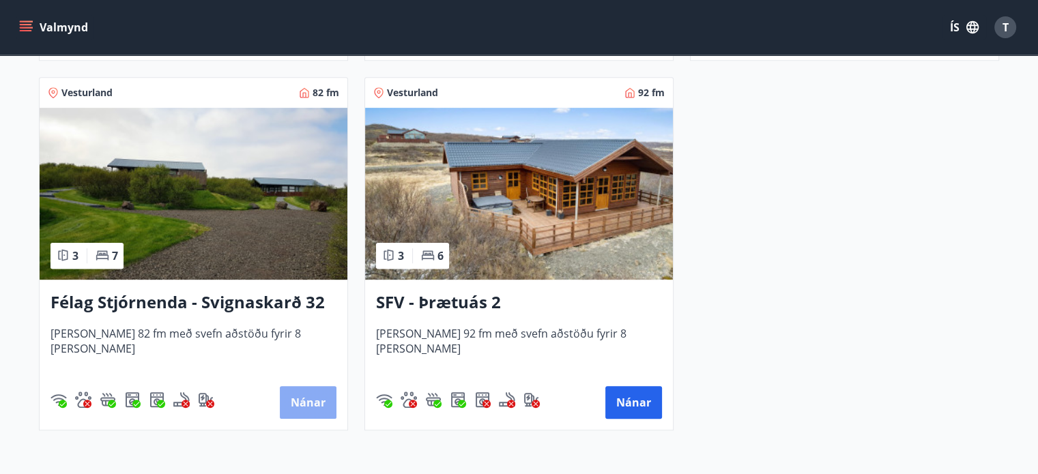
click at [300, 398] on button "Nánar" at bounding box center [308, 402] width 57 height 33
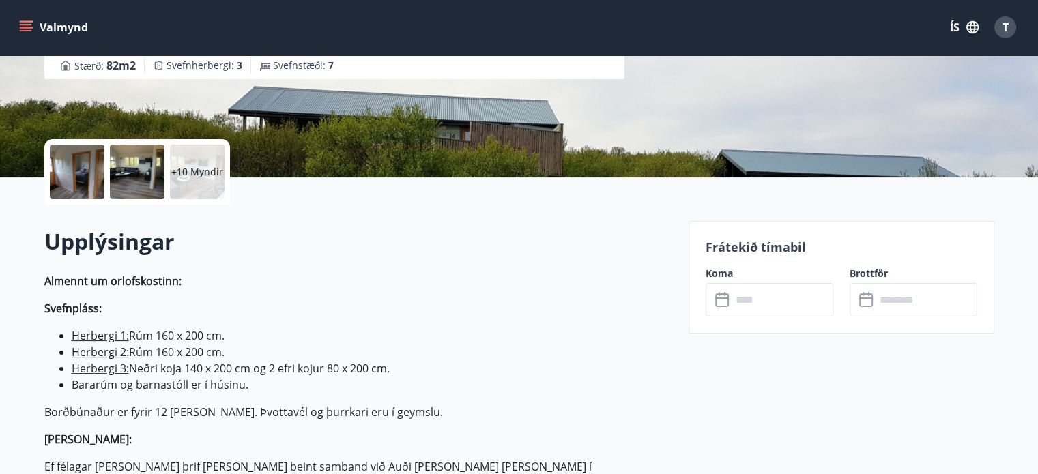
scroll to position [232, 0]
click at [746, 297] on input "text" at bounding box center [782, 299] width 102 height 33
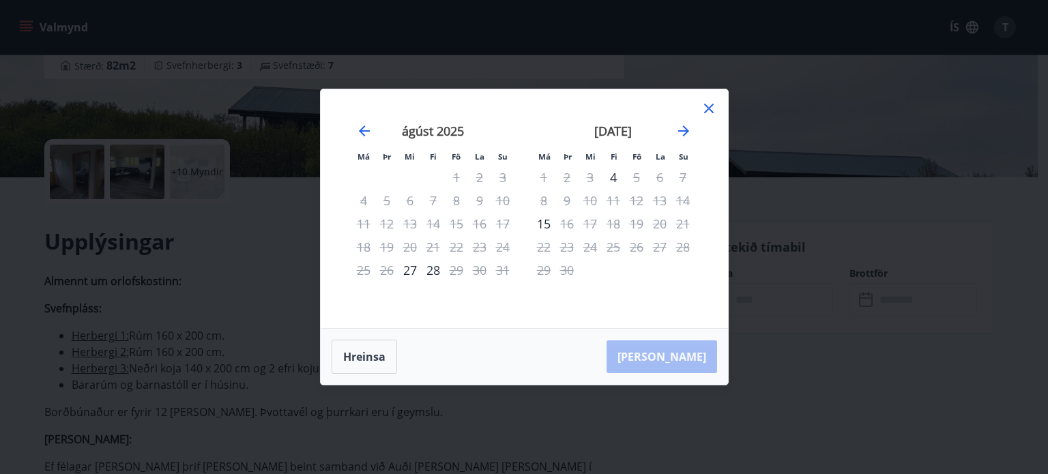
click at [714, 108] on icon at bounding box center [709, 108] width 16 height 16
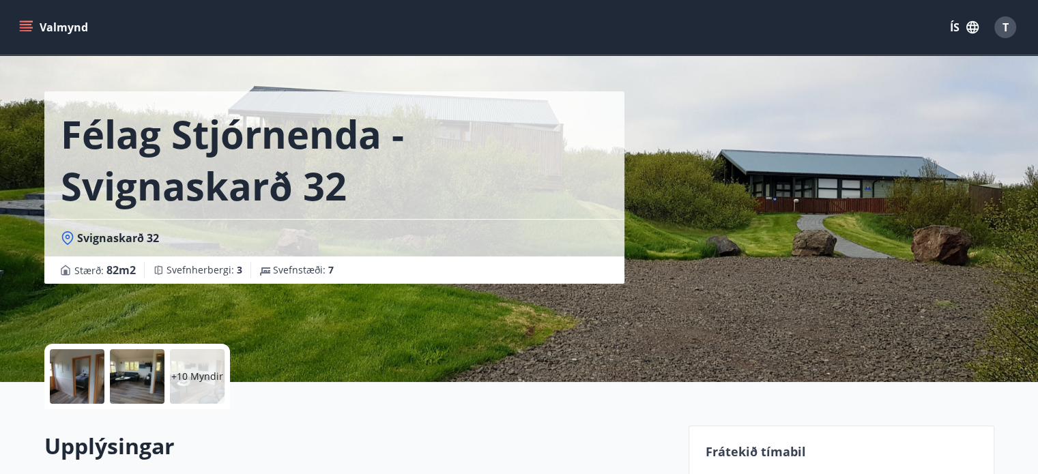
scroll to position [29, 0]
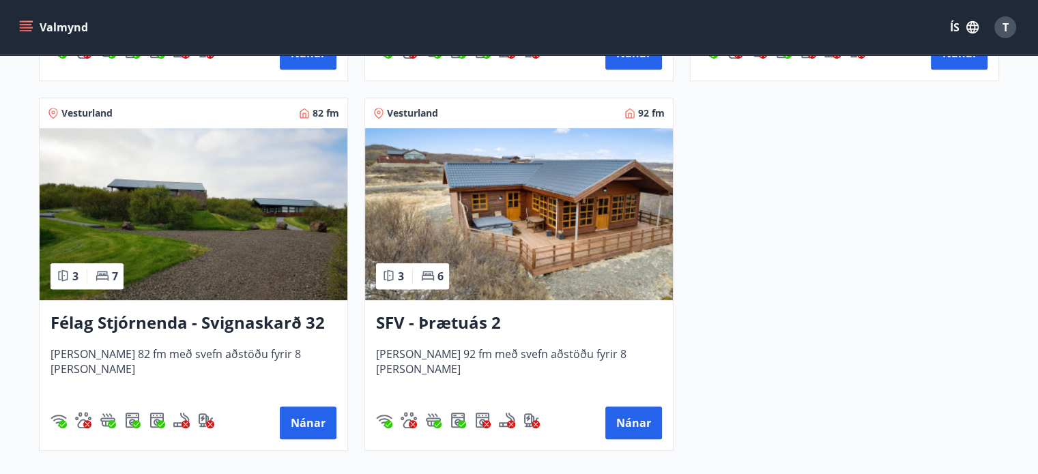
scroll to position [619, 0]
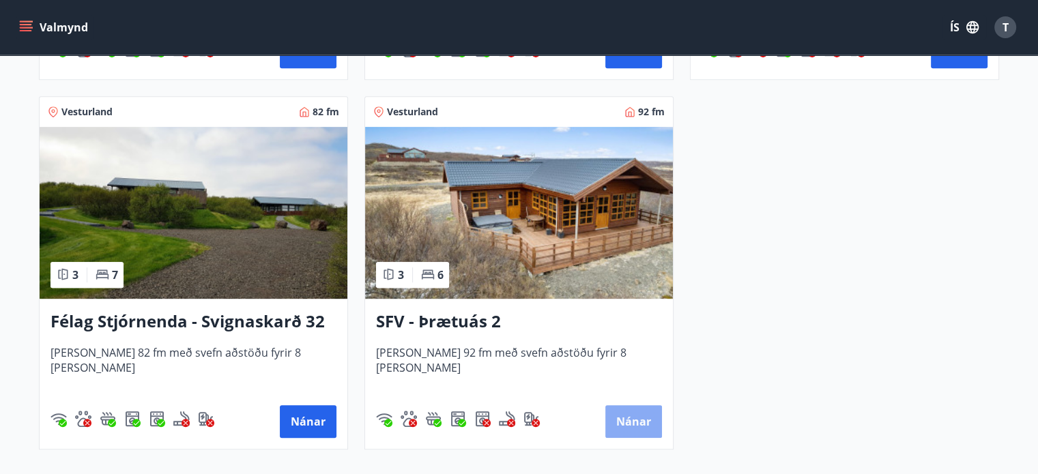
click at [630, 414] on button "Nánar" at bounding box center [633, 421] width 57 height 33
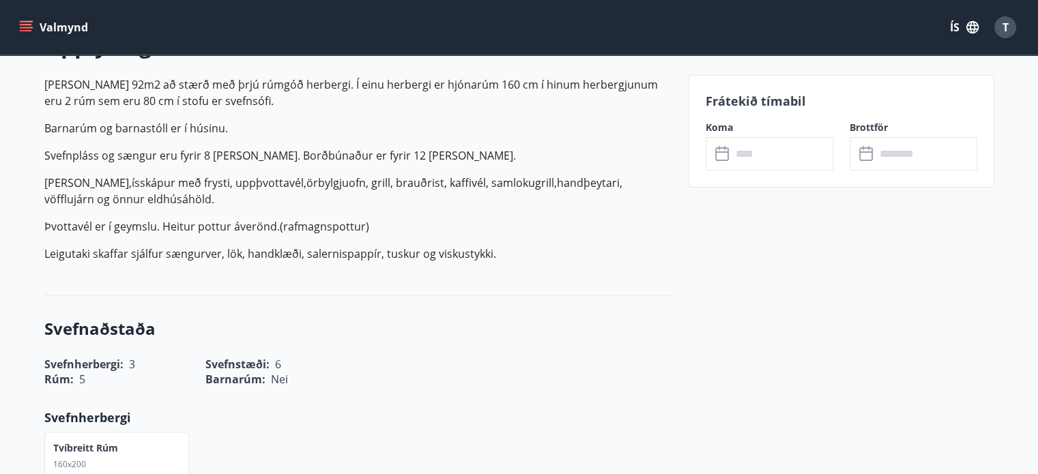
scroll to position [428, 0]
click at [759, 146] on input "text" at bounding box center [782, 153] width 102 height 33
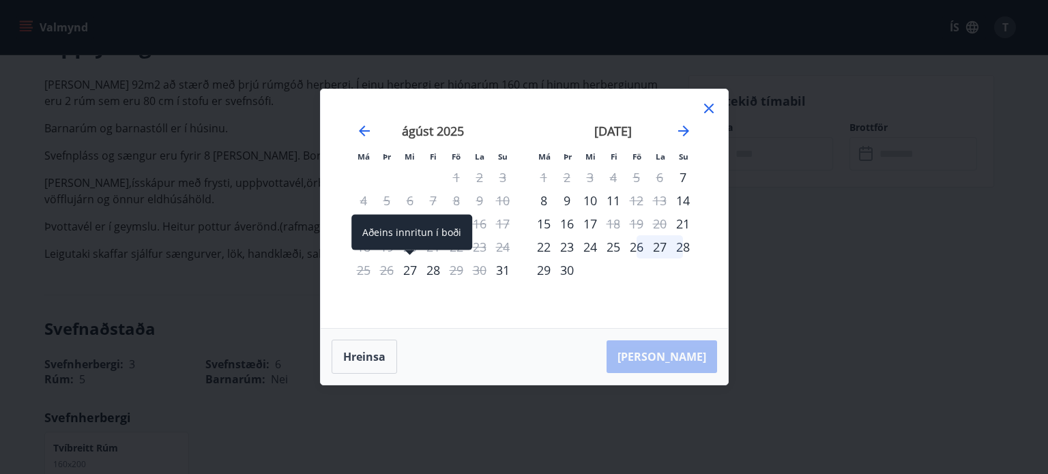
click at [403, 274] on div "27" at bounding box center [409, 270] width 23 height 23
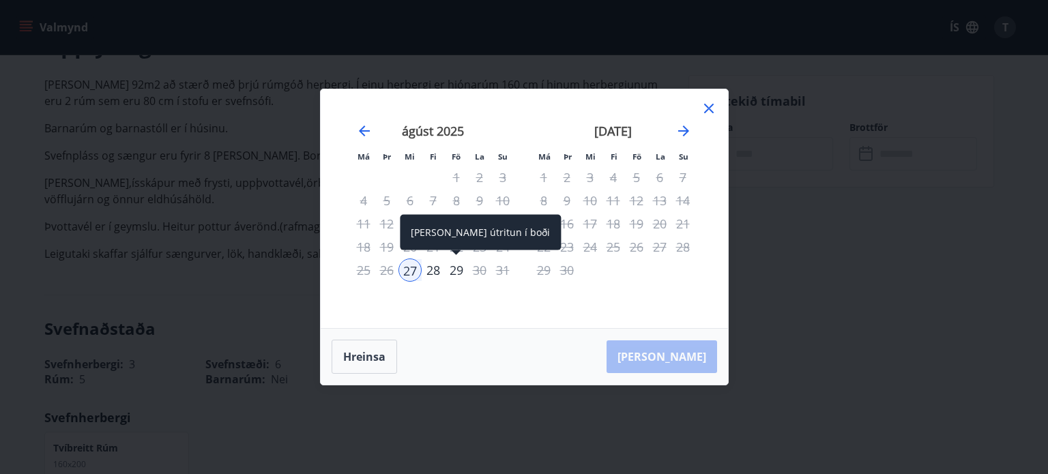
click at [450, 270] on div "29" at bounding box center [456, 270] width 23 height 23
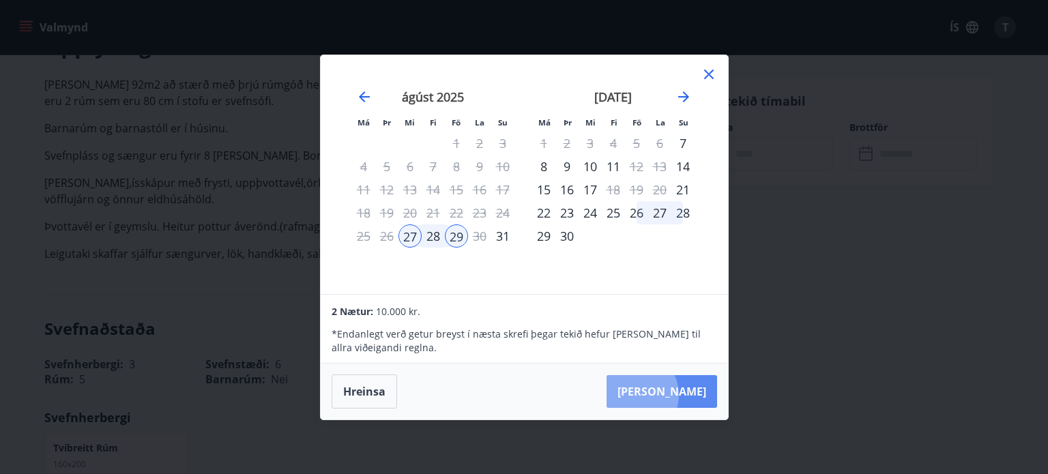
click at [676, 395] on button "[PERSON_NAME]" at bounding box center [661, 391] width 111 height 33
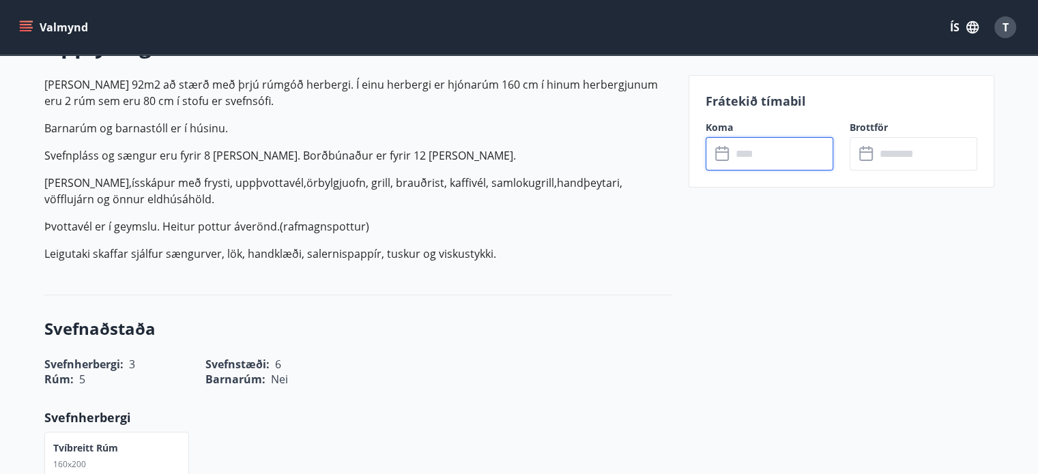
type input "******"
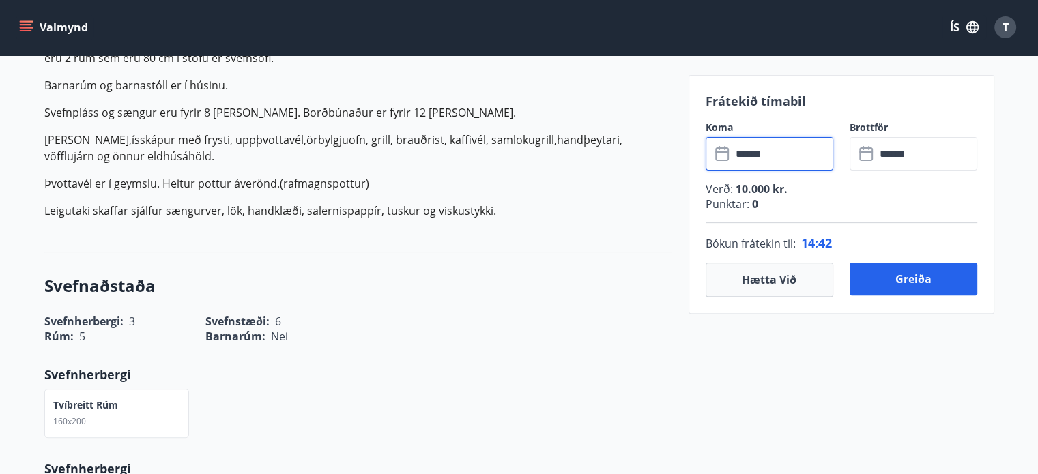
scroll to position [471, 0]
click at [898, 269] on button "Greiða" at bounding box center [913, 279] width 128 height 33
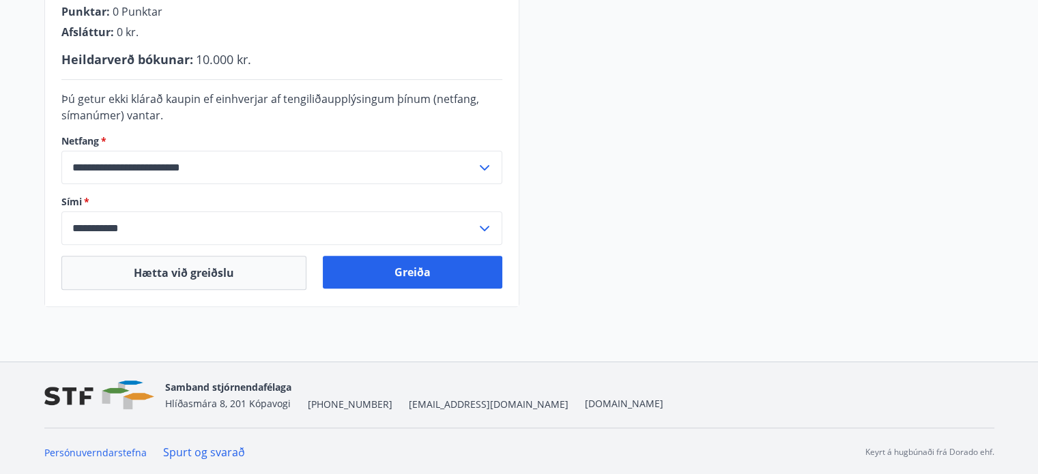
scroll to position [426, 0]
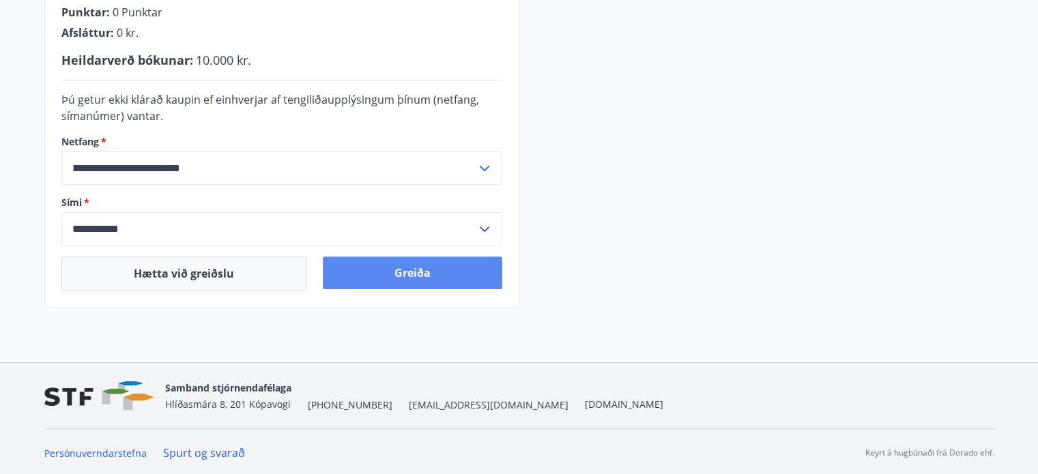
click at [439, 276] on button "Greiða" at bounding box center [412, 272] width 179 height 33
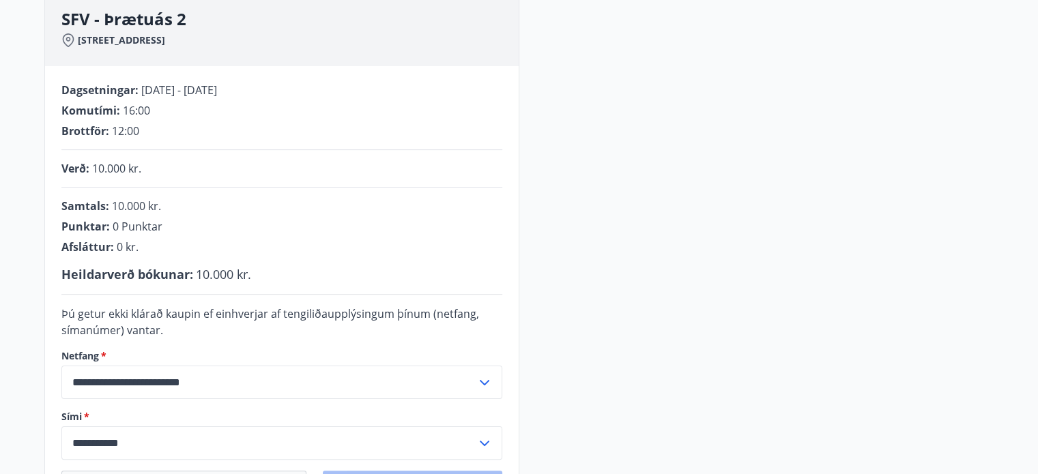
scroll to position [210, 0]
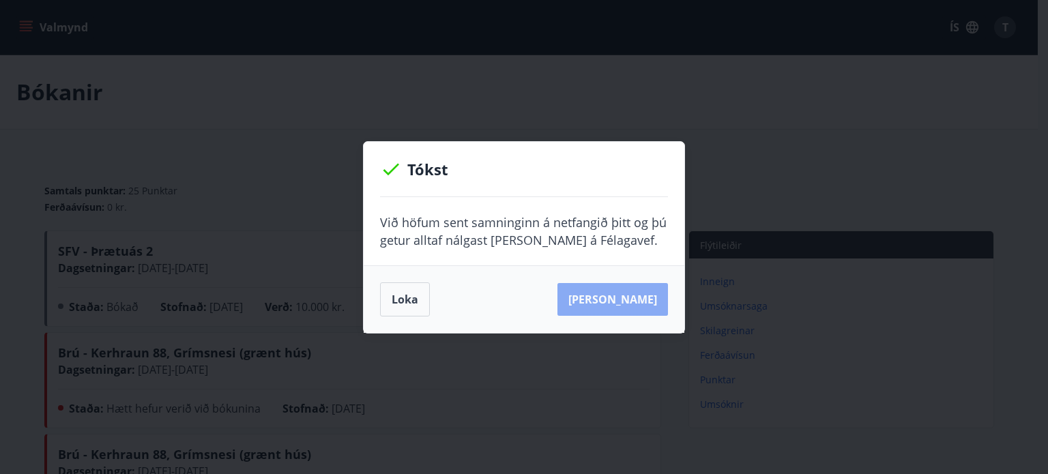
click at [639, 299] on button "[PERSON_NAME]" at bounding box center [612, 299] width 111 height 33
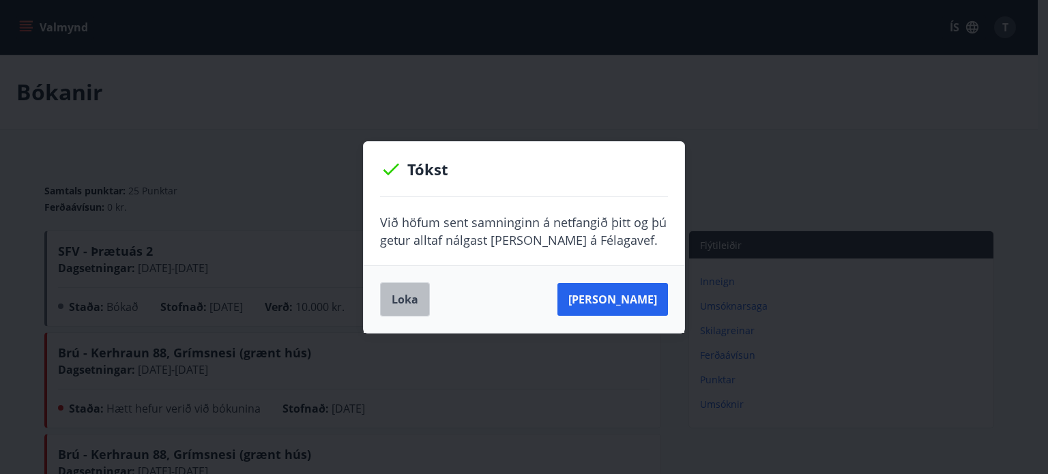
click at [420, 305] on button "Loka" at bounding box center [405, 299] width 50 height 34
